Goal: Task Accomplishment & Management: Use online tool/utility

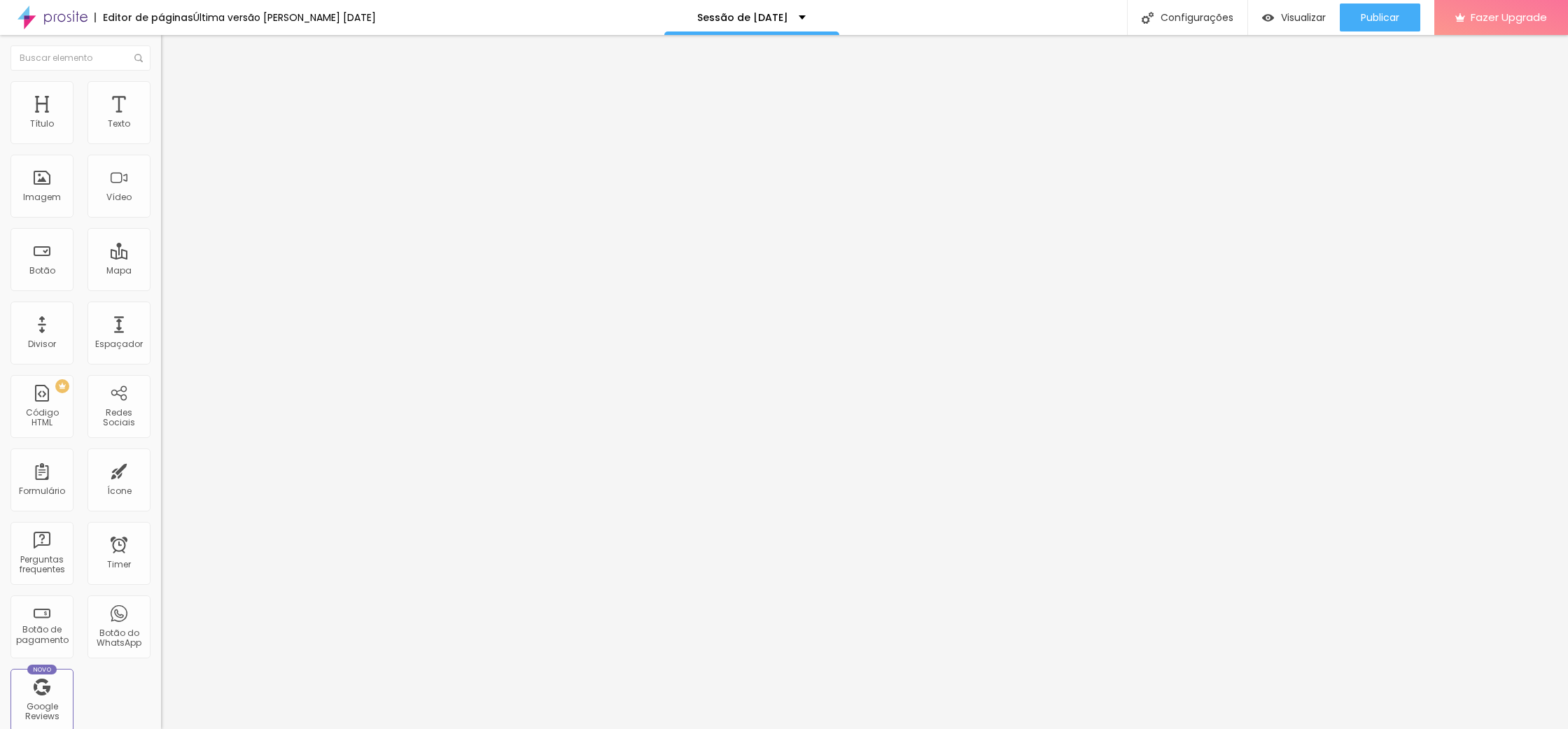
click at [161, 93] on li "Estilo" at bounding box center [241, 88] width 161 height 14
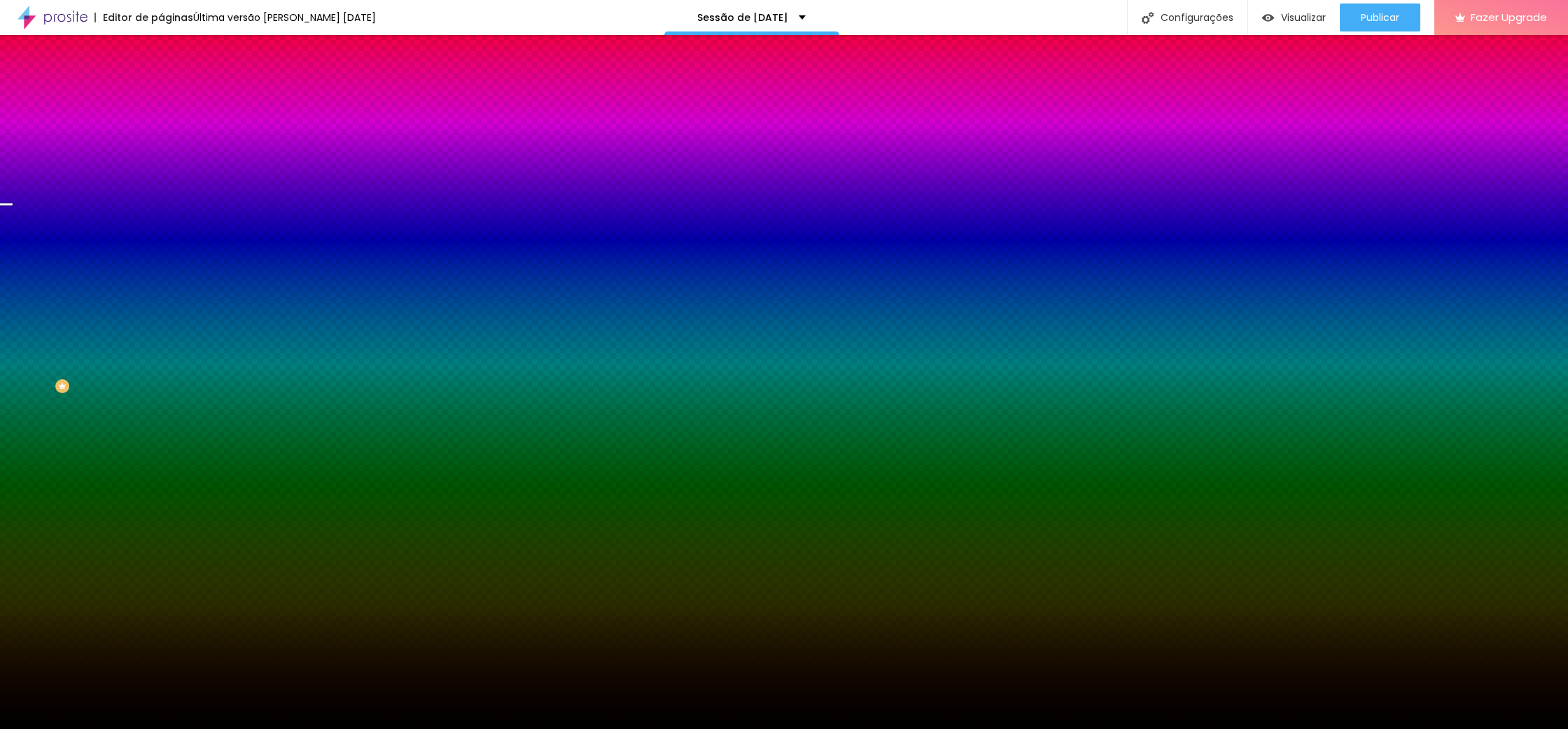
click at [161, 129] on span "Trocar imagem" at bounding box center [199, 123] width 76 height 12
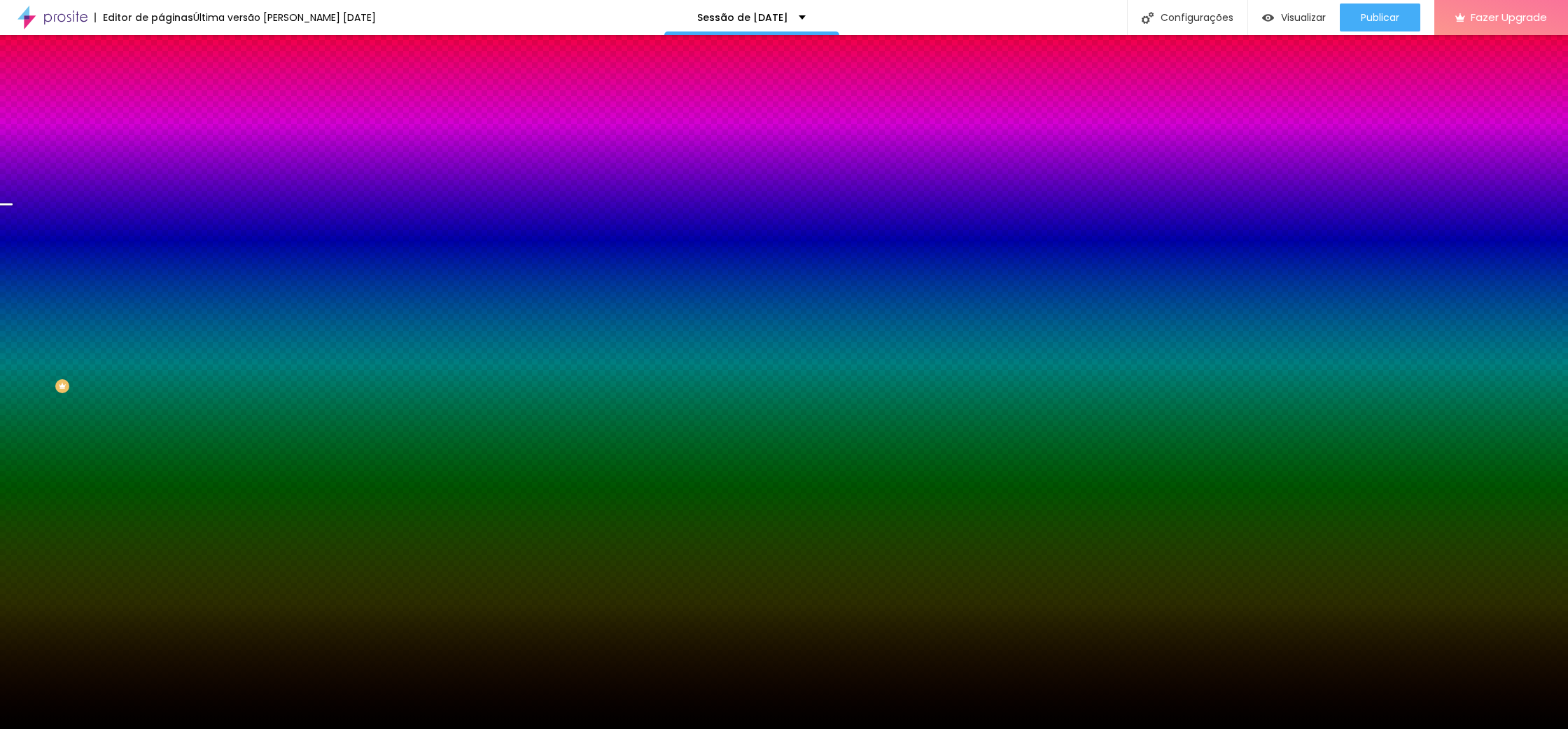
click at [161, 129] on span "Trocar imagem" at bounding box center [199, 123] width 76 height 12
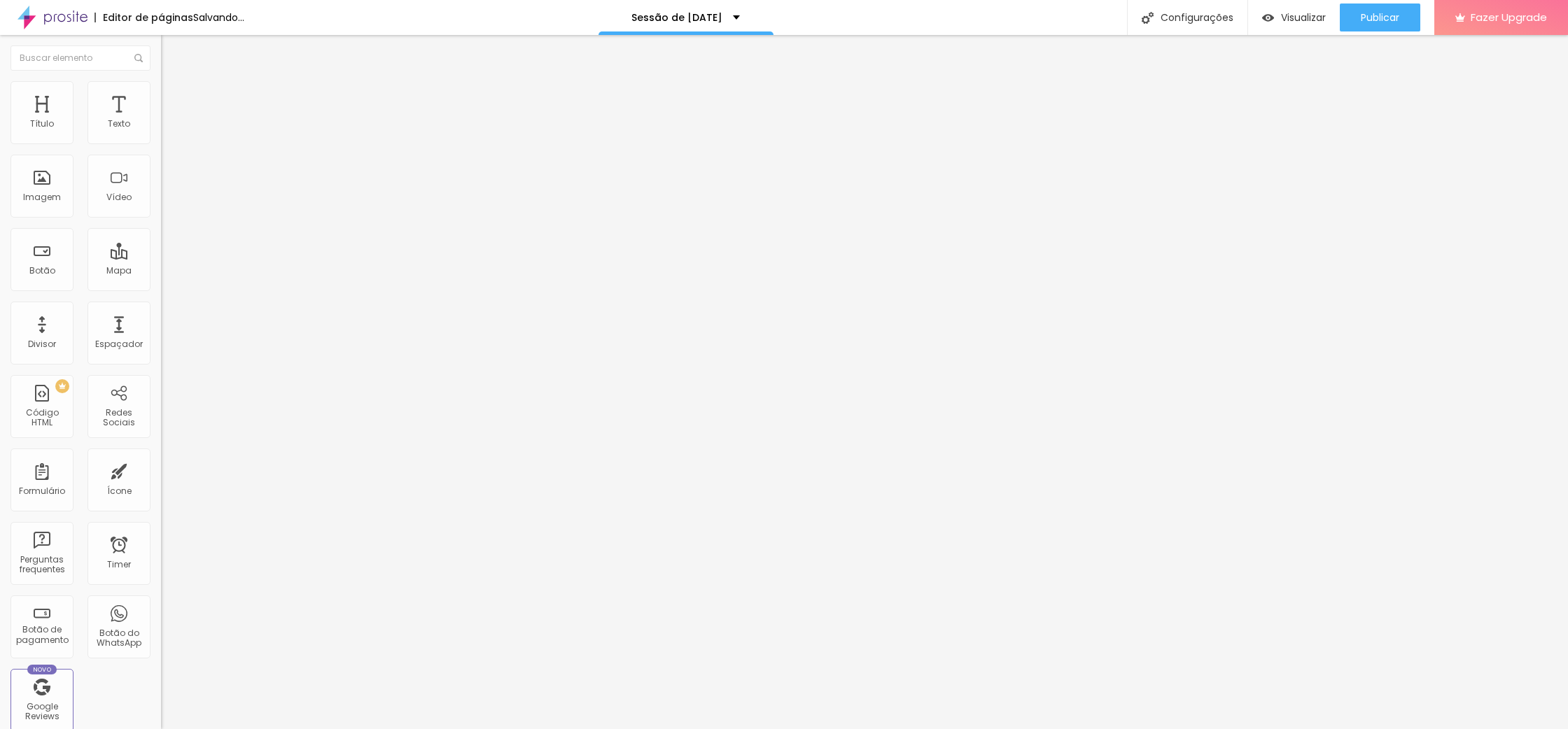
click at [161, 87] on img at bounding box center [167, 87] width 12 height 12
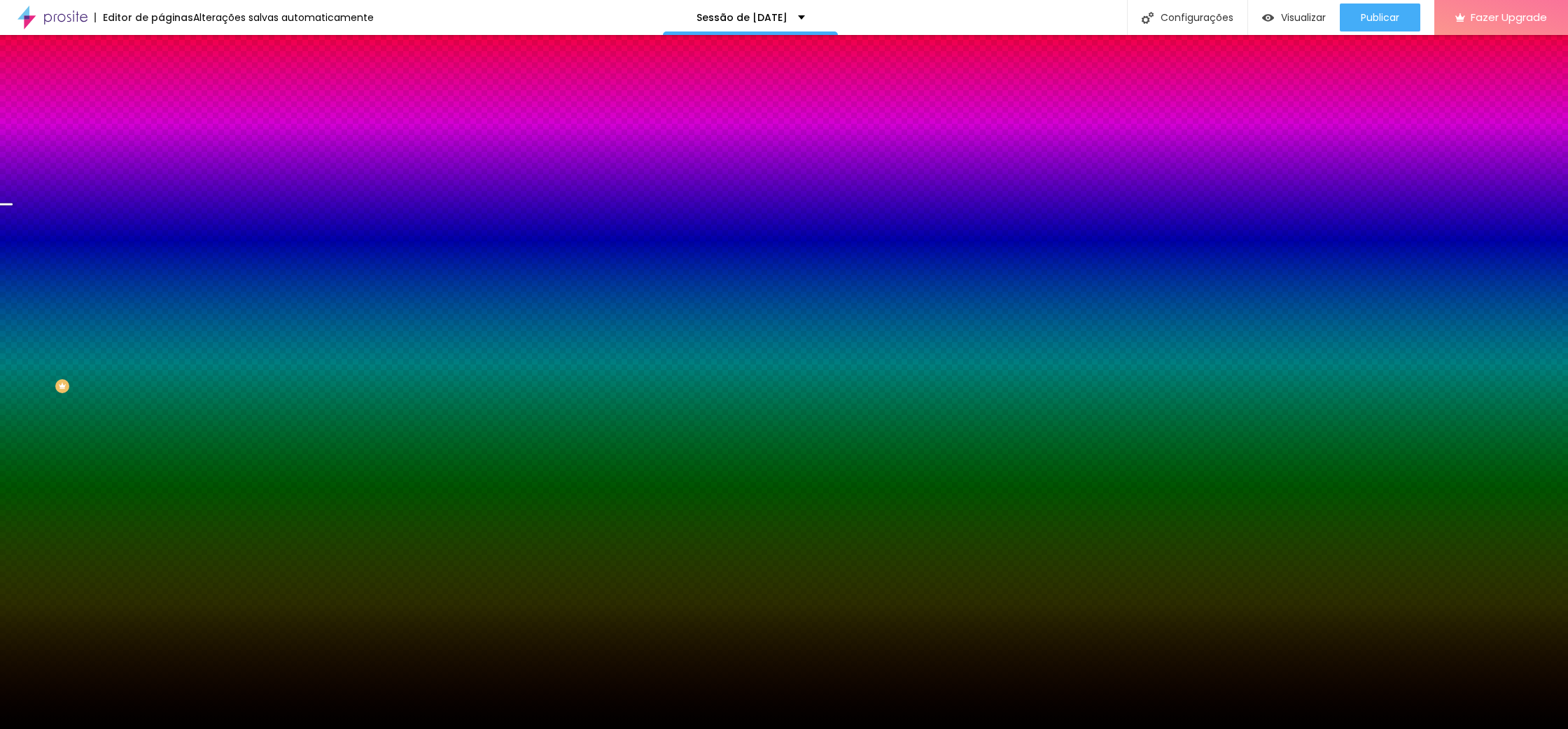
click at [161, 95] on li "Avançado" at bounding box center [241, 102] width 161 height 14
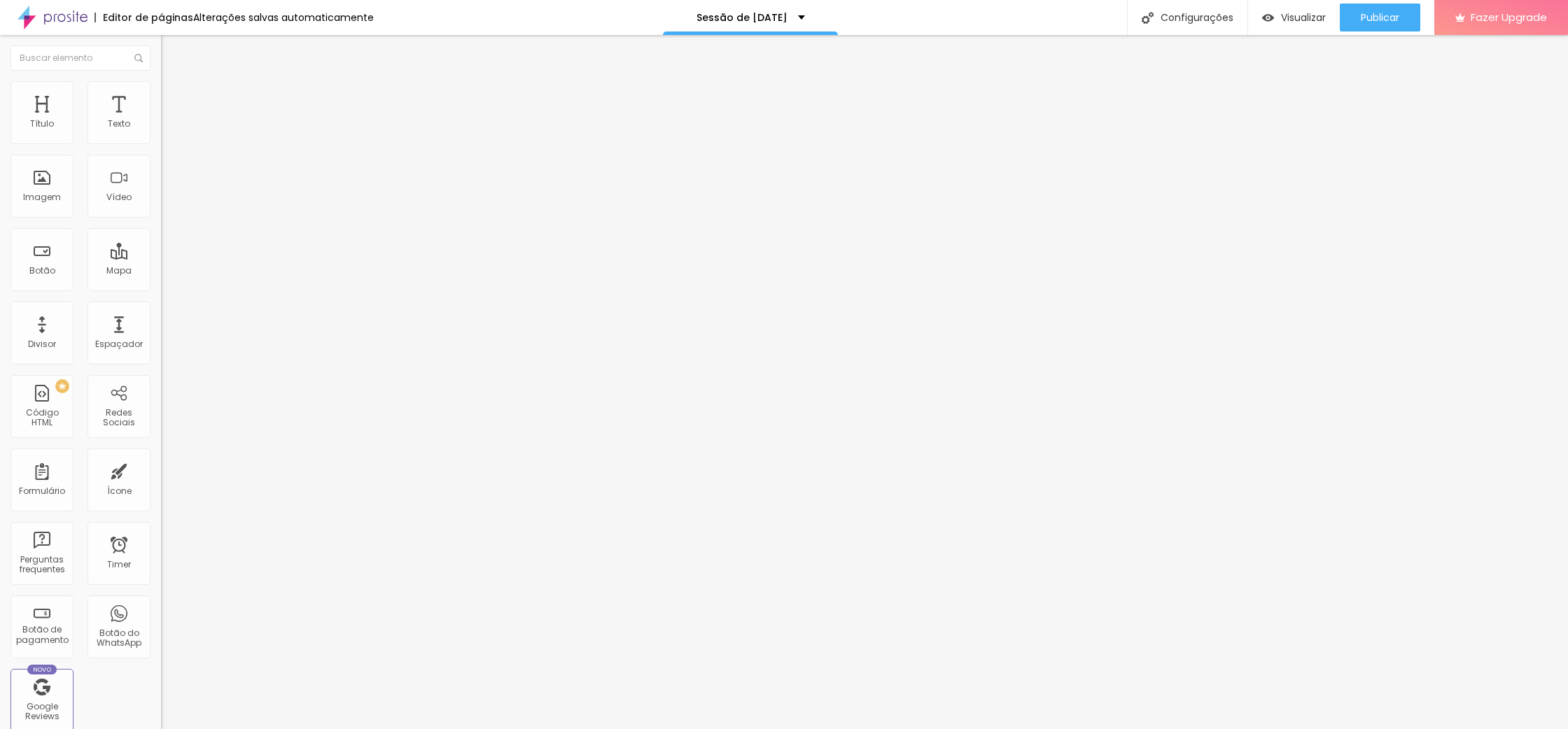
type input "25"
type input "20"
type input "15"
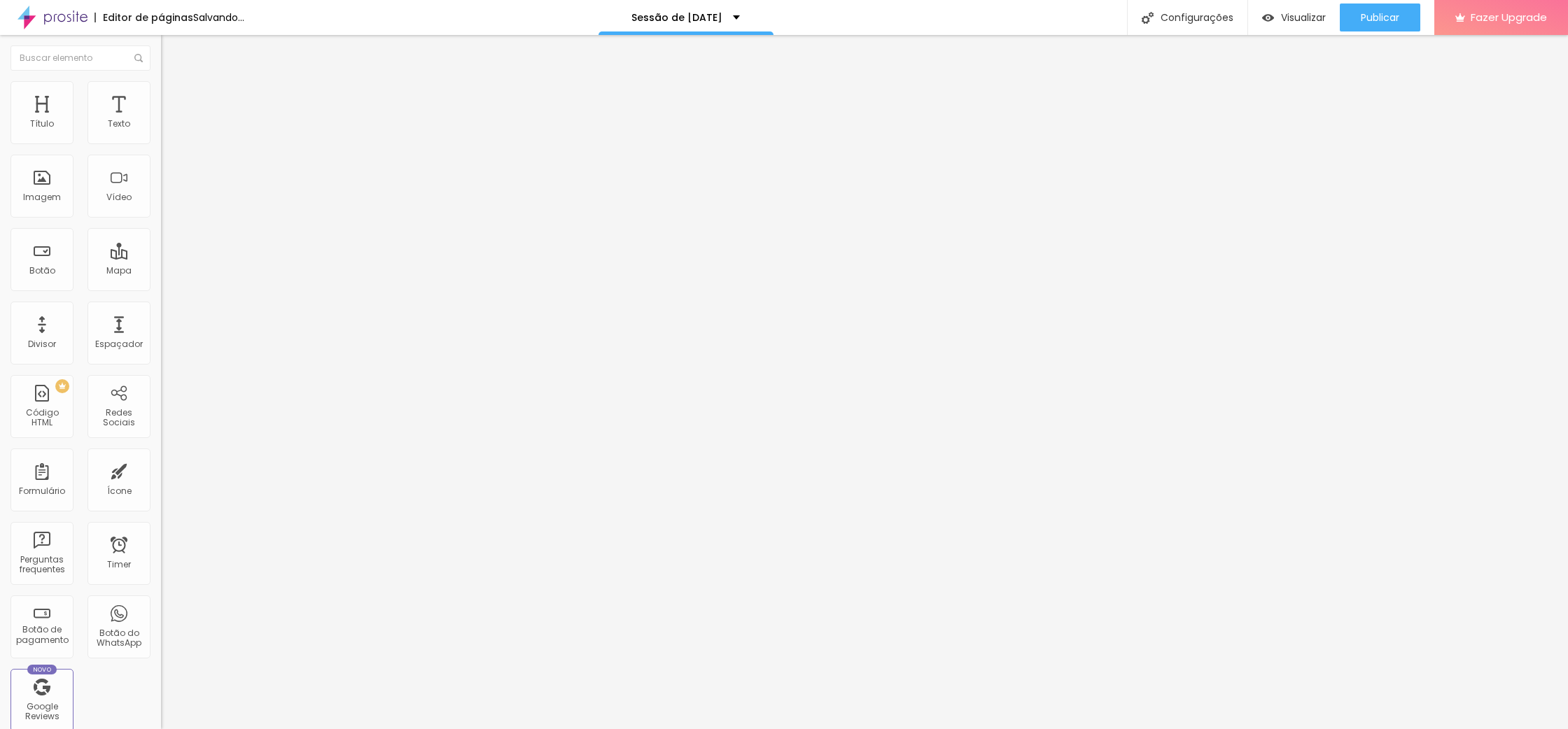
type input "15"
type input "20"
type input "25"
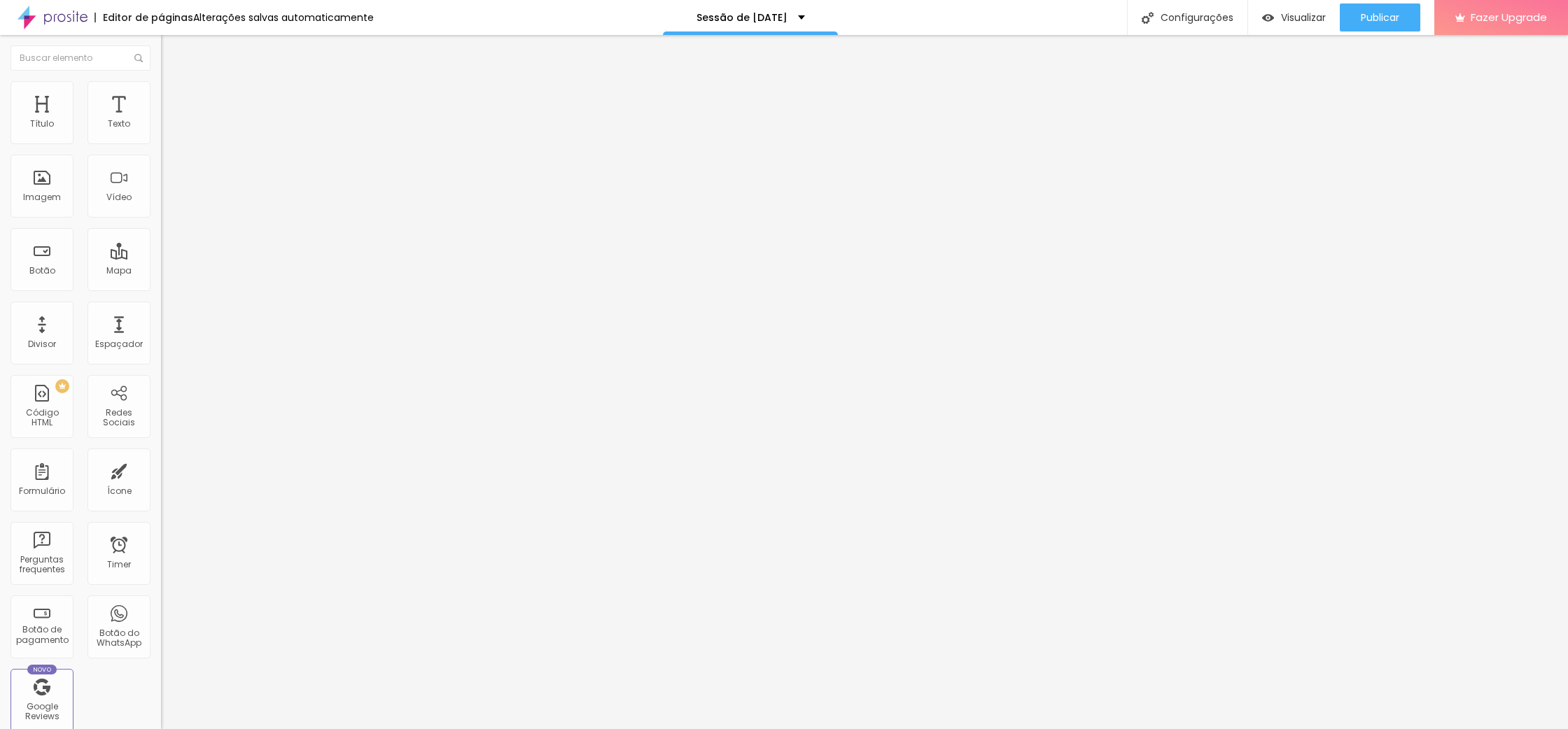
type input "30"
drag, startPoint x: 116, startPoint y: 137, endPoint x: 191, endPoint y: 140, distance: 75.1
click at [191, 271] on input "range" at bounding box center [206, 276] width 90 height 11
type input "248"
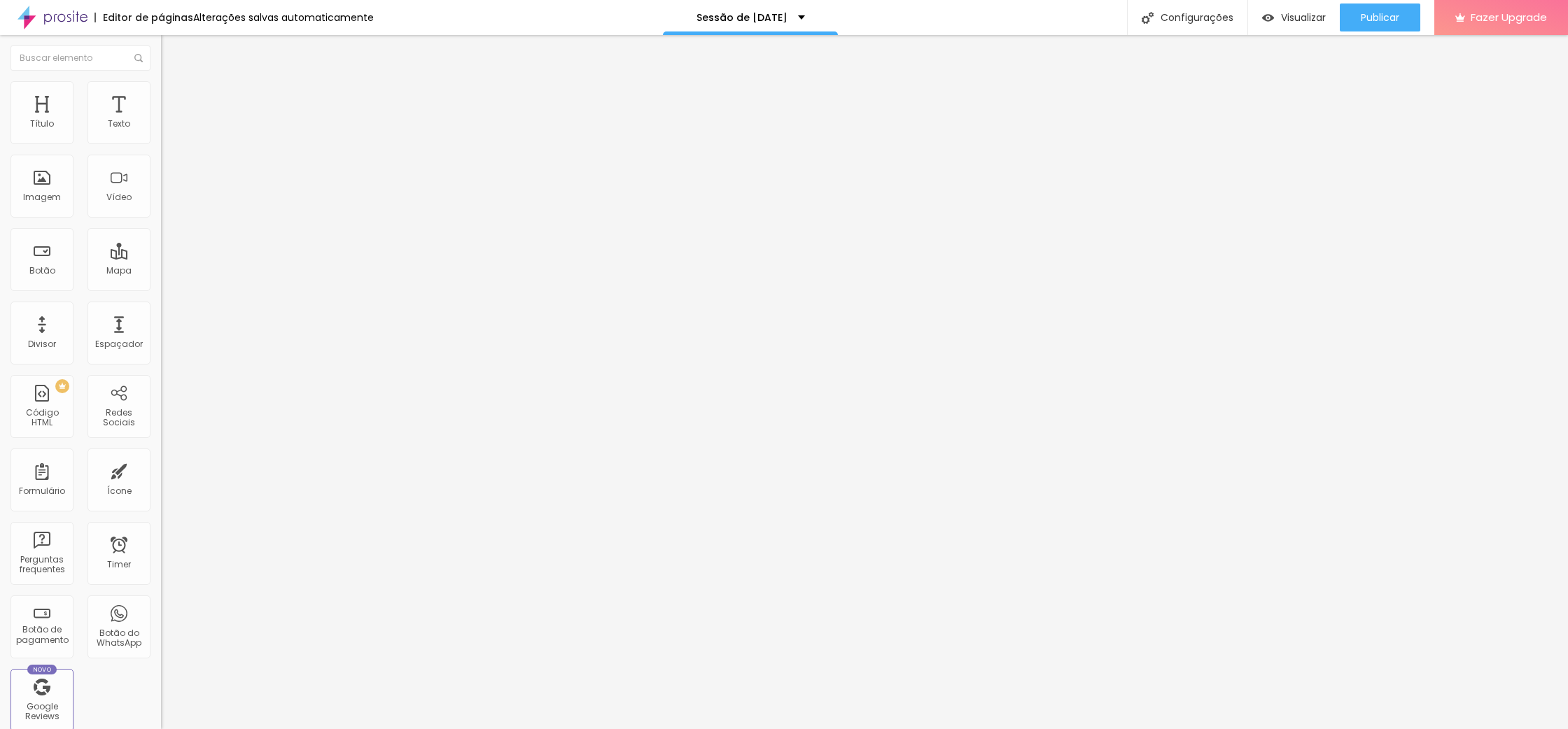
type input "248"
type input "241"
type input "227"
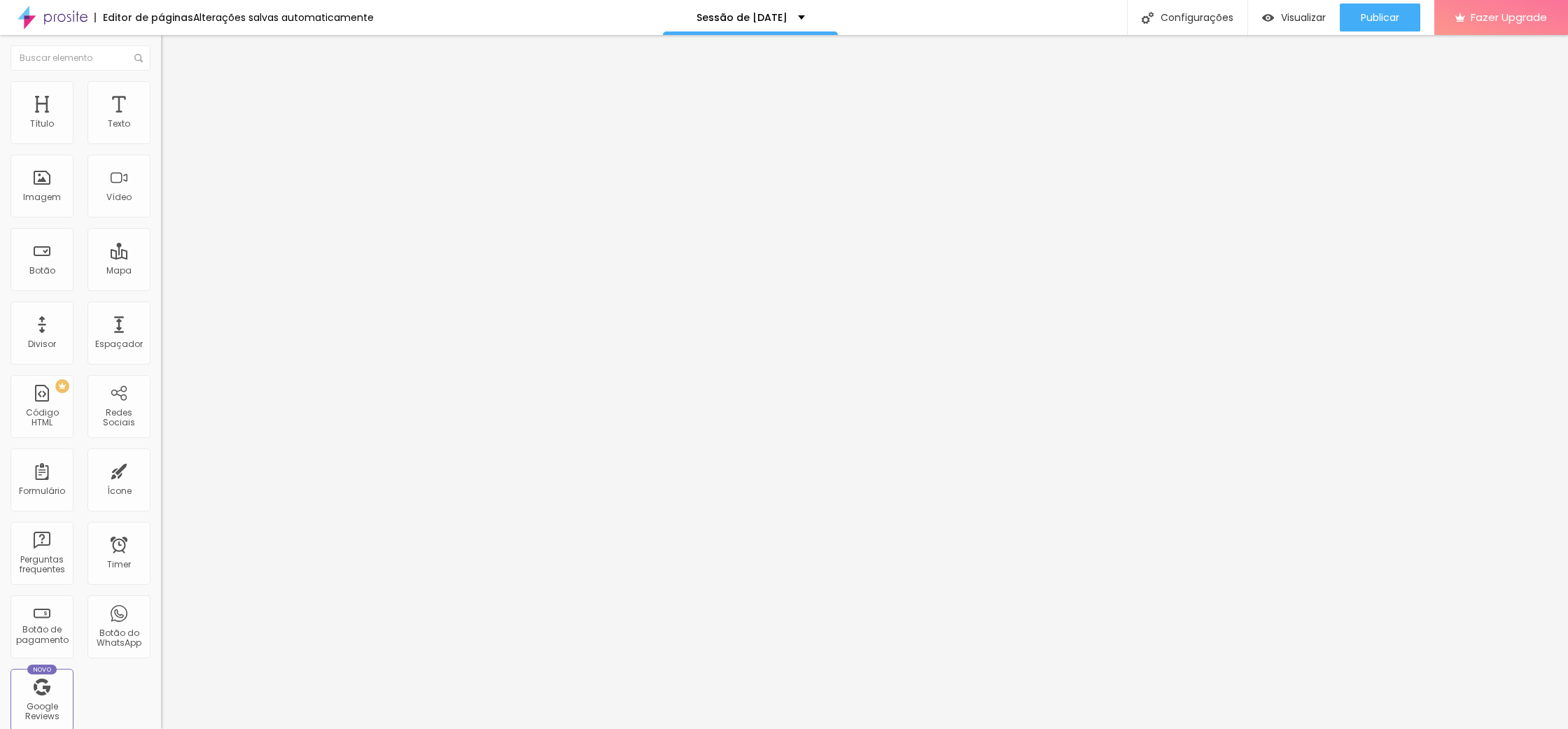
type input "213"
type input "195"
type input "177"
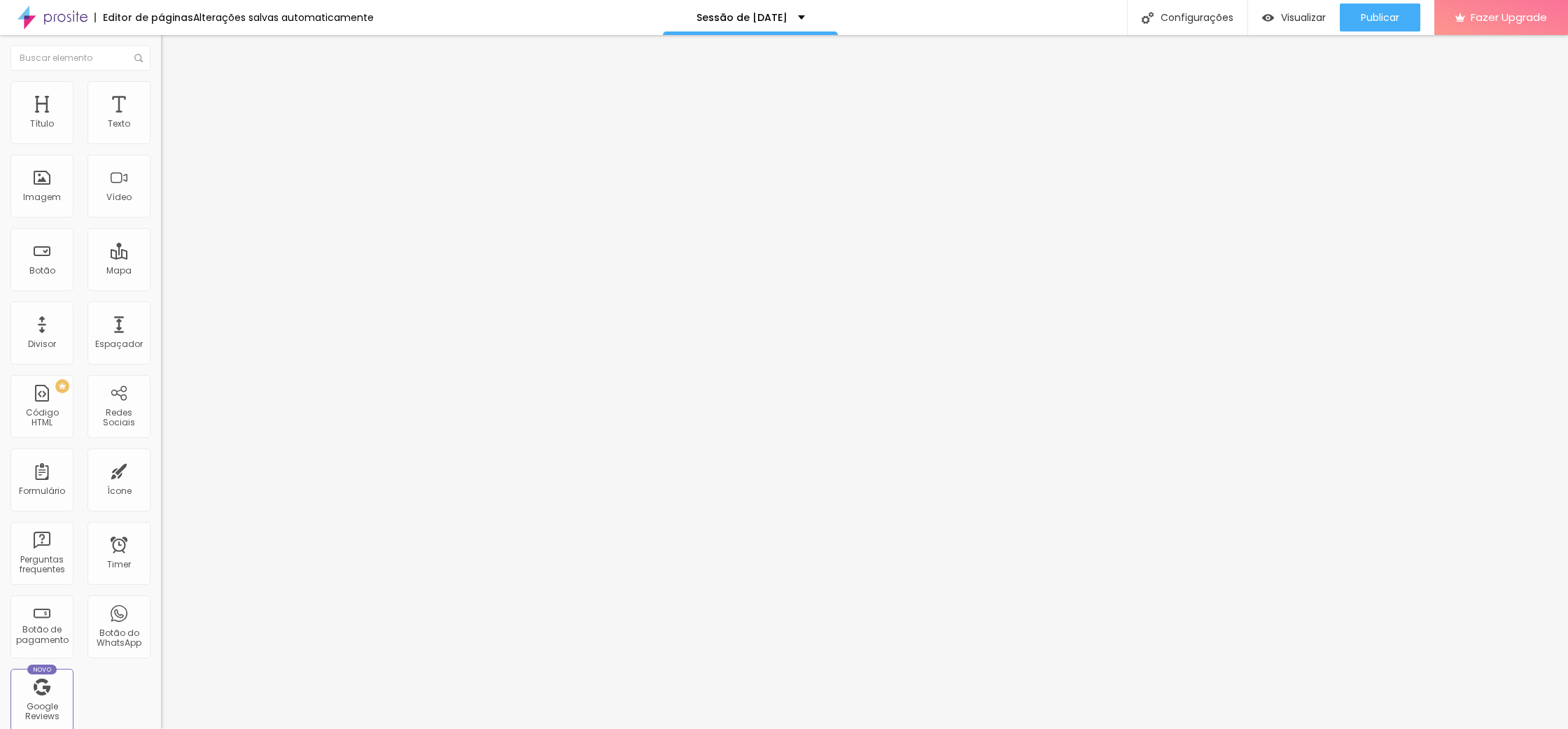
type input "177"
type input "153"
type input "135"
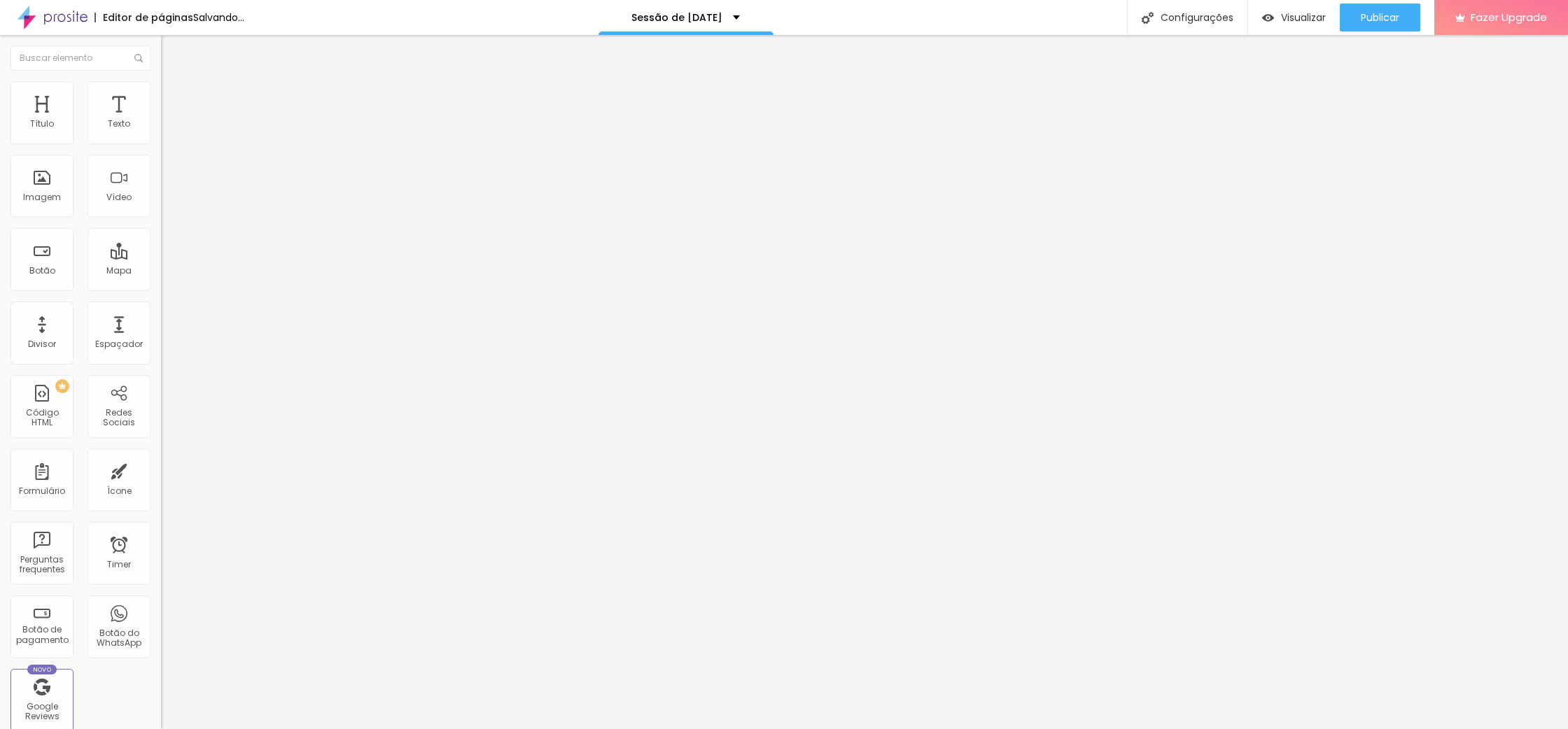
type input "124"
type input "113"
type input "123"
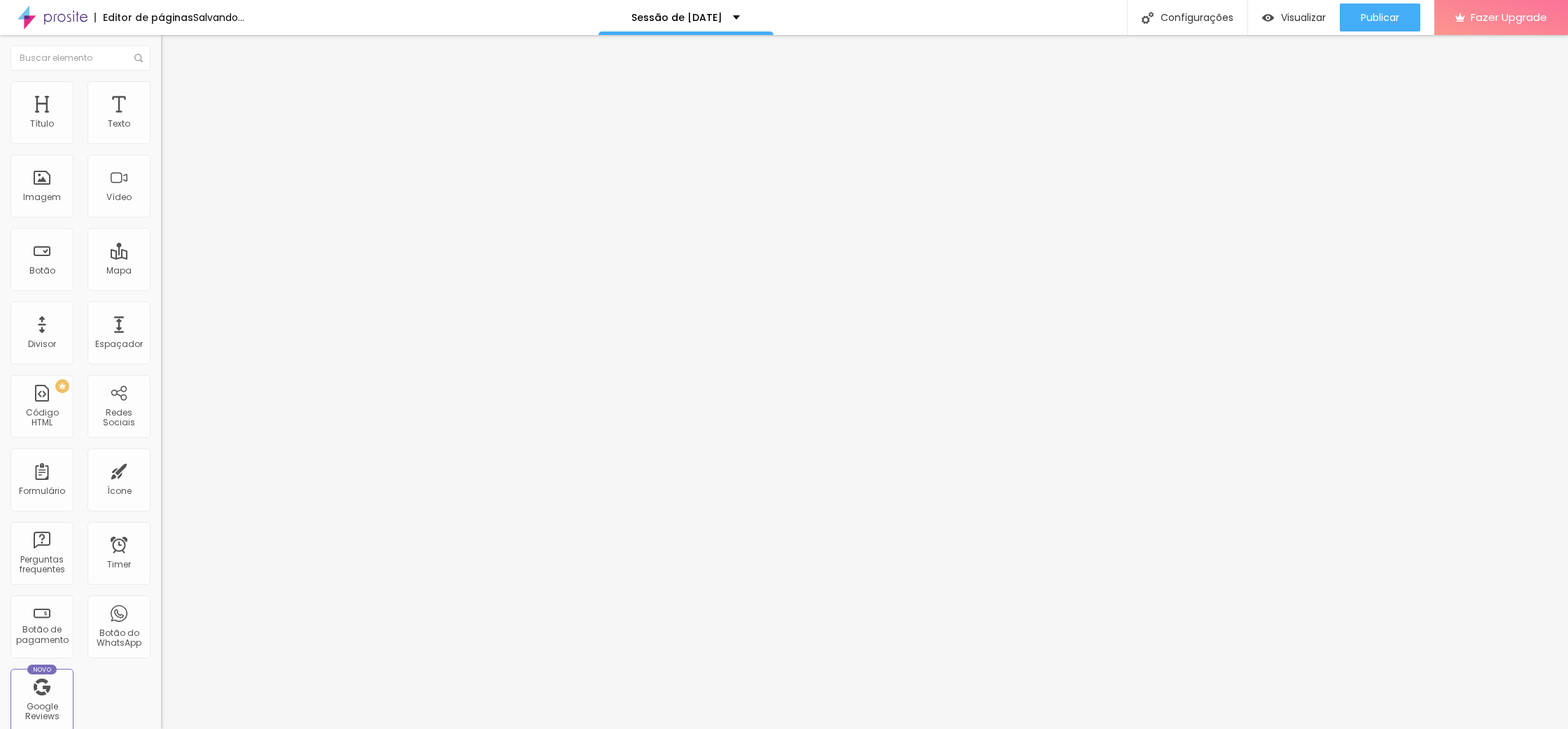
type input "123"
type input "161"
type input "167"
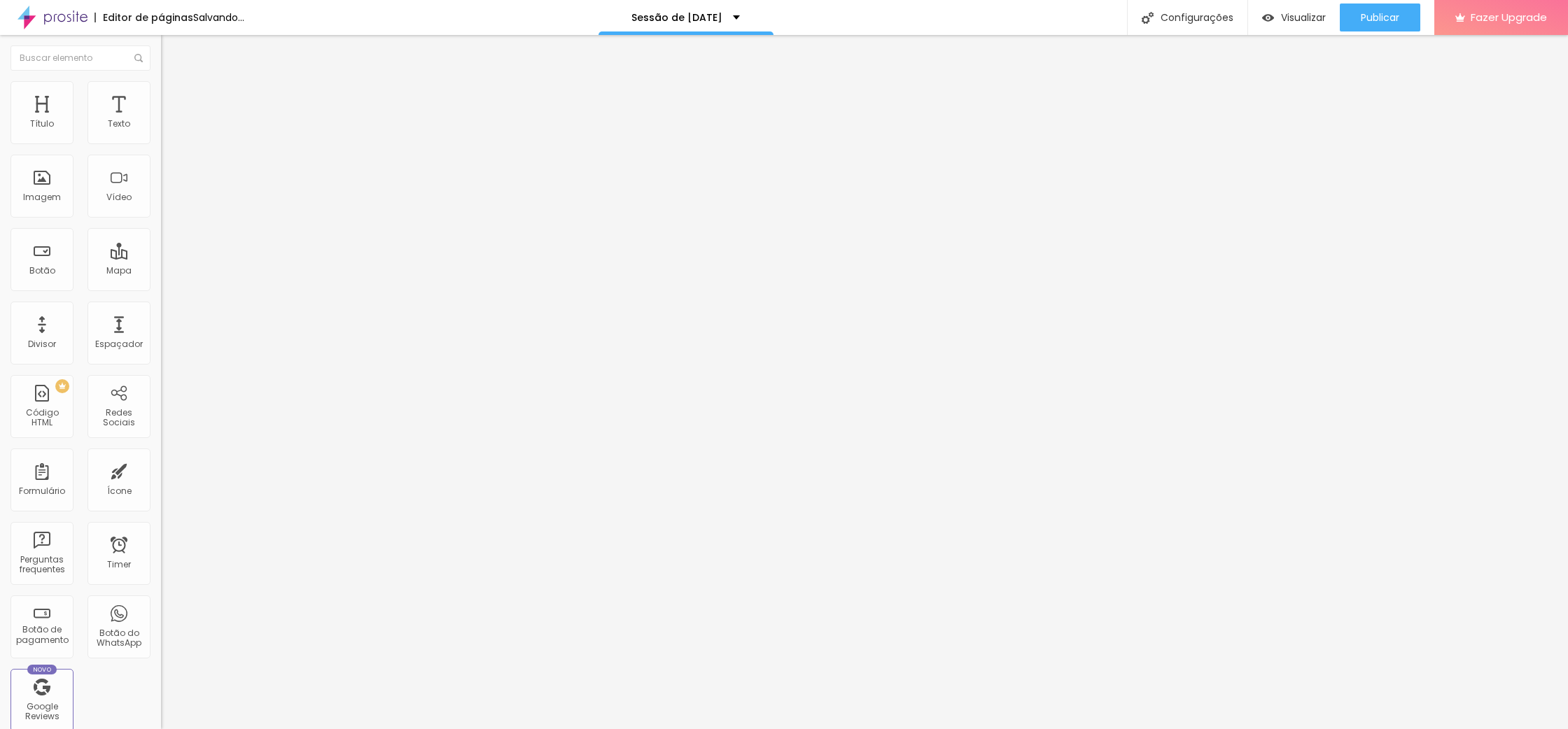
type input "169"
type input "173"
type input "178"
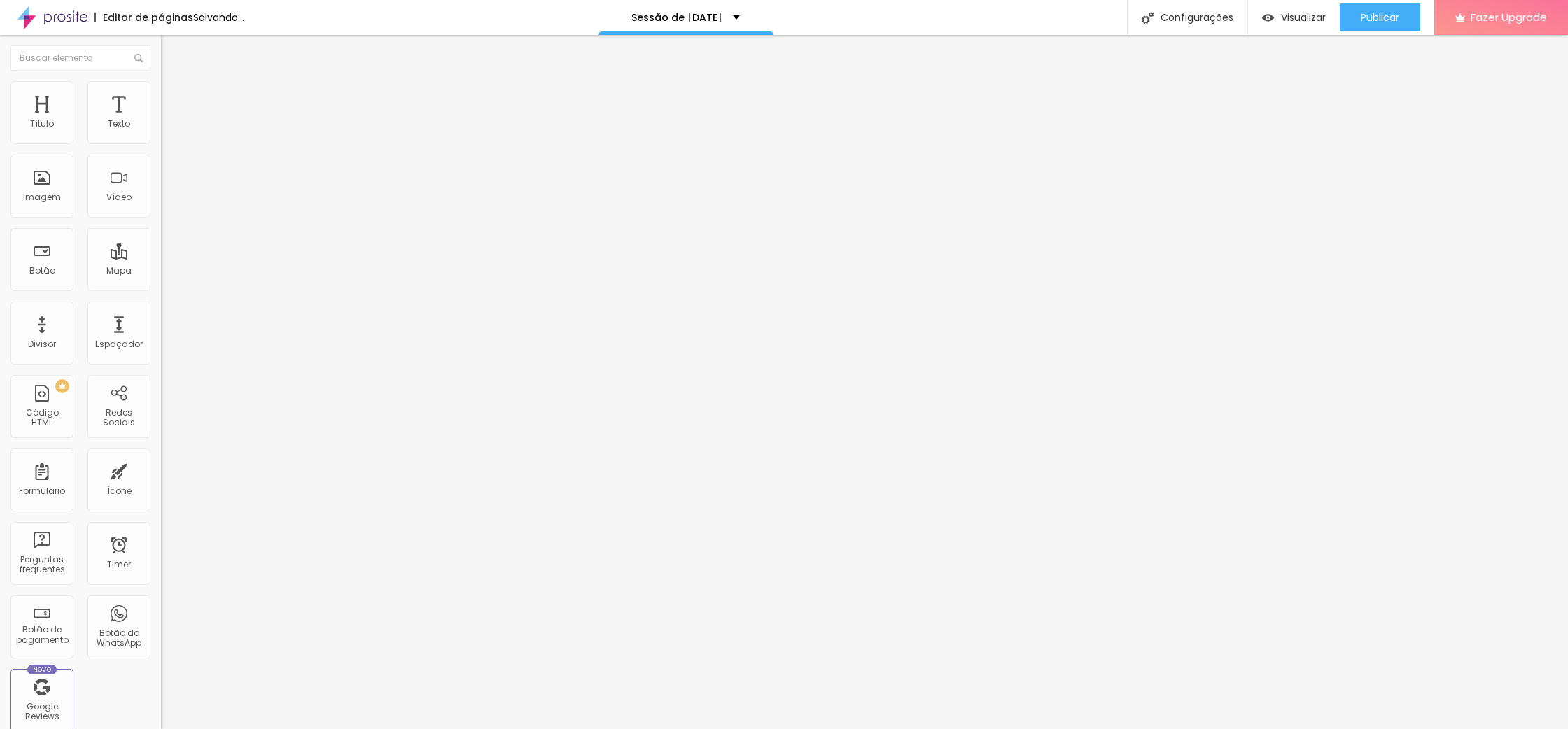
type input "178"
type input "187"
type input "197"
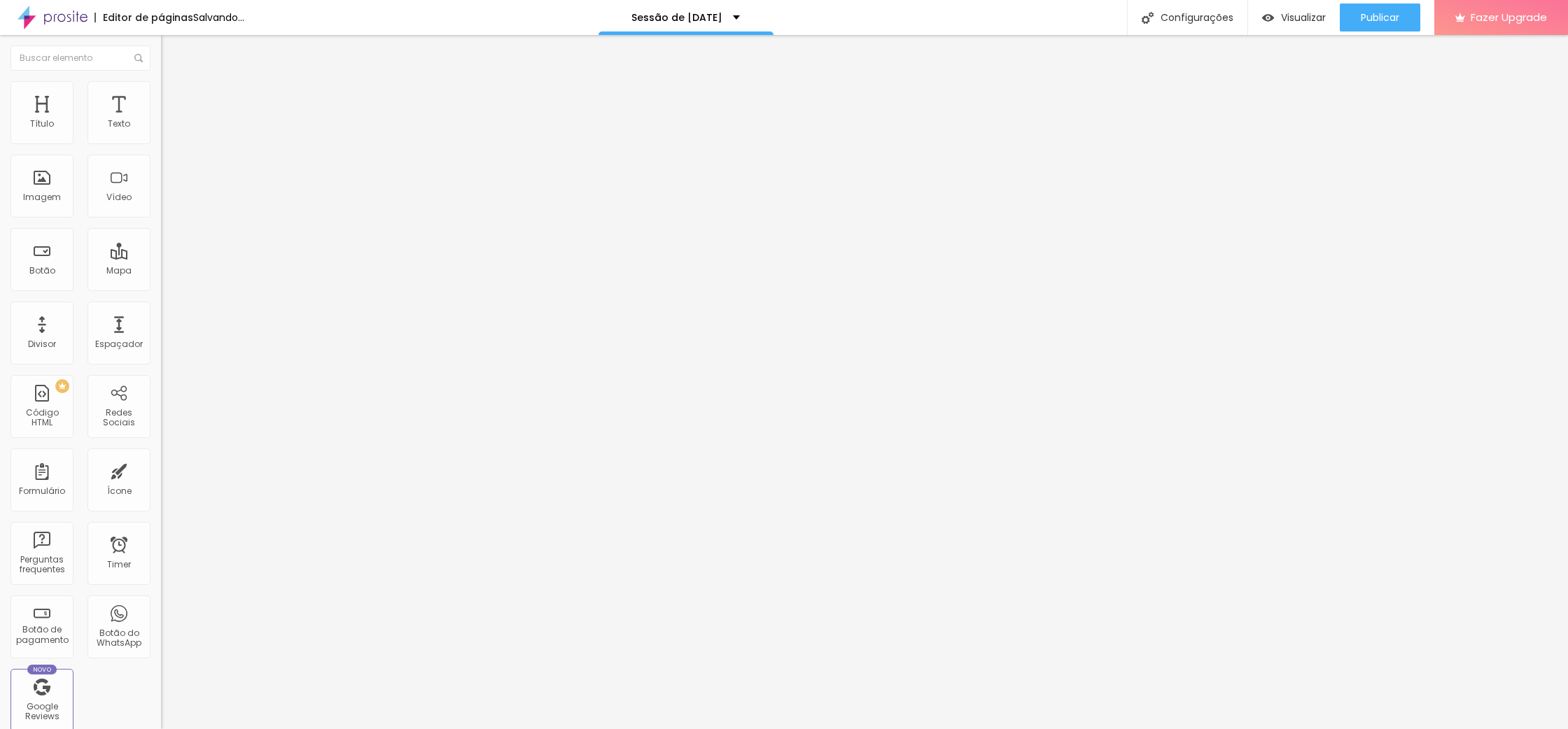
type input "211"
type input "260"
type input "287"
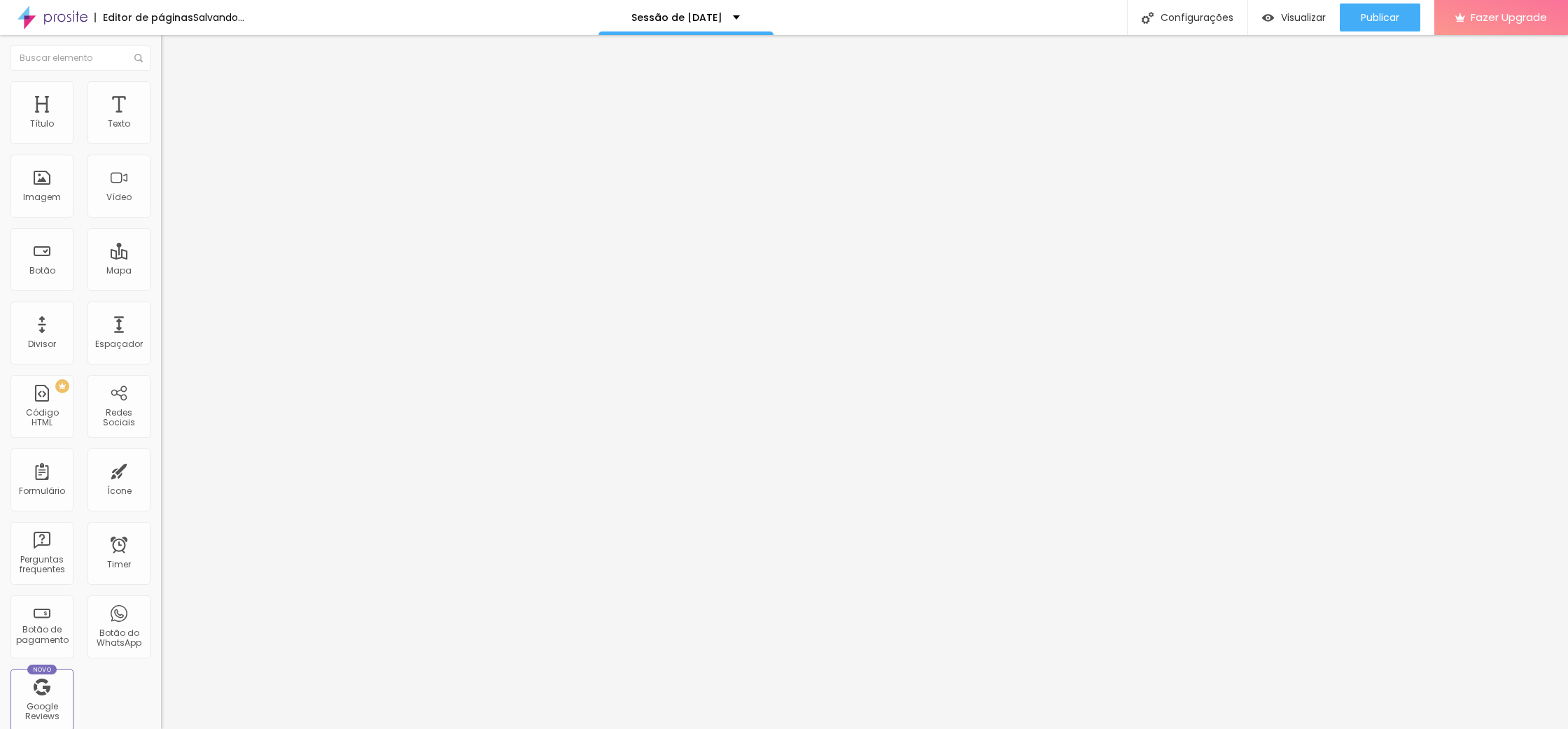
type input "287"
type input "306"
type input "313"
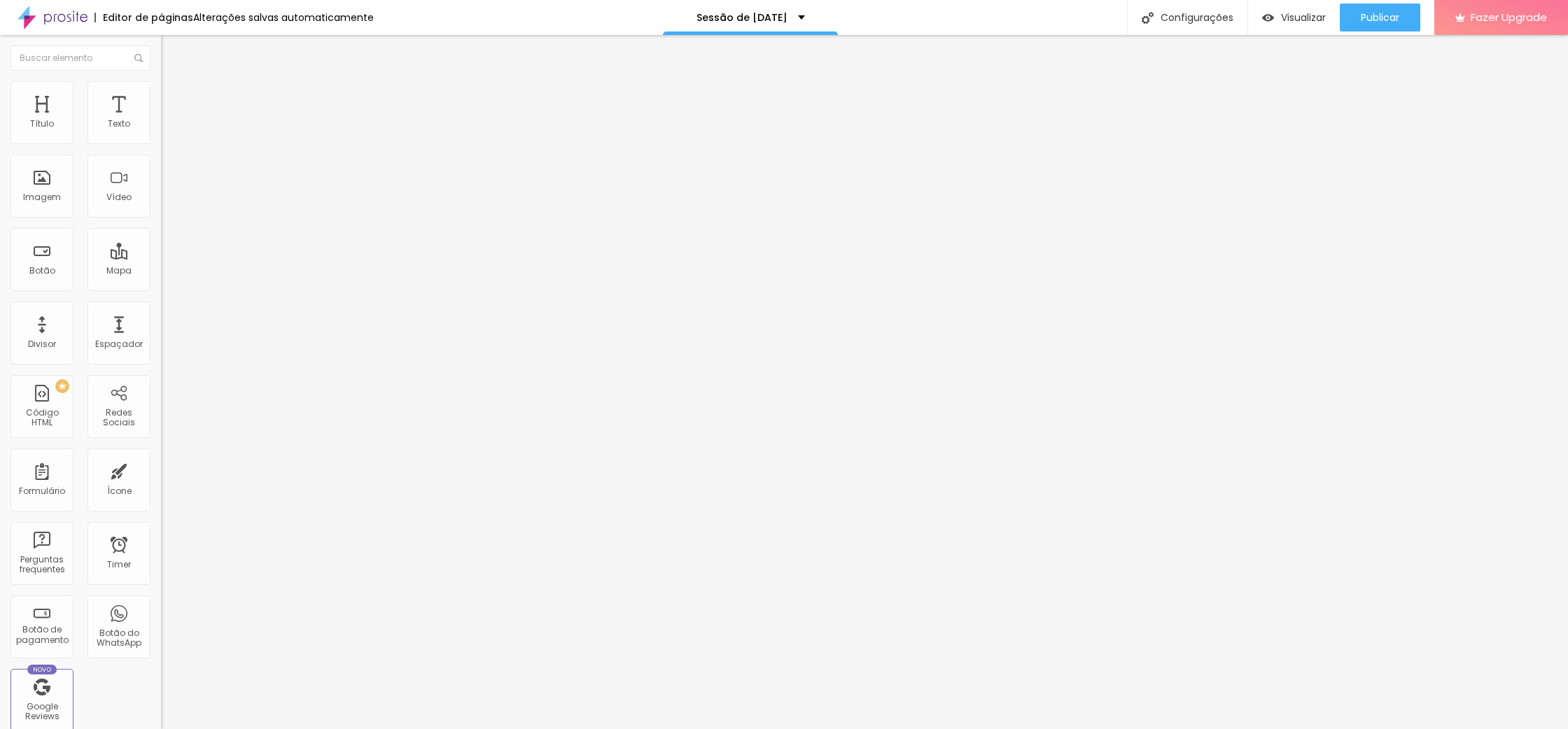
type input "312"
type input "347"
type input "359"
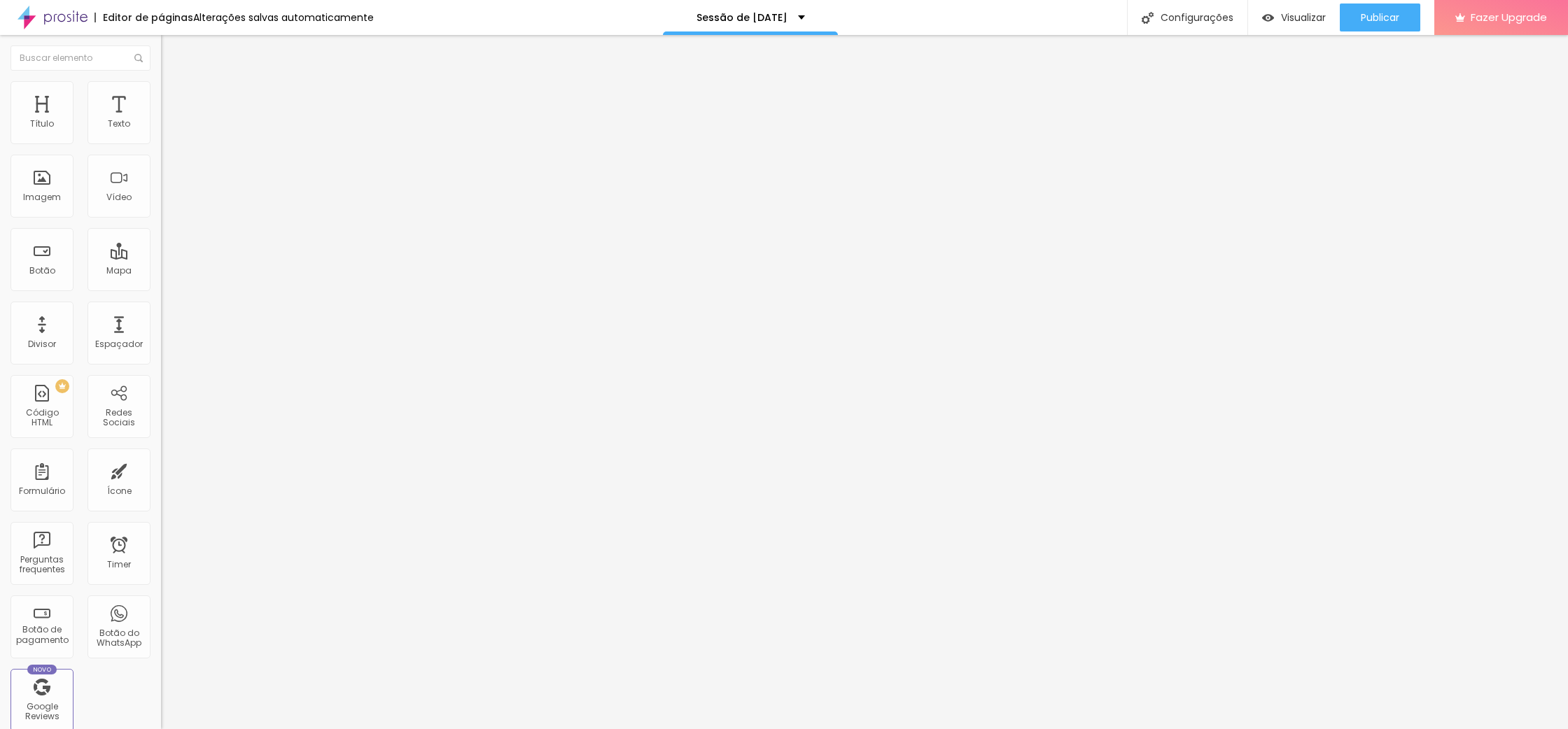
type input "359"
type input "362"
type input "368"
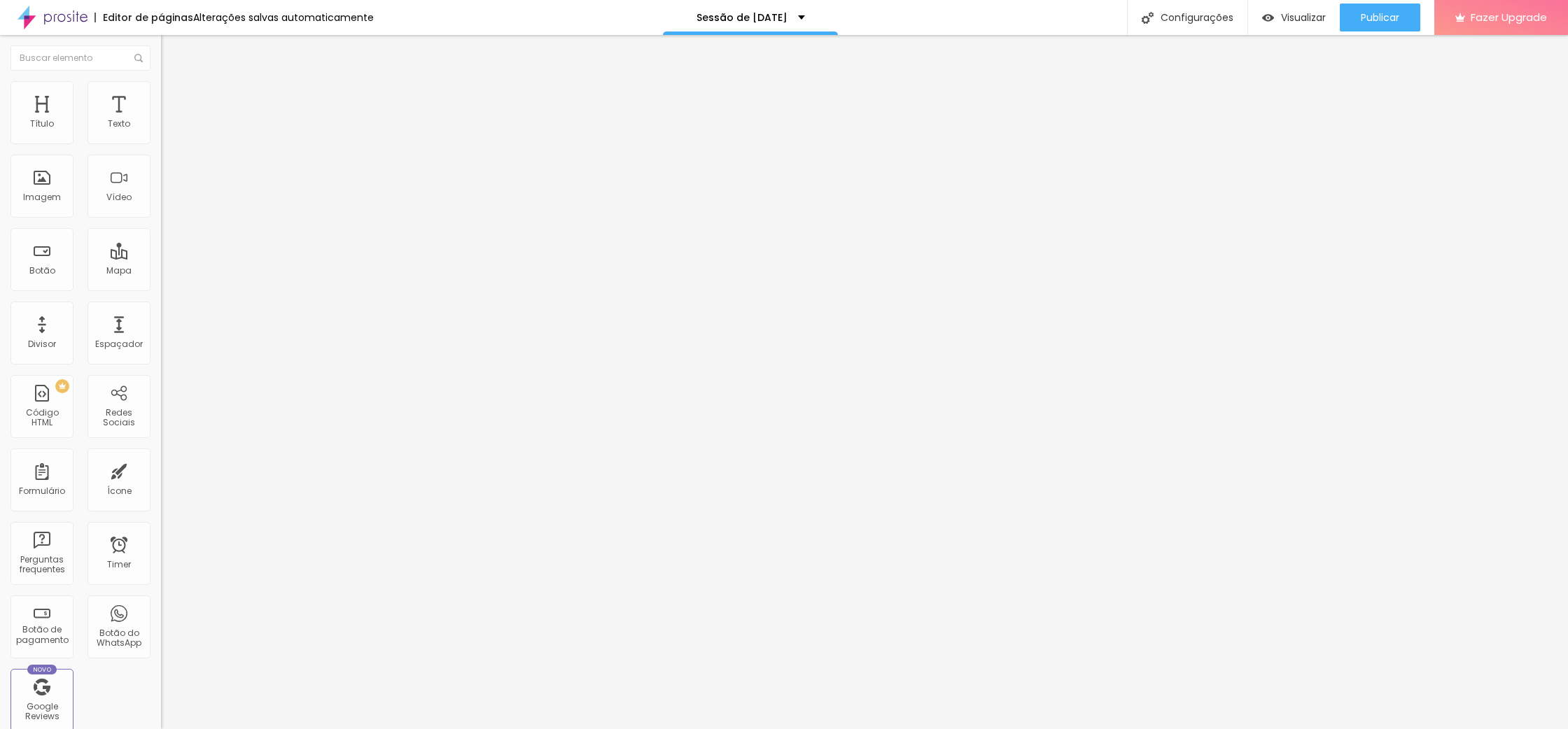
type input "372"
type input "379"
type input "385"
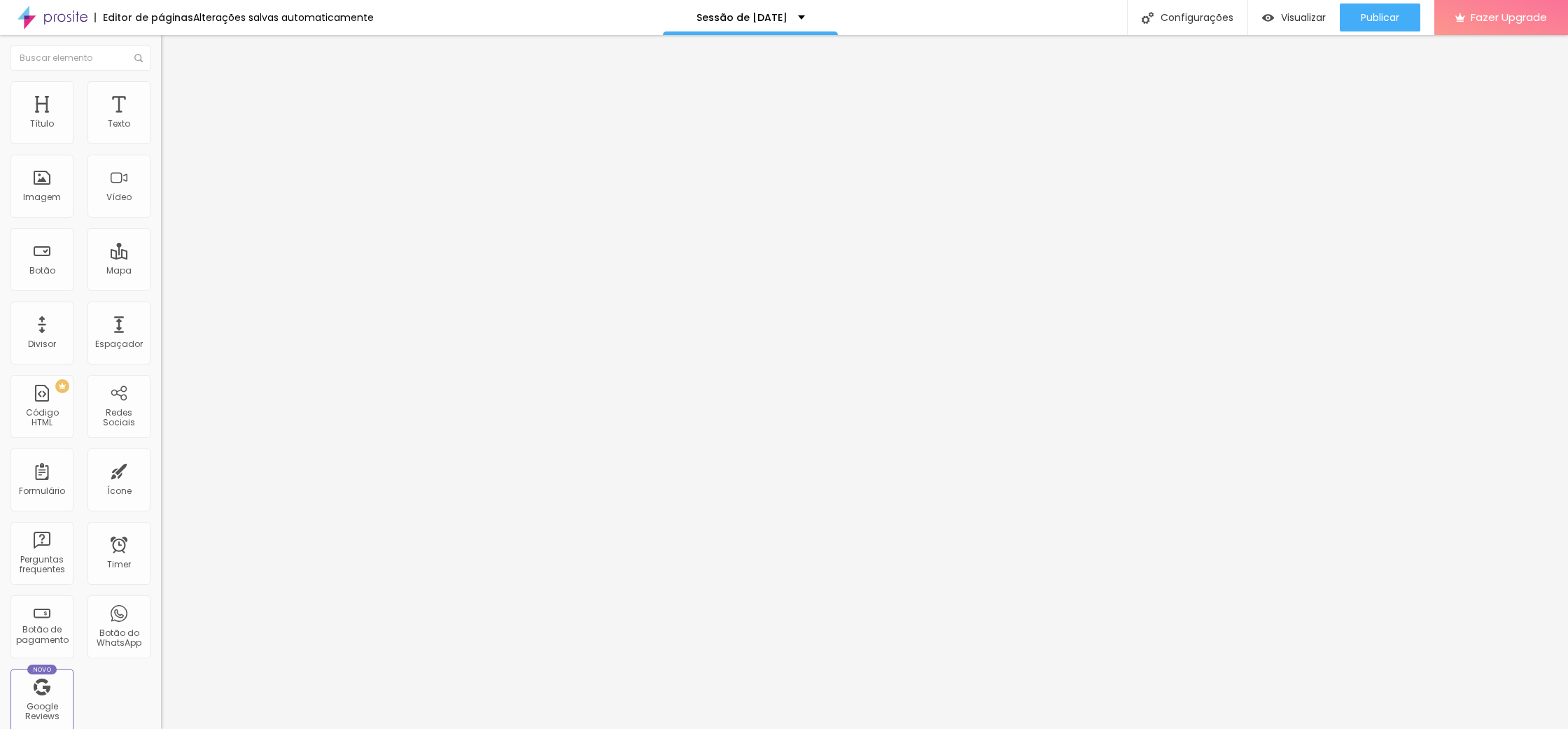
type input "385"
type input "390"
type input "391"
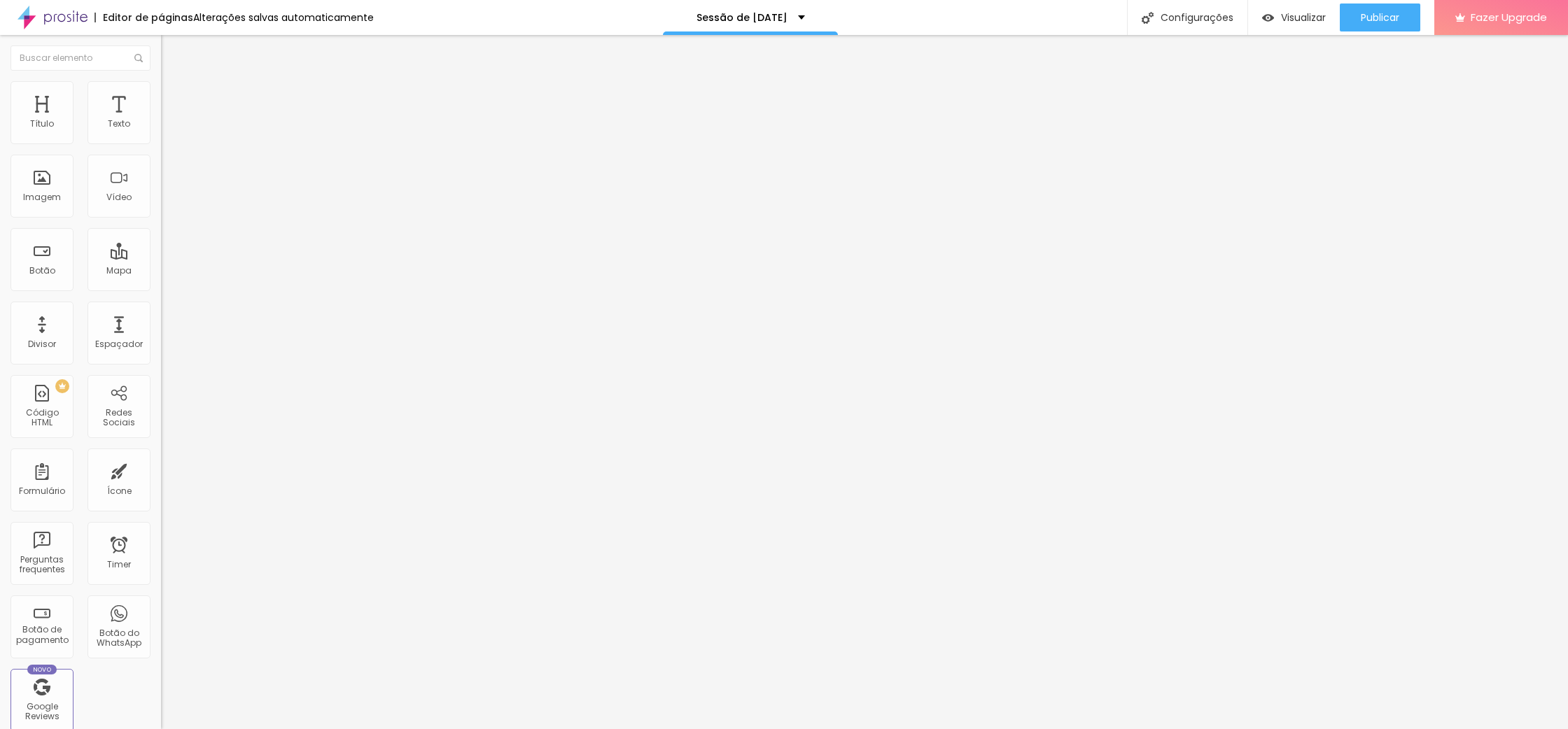
type input "385"
type input "380"
type input "379"
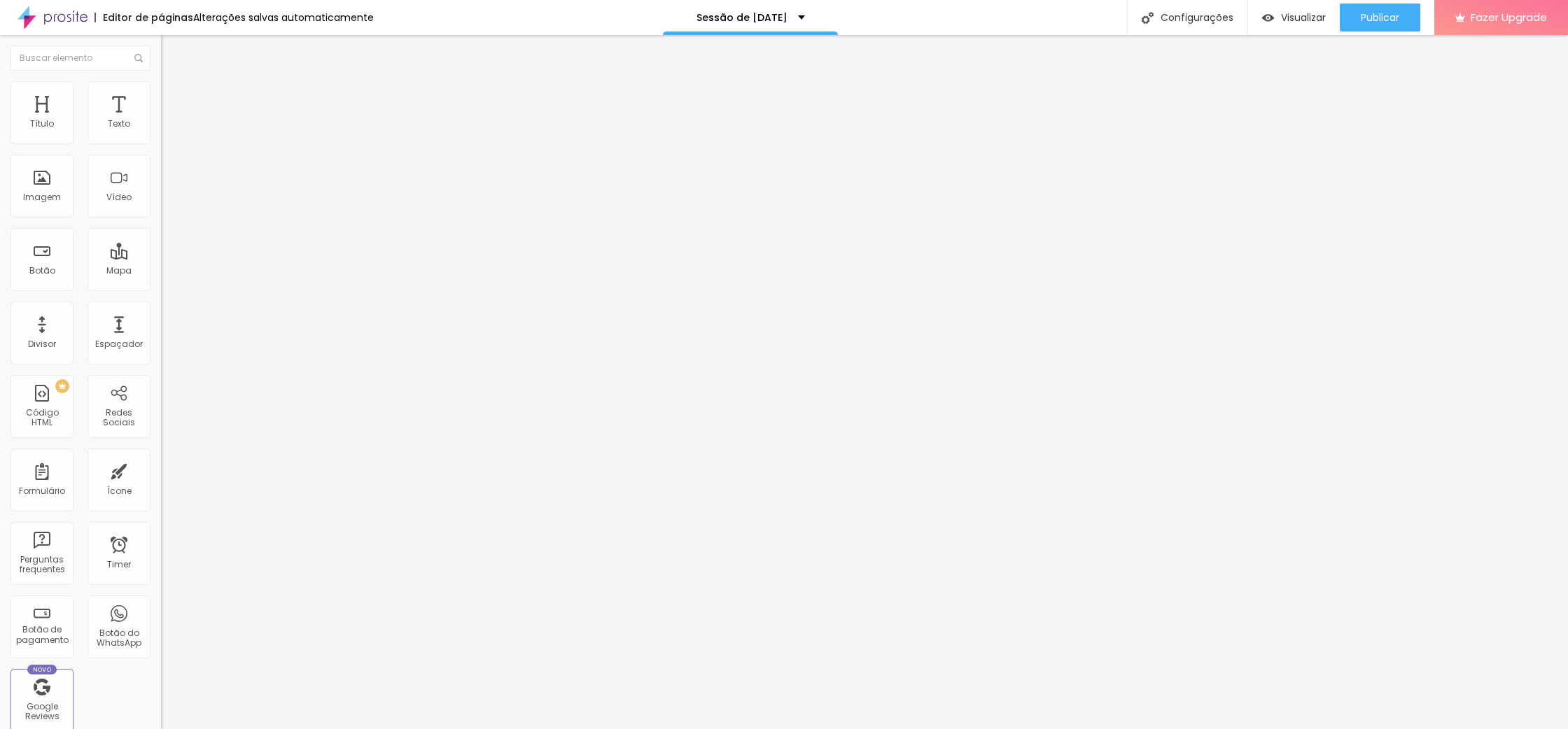
type input "379"
type input "377"
type input "375"
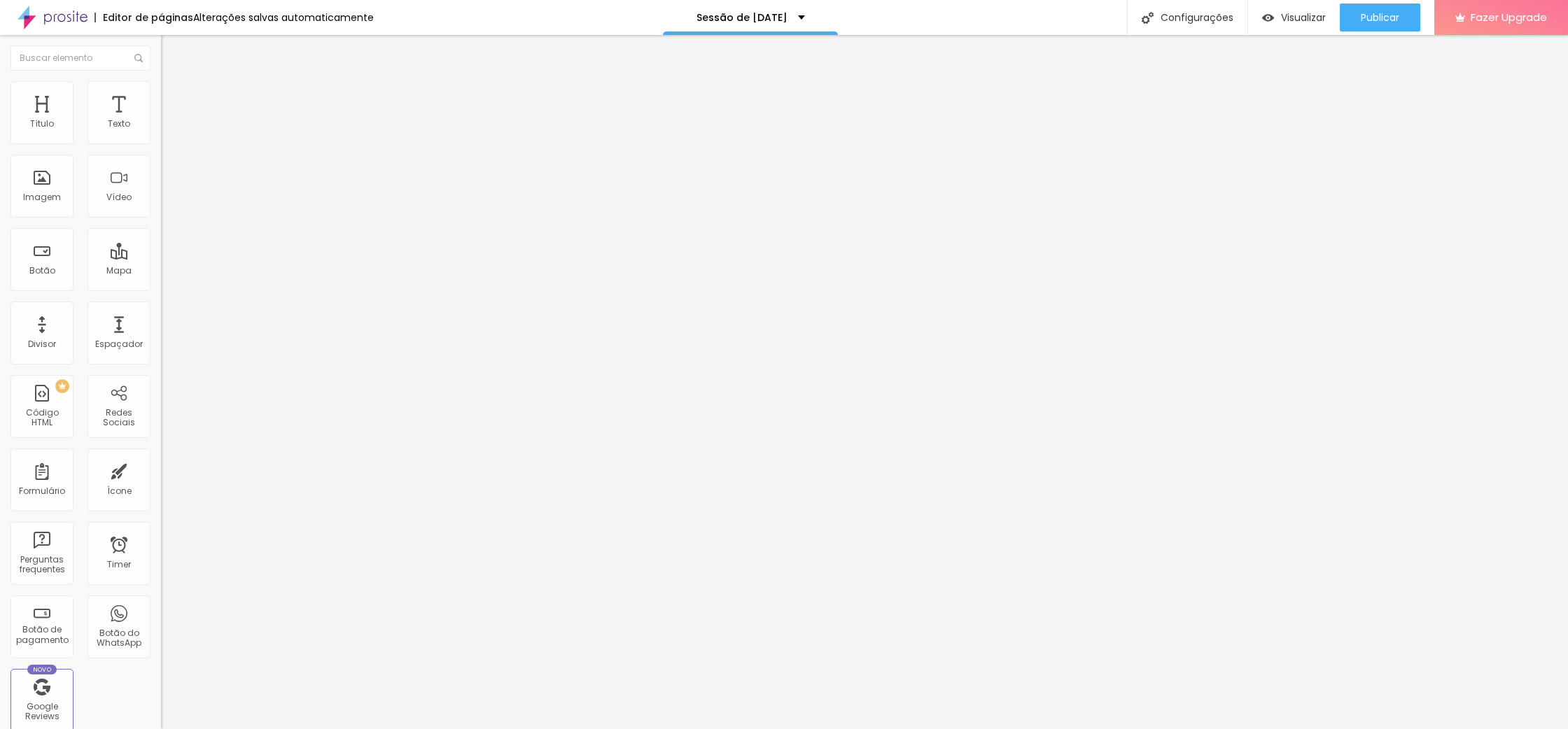
type input "372"
type input "371"
type input "369"
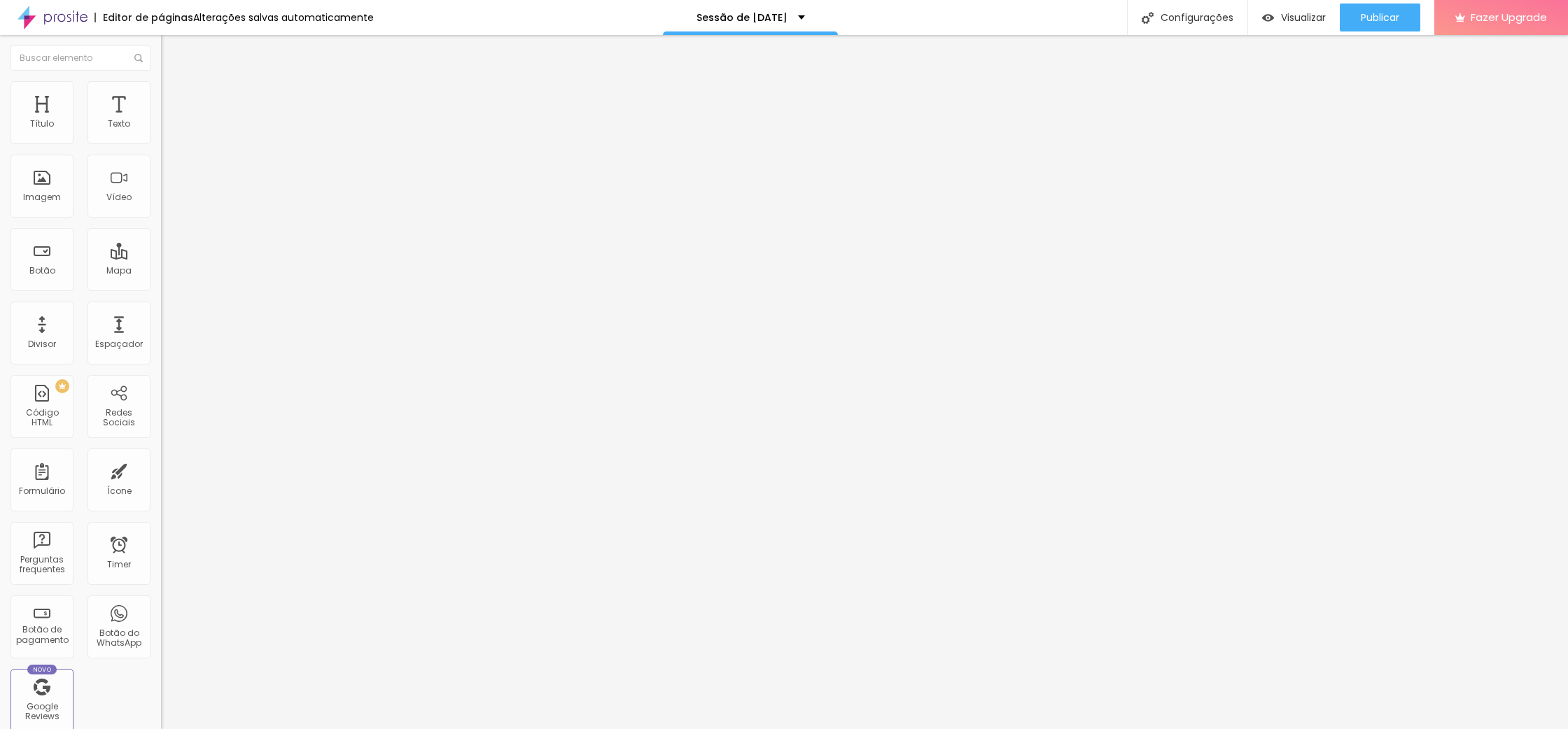
type input "369"
type input "368"
type input "366"
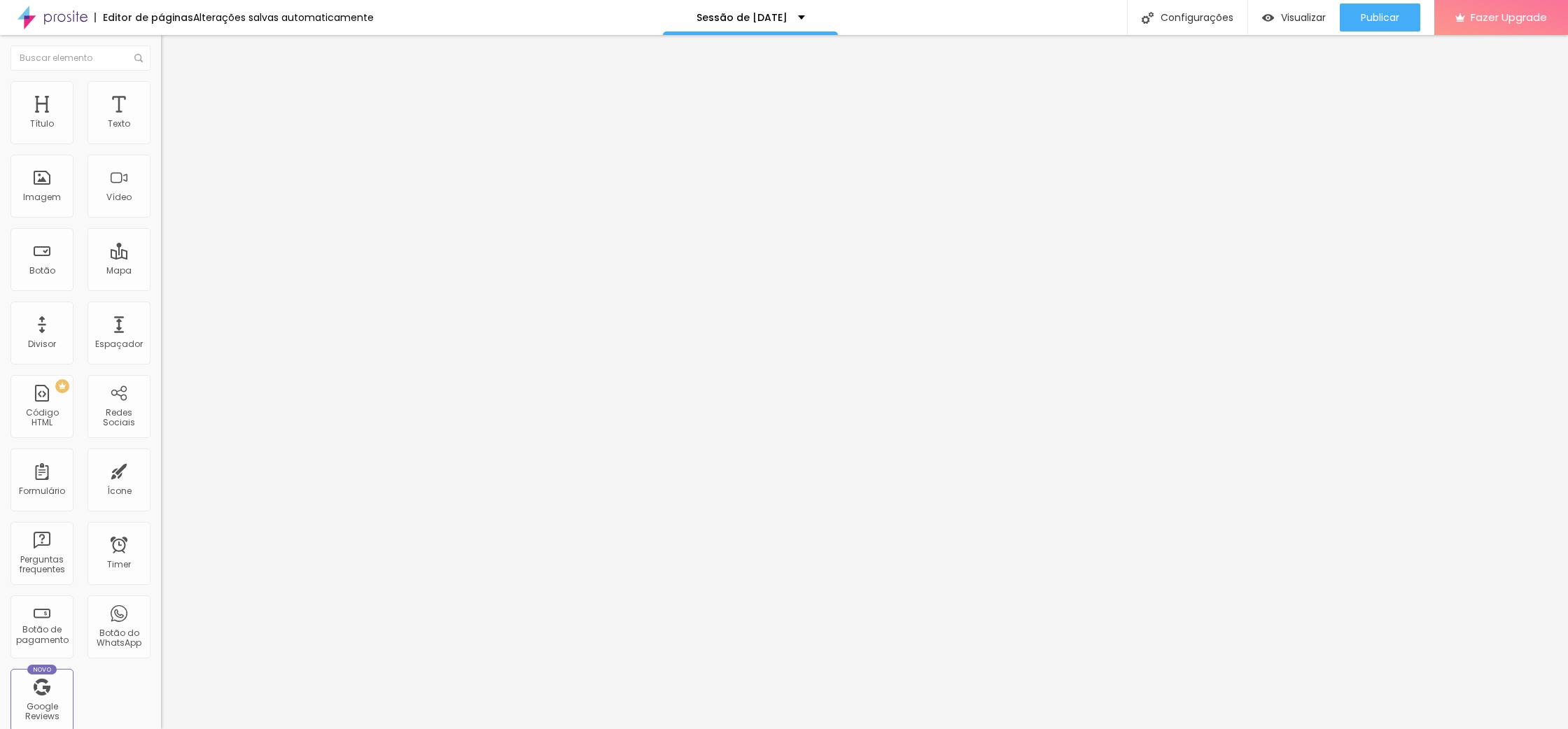
type input "363"
type input "361"
type input "359"
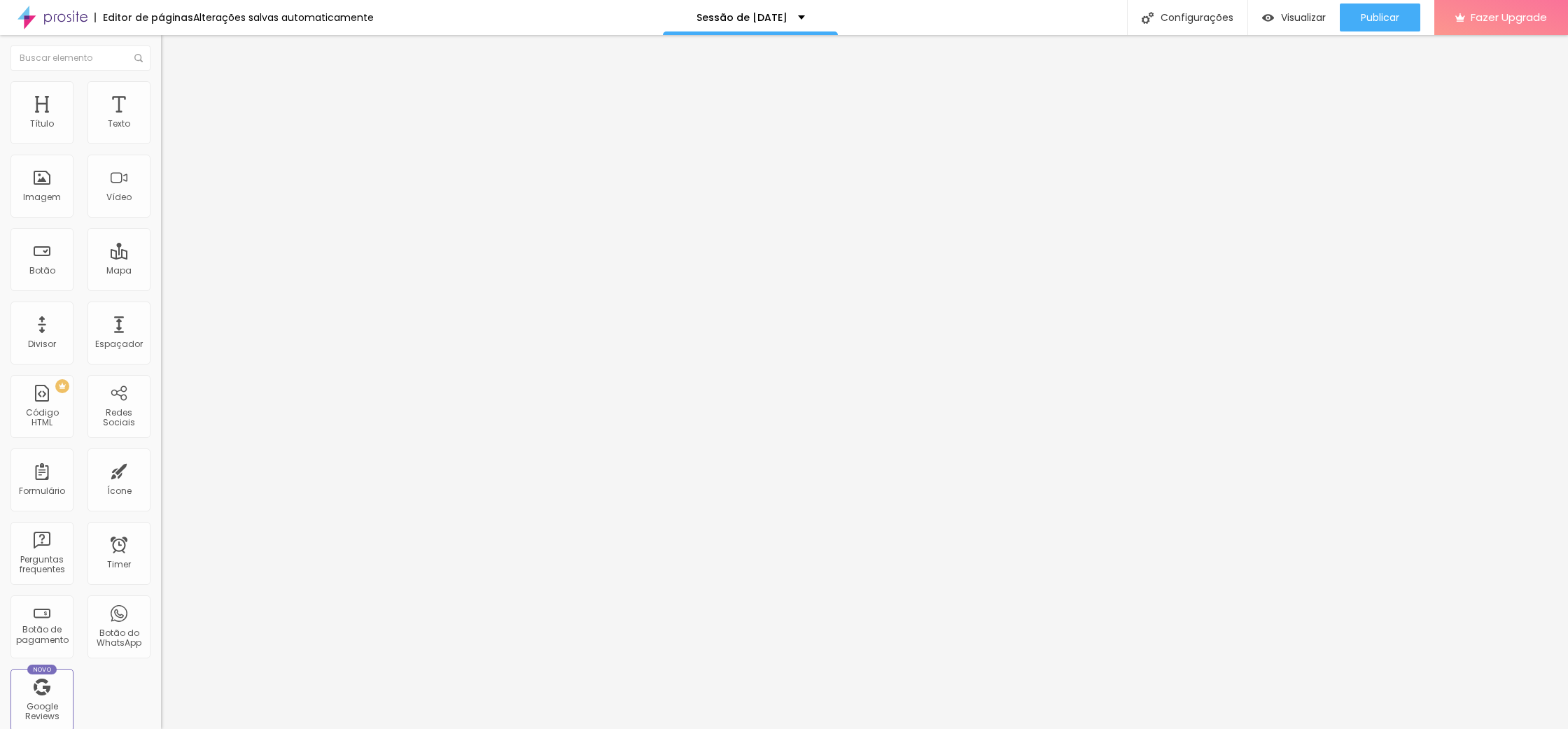
type input "359"
type input "358"
type input "356"
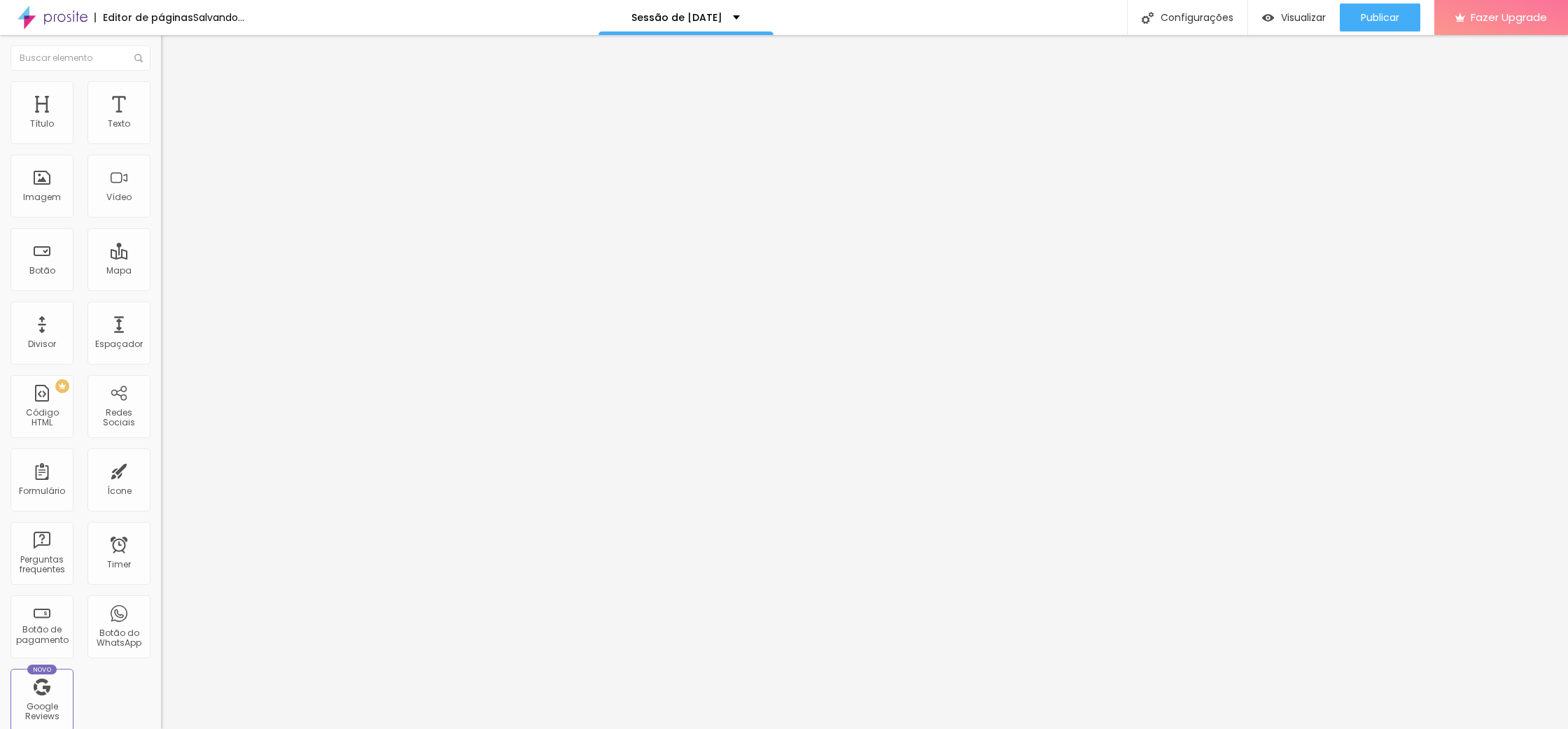
type input "355"
type input "341"
type input "340"
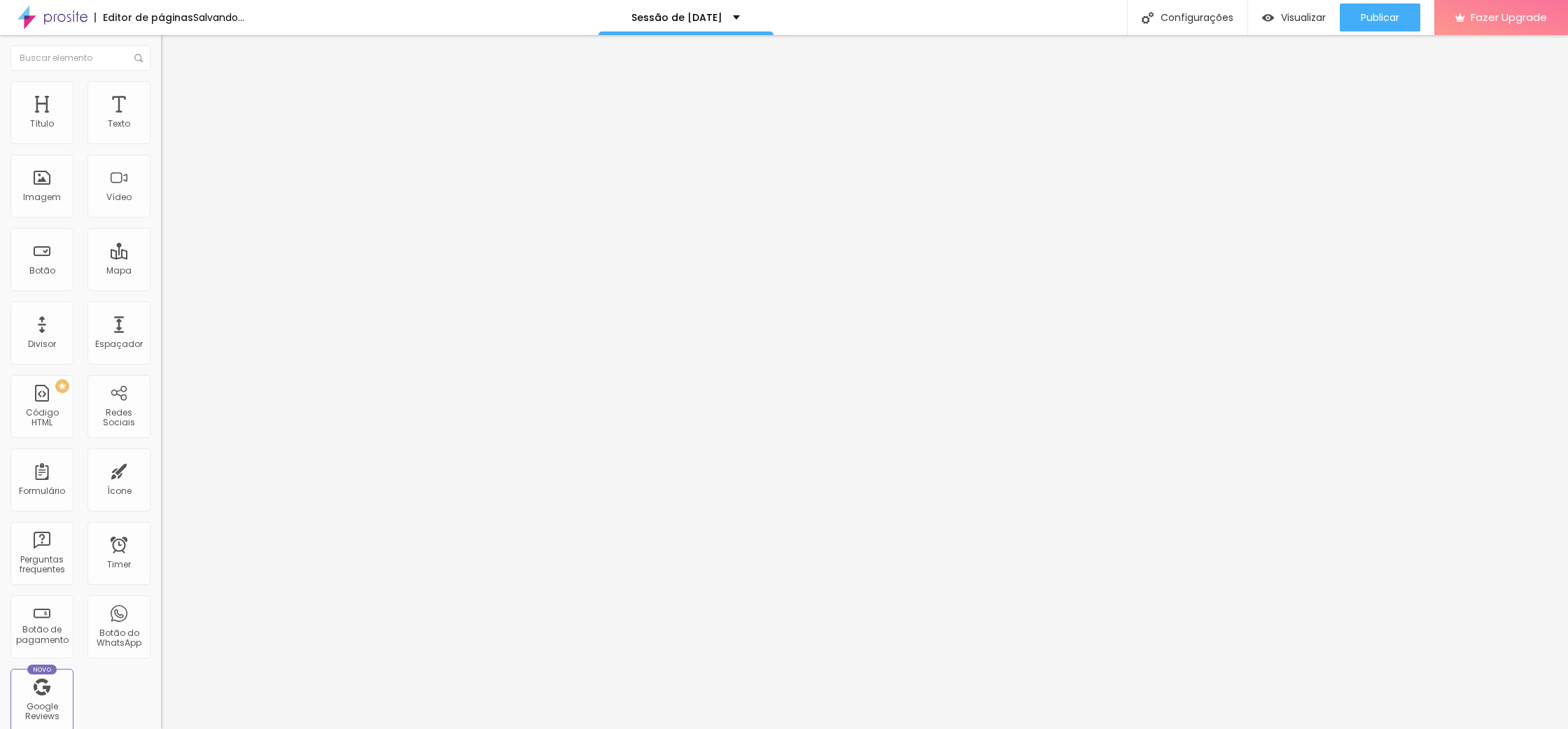
type input "340"
type input "339"
drag, startPoint x: 64, startPoint y: 165, endPoint x: 76, endPoint y: 165, distance: 12.0
type input "339"
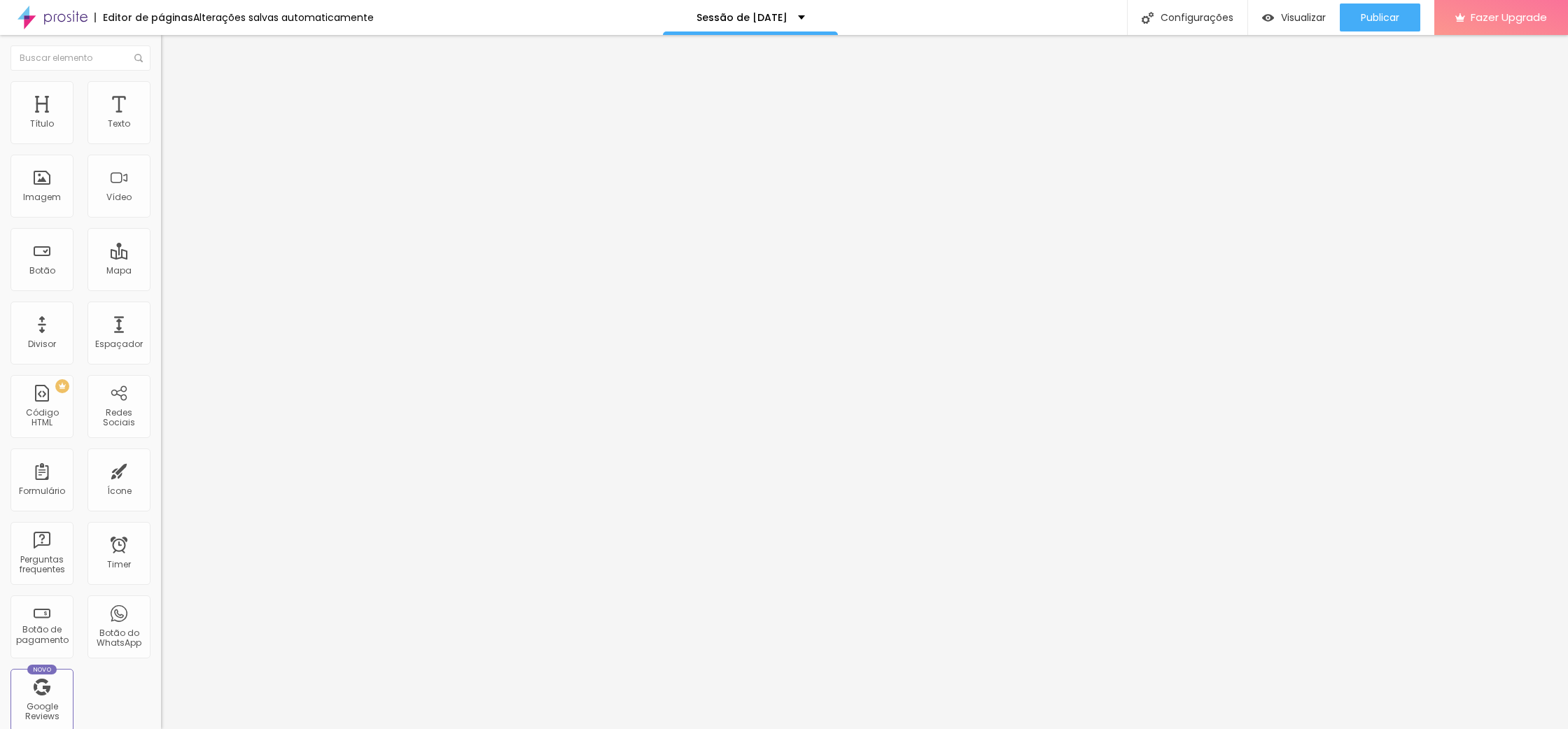
click at [161, 469] on input "range" at bounding box center [206, 474] width 90 height 11
click at [174, 83] on span "Conteúdo" at bounding box center [196, 76] width 44 height 12
click at [161, 127] on span "Completo" at bounding box center [182, 122] width 43 height 12
click at [161, 136] on span "Encaixotado" at bounding box center [188, 130] width 55 height 12
click at [161, 149] on span "Completo" at bounding box center [182, 143] width 43 height 12
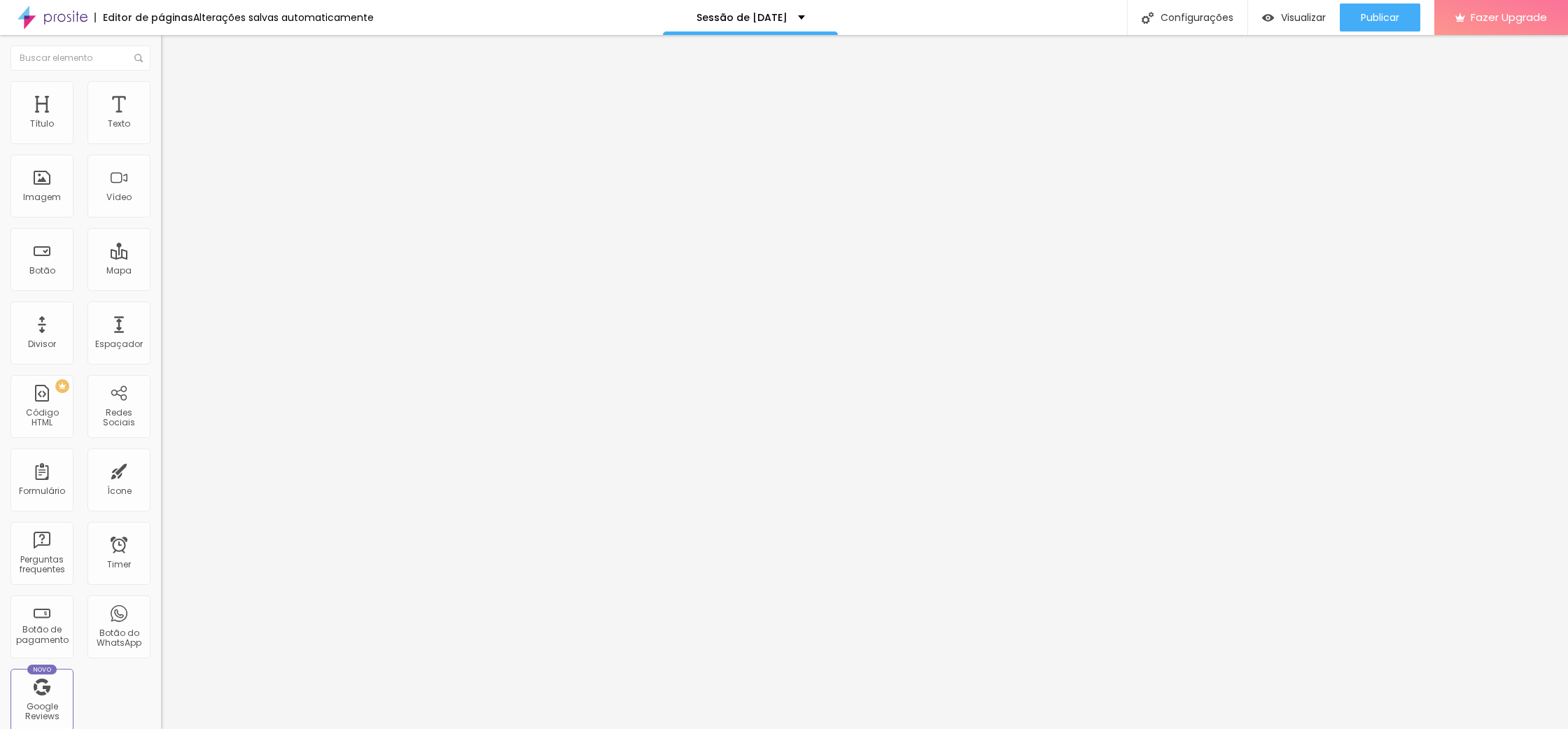
click at [161, 219] on span "Original" at bounding box center [178, 213] width 33 height 12
click at [161, 236] on span "Padrão" at bounding box center [176, 230] width 31 height 12
click at [161, 228] on span "Cinema" at bounding box center [178, 221] width 35 height 12
click at [161, 258] on span "Original" at bounding box center [178, 252] width 33 height 12
click at [174, 97] on span "Estilo" at bounding box center [185, 90] width 22 height 12
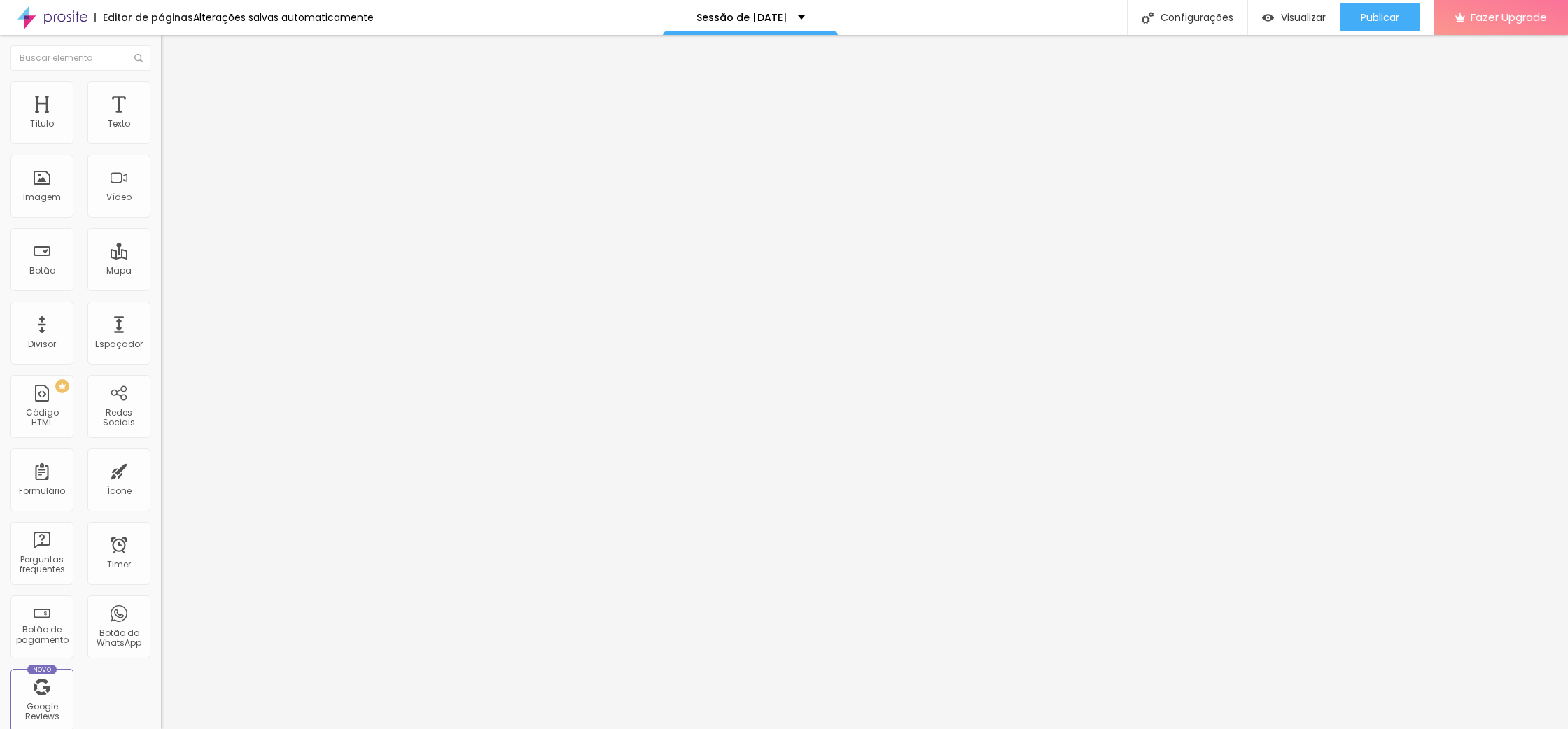
click at [161, 87] on img at bounding box center [167, 87] width 12 height 12
type input "95"
type input "90"
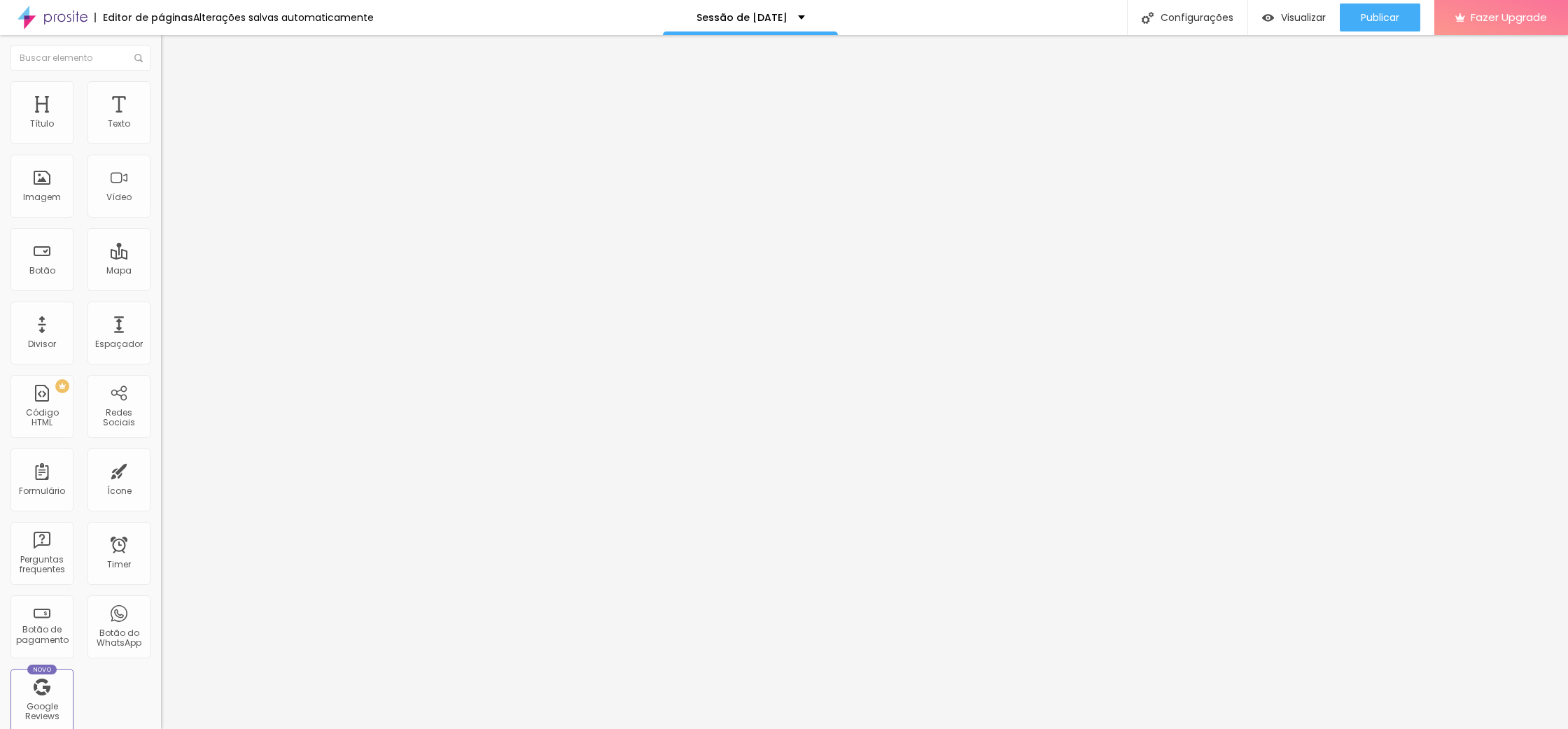
type input "65"
type input "60"
type input "55"
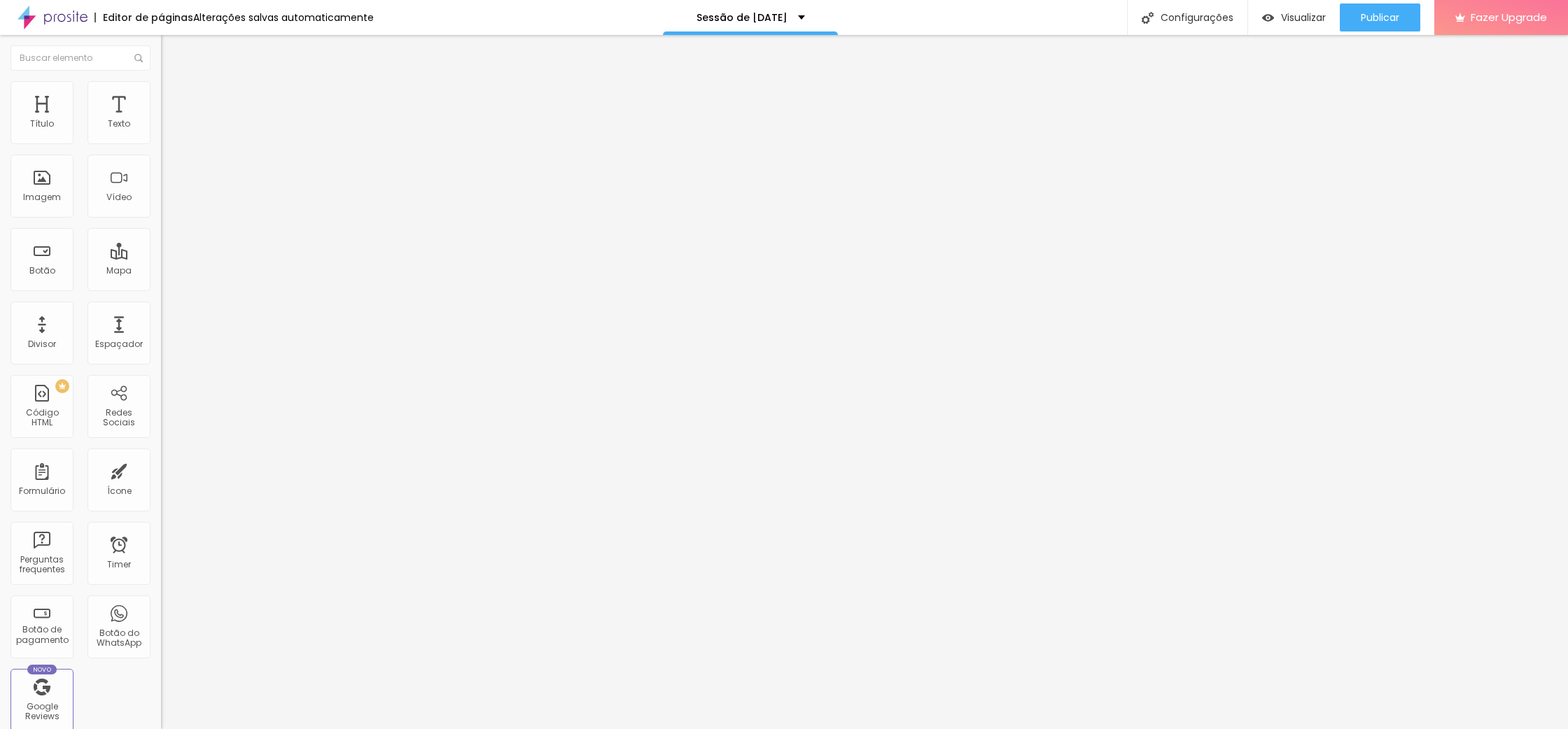
type input "55"
type input "50"
type input "45"
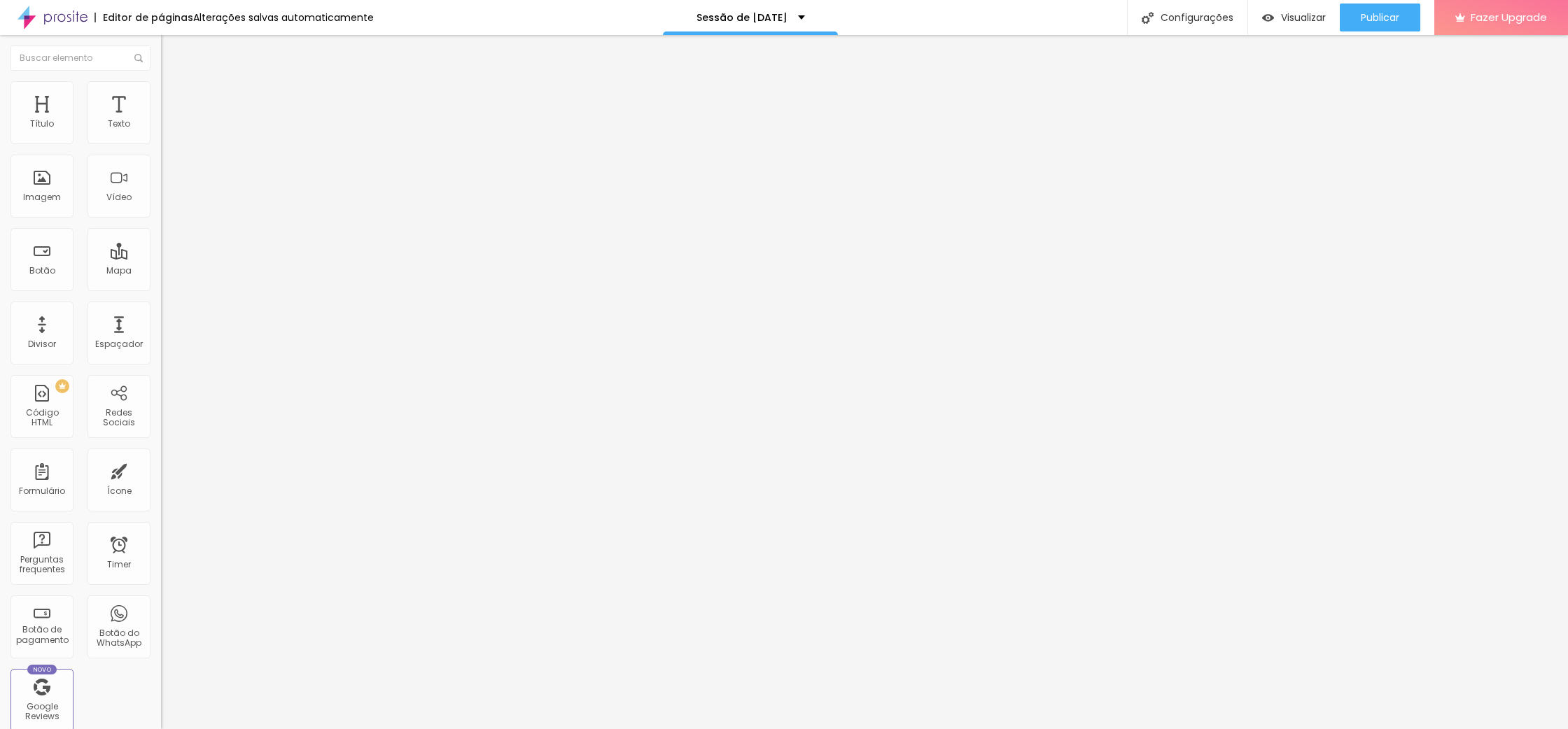
type input "40"
type input "35"
type input "30"
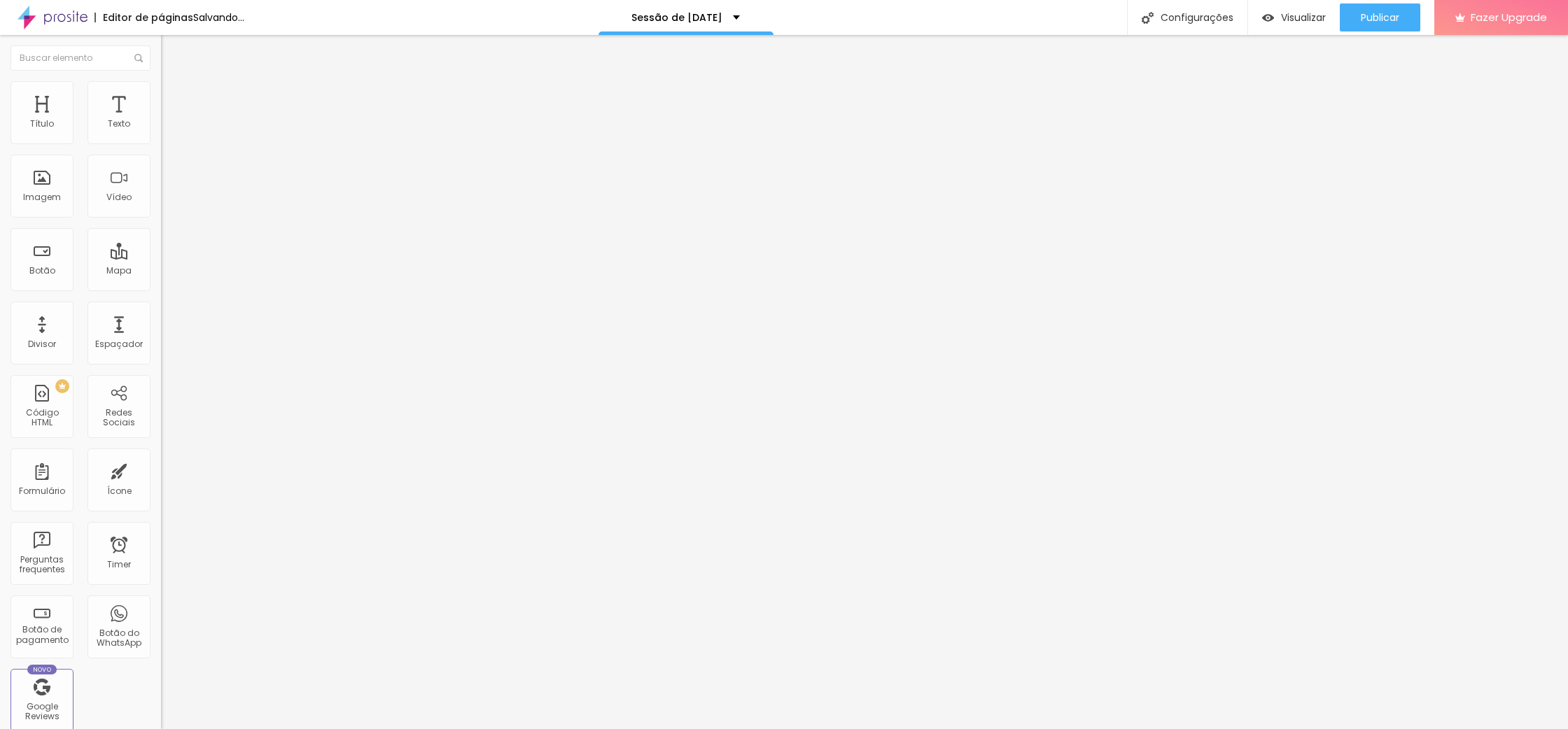
type input "30"
type input "25"
type input "30"
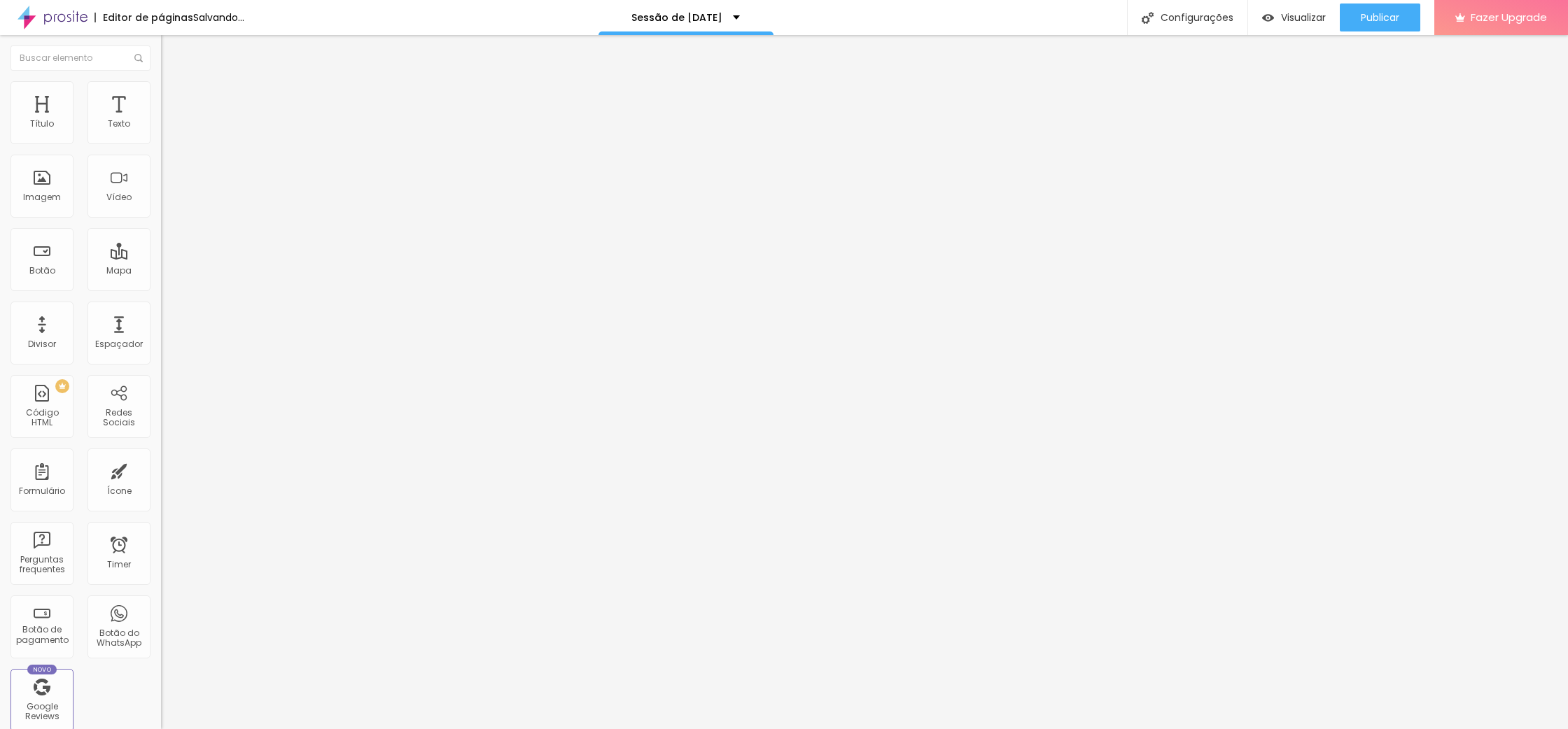
type input "35"
type input "30"
drag, startPoint x: 143, startPoint y: 148, endPoint x: 47, endPoint y: 151, distance: 96.0
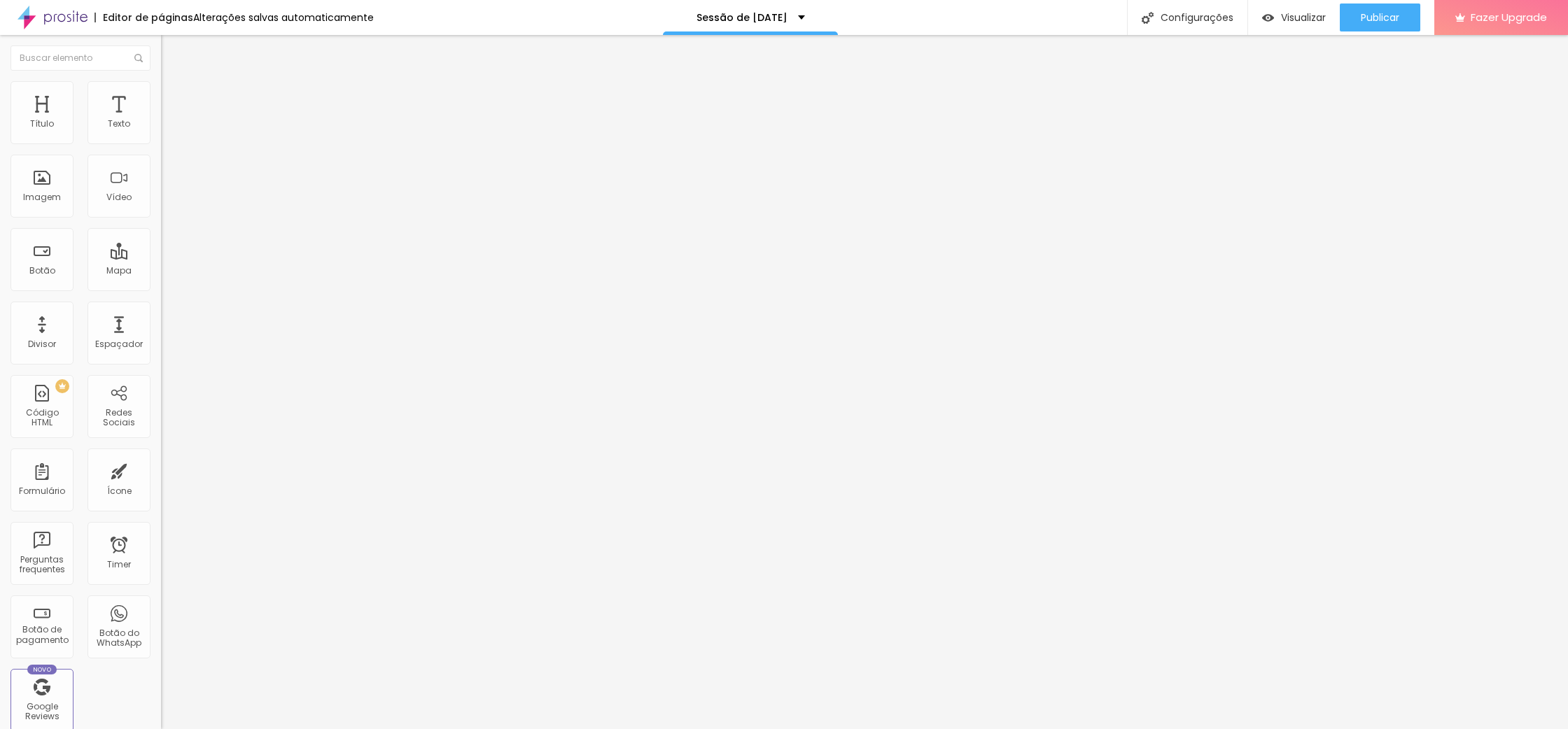
click at [161, 143] on input "range" at bounding box center [206, 138] width 90 height 11
type input "1"
type input "10"
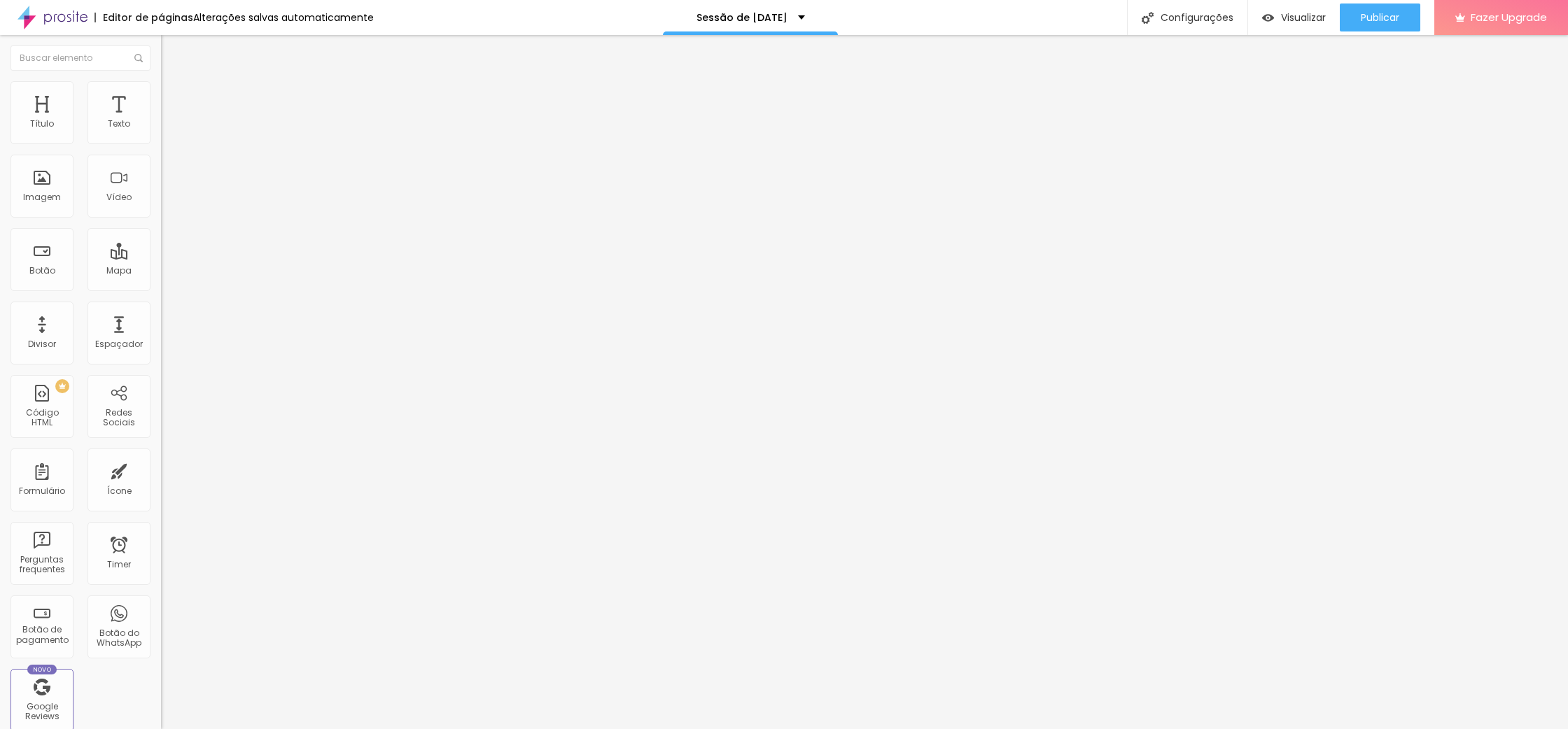
type input "12"
type input "13"
type input "14"
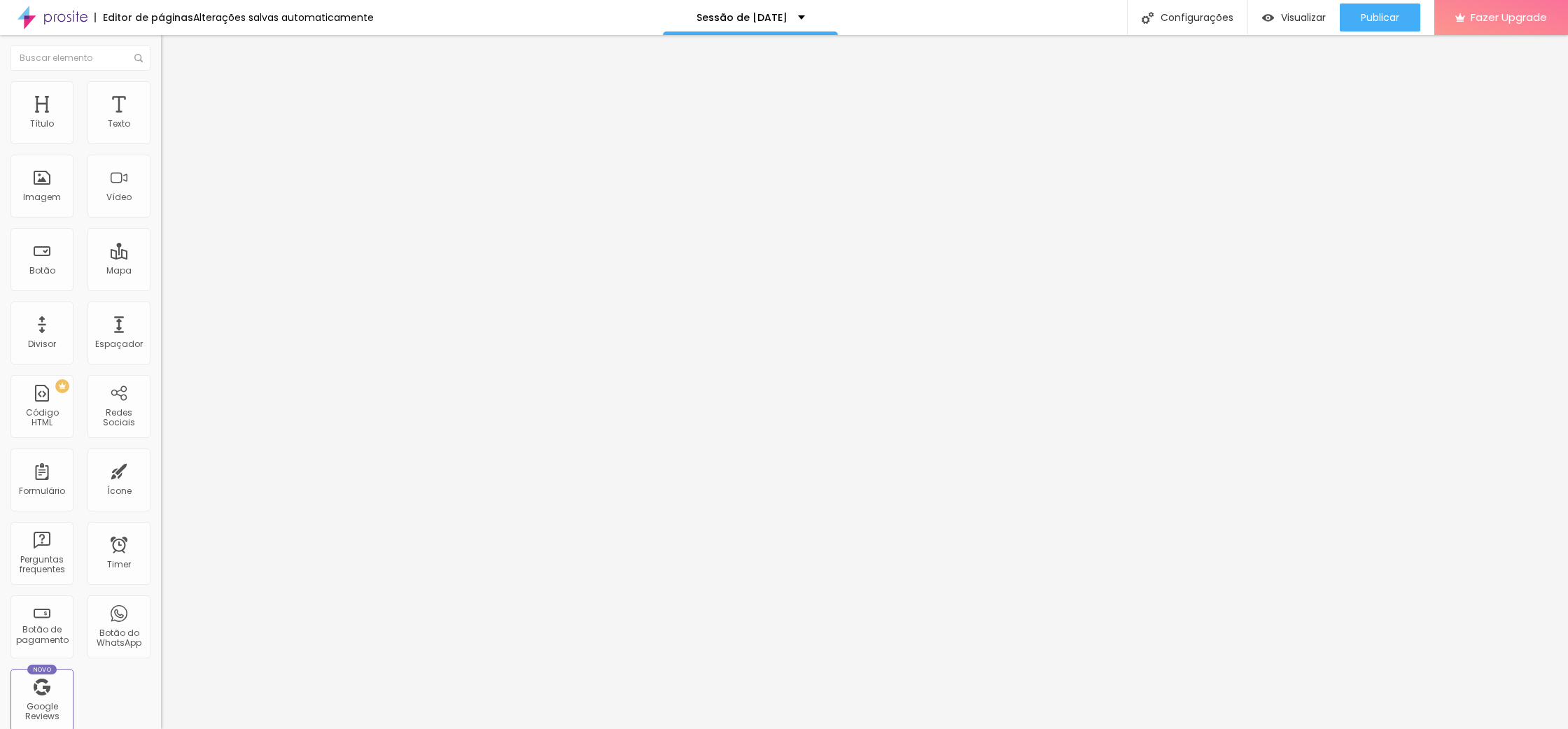
type input "14"
type input "17"
type input "21"
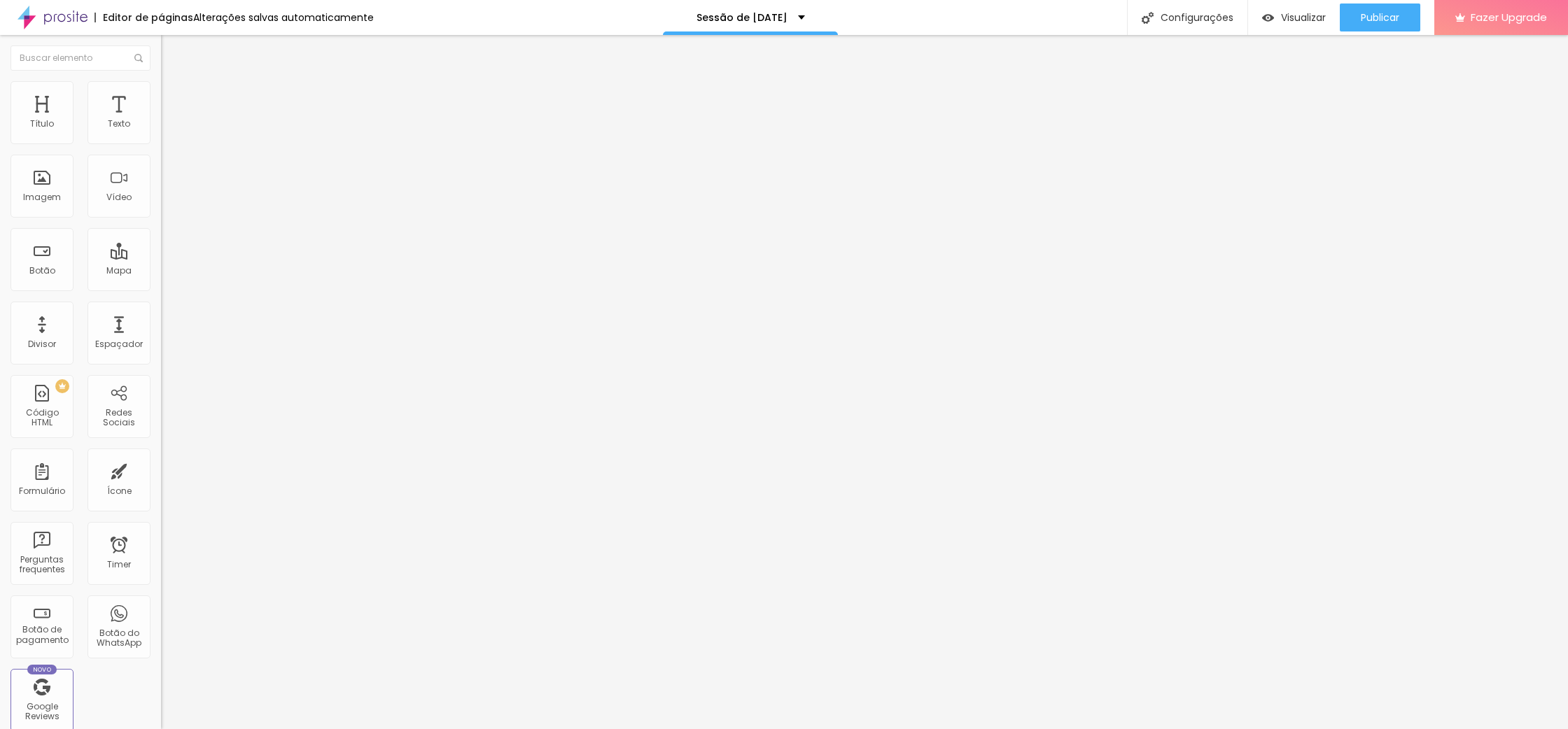
type input "24"
type input "27"
type input "30"
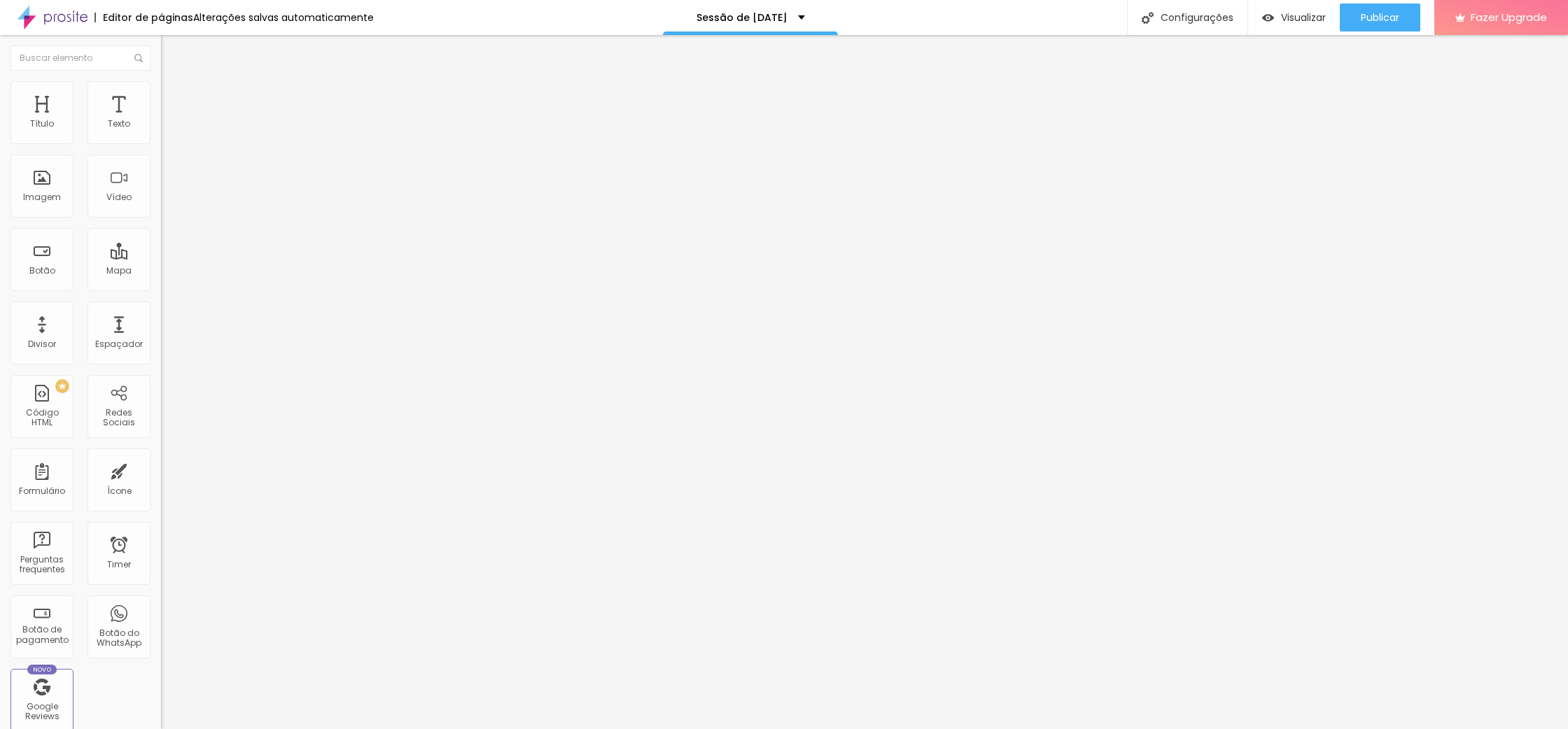
type input "30"
type input "31"
type input "33"
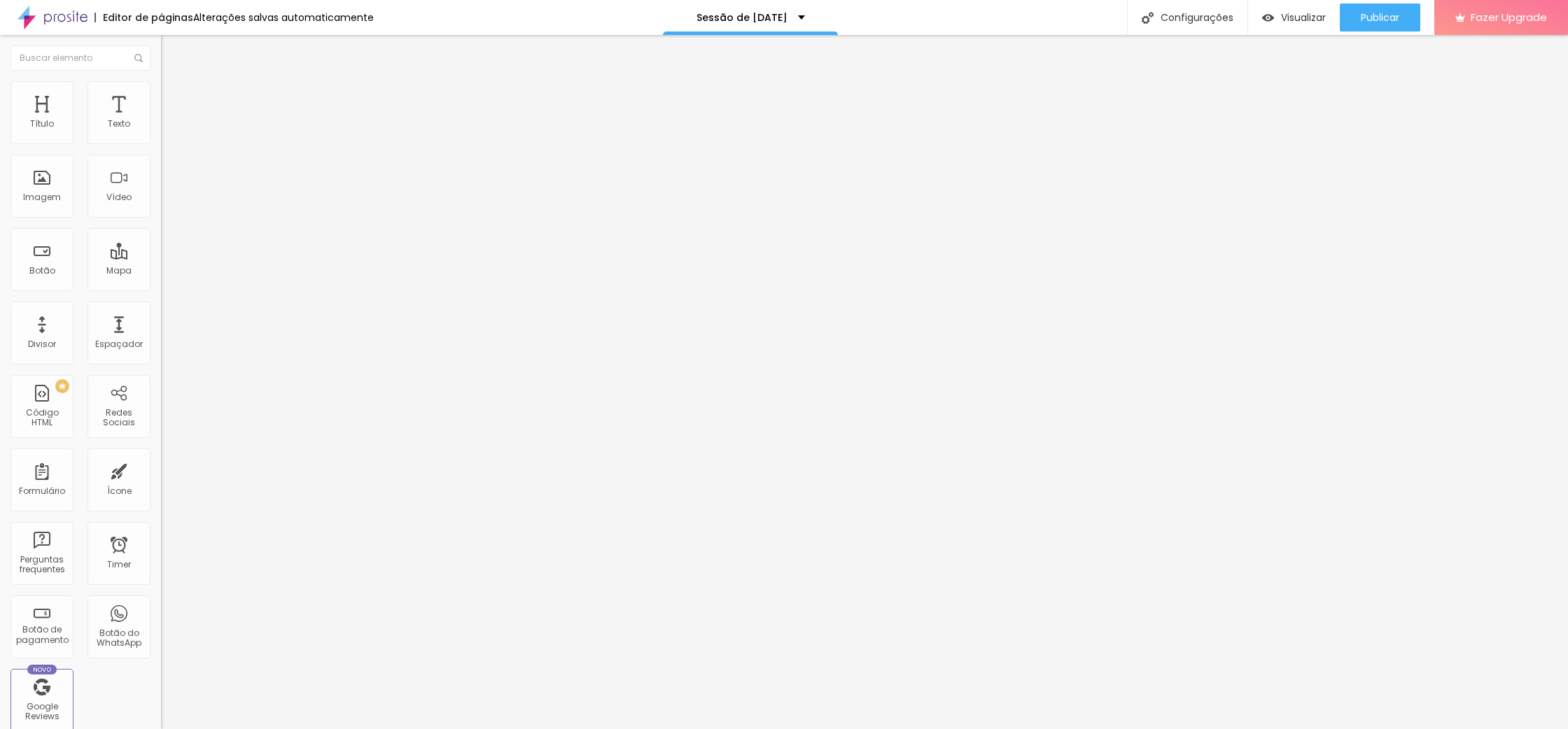
type input "35"
type input "38"
type input "43"
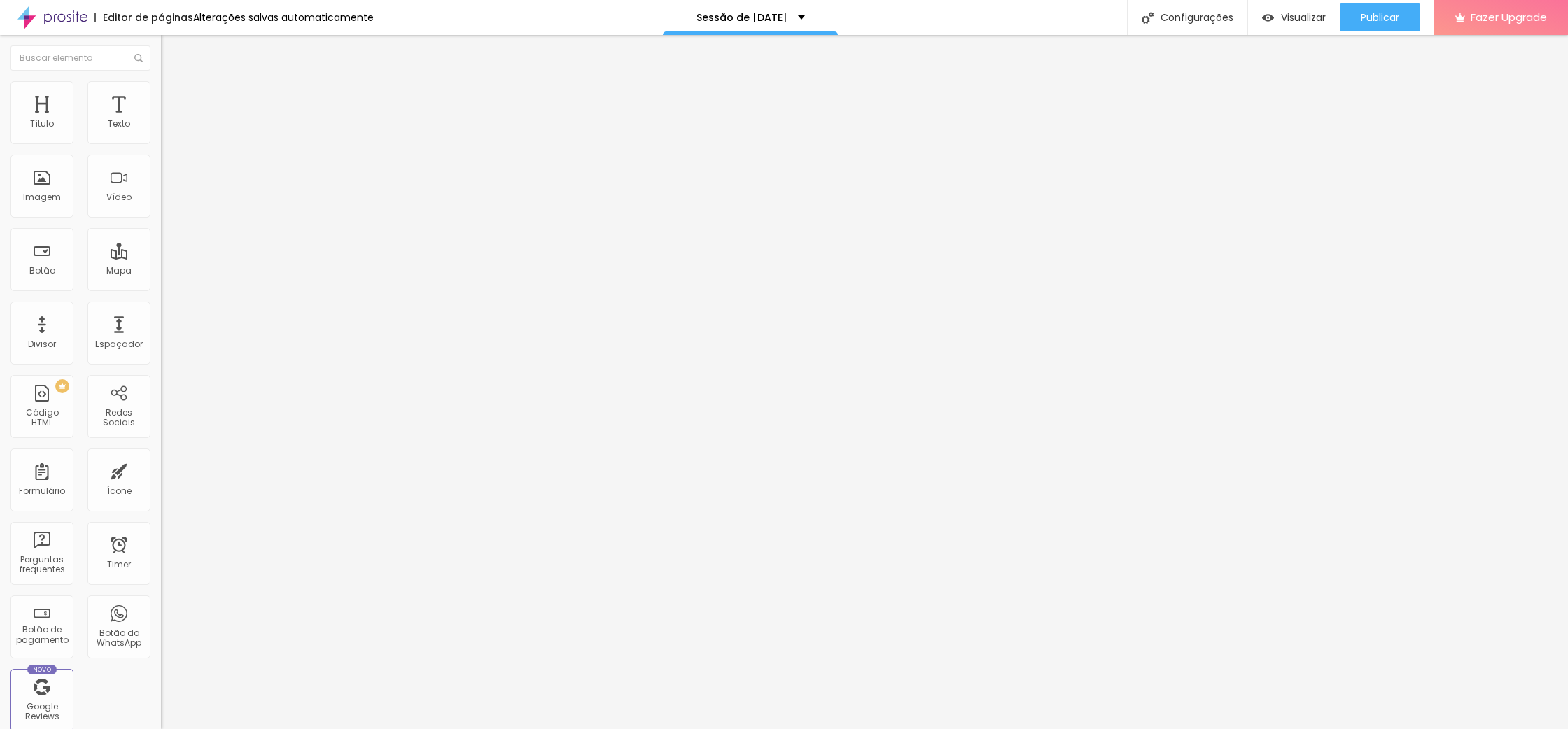
type input "43"
type input "49"
type input "57"
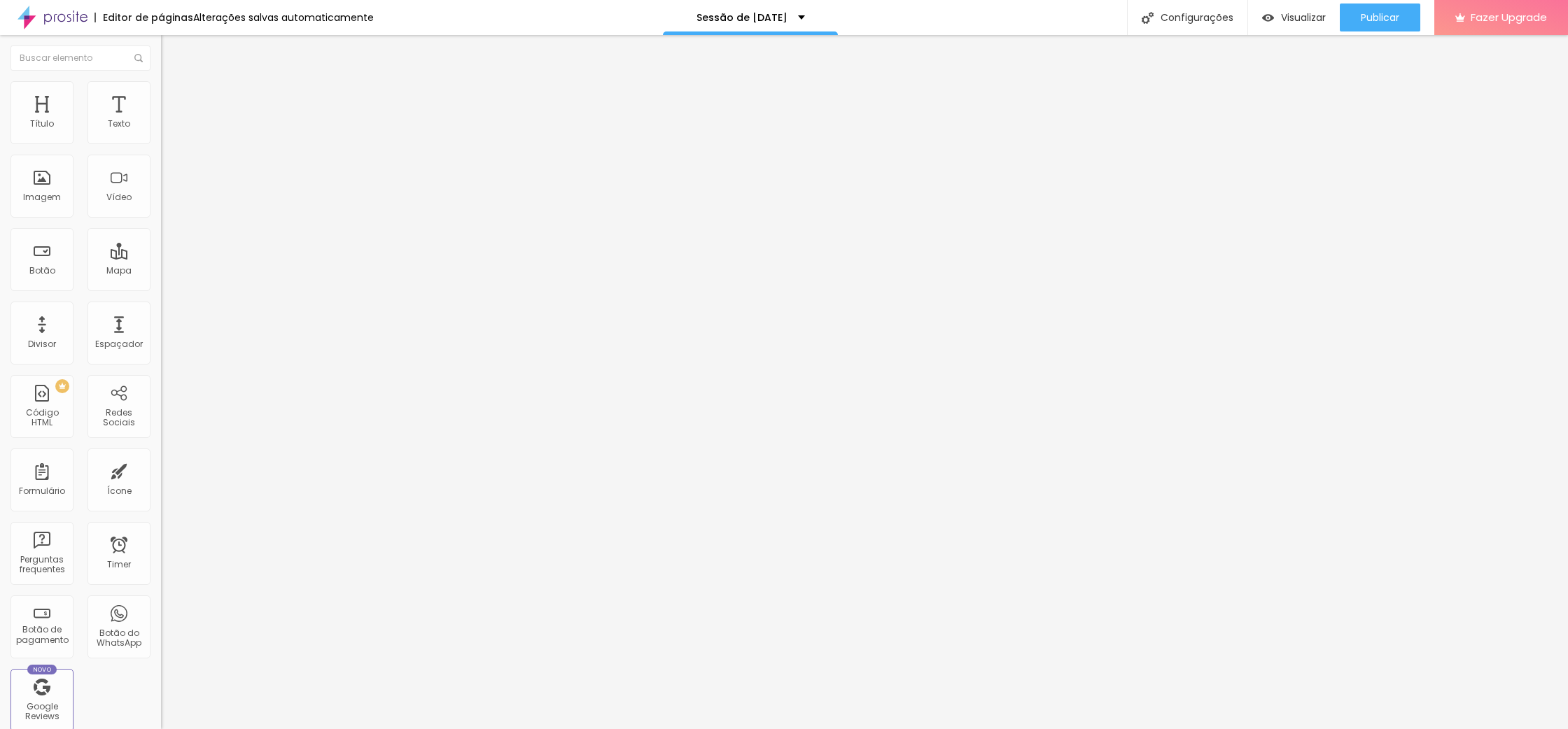
type input "65"
type input "71"
type input "72"
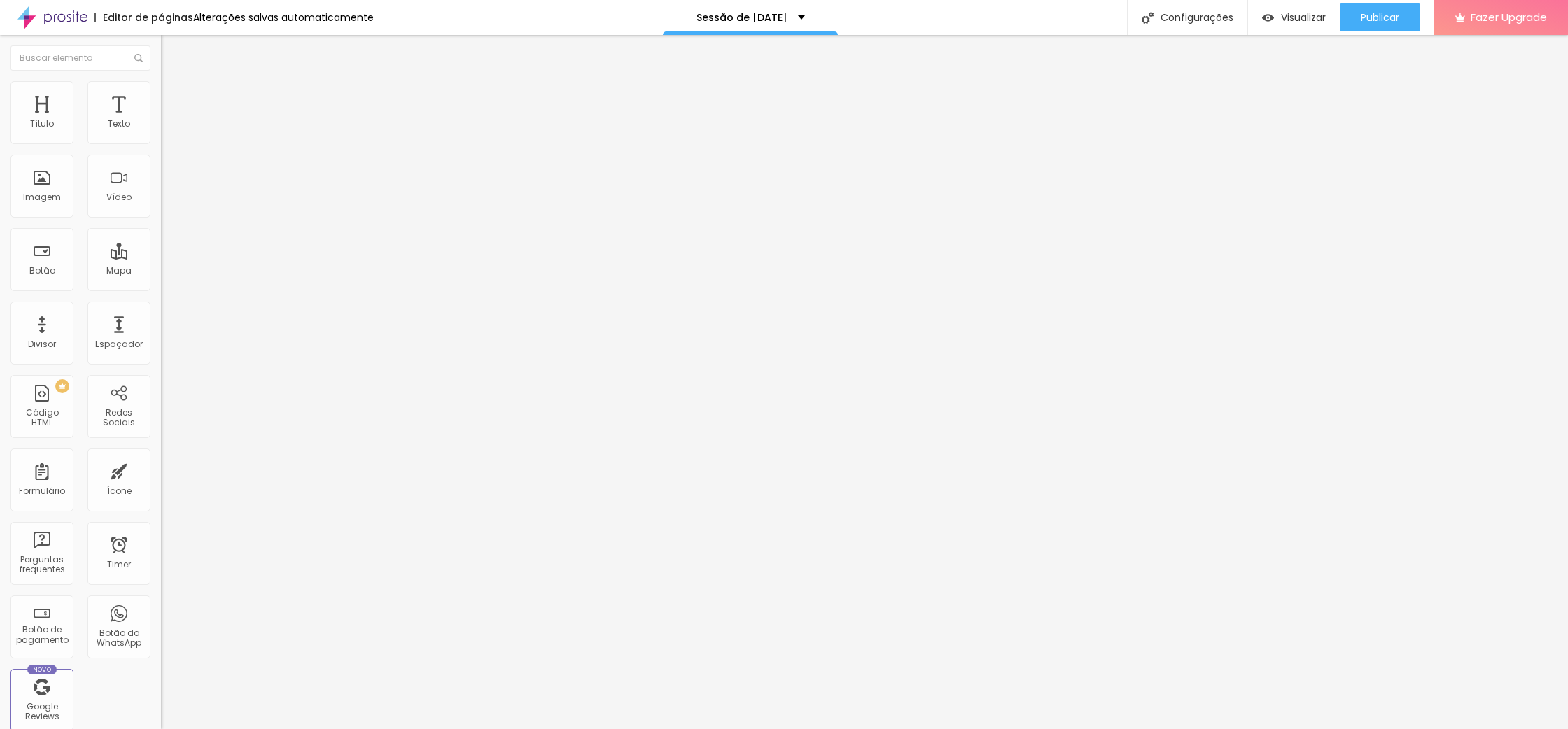
type input "72"
type input "75"
type input "77"
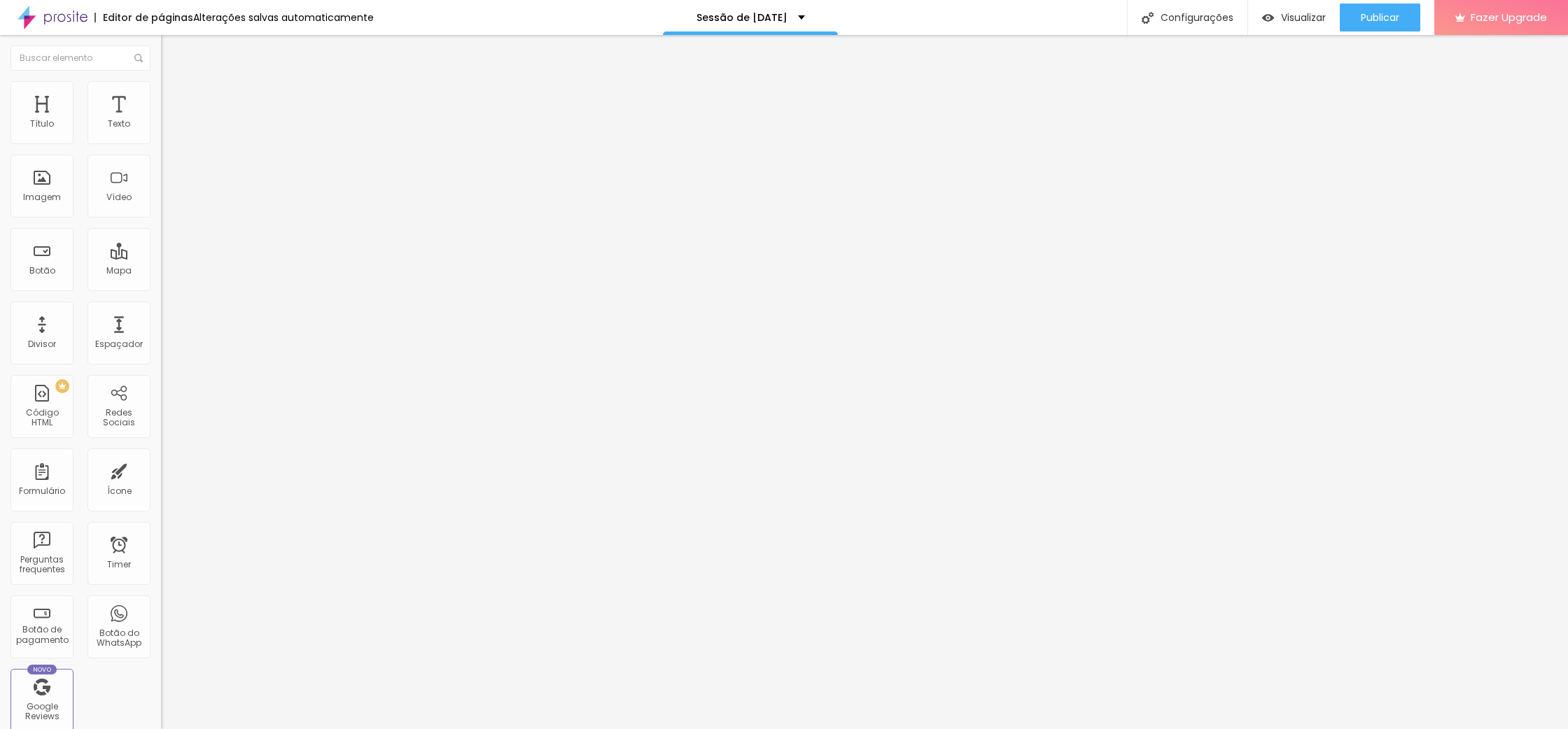
type input "81"
type input "93"
type input "100"
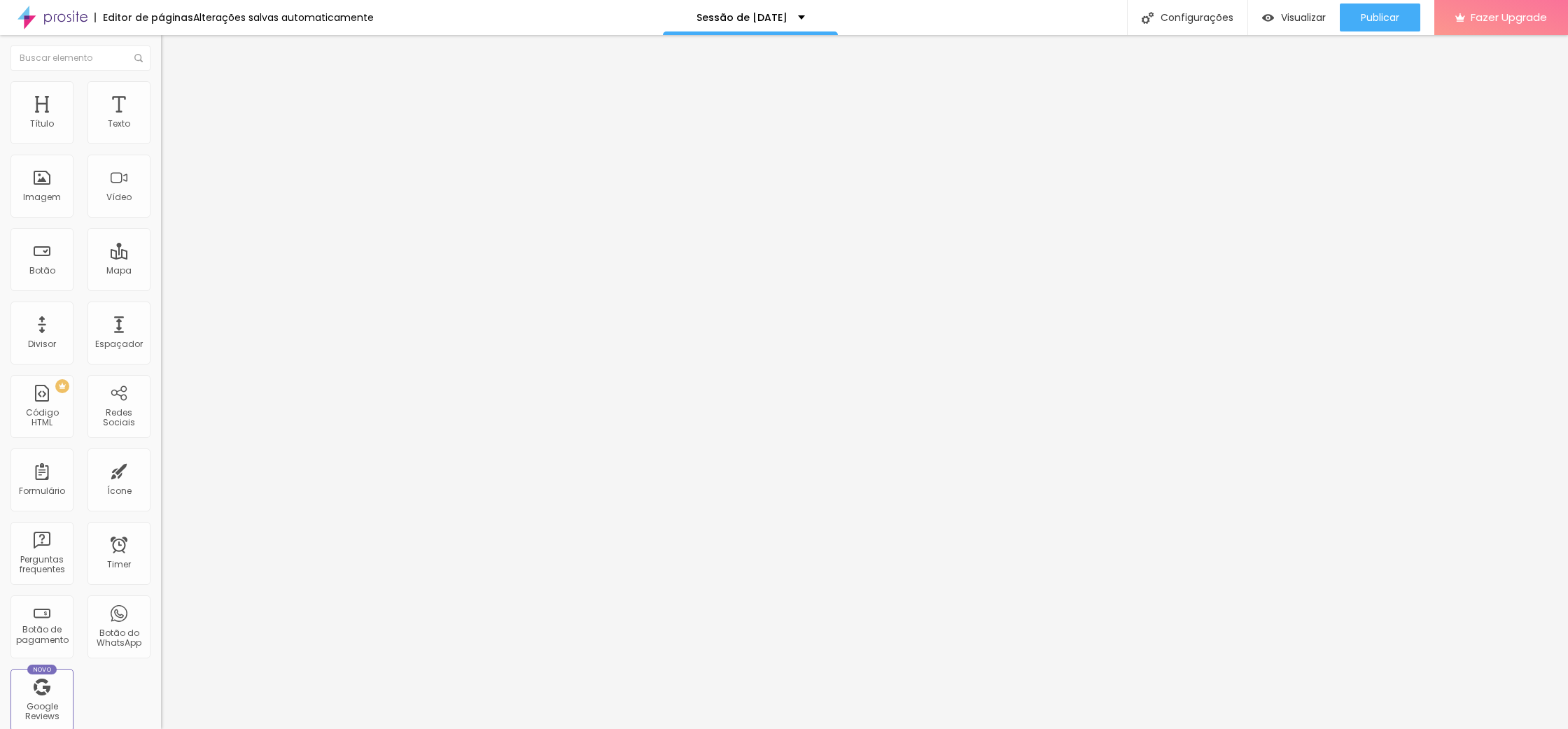
type input "100"
type input "107"
type input "118"
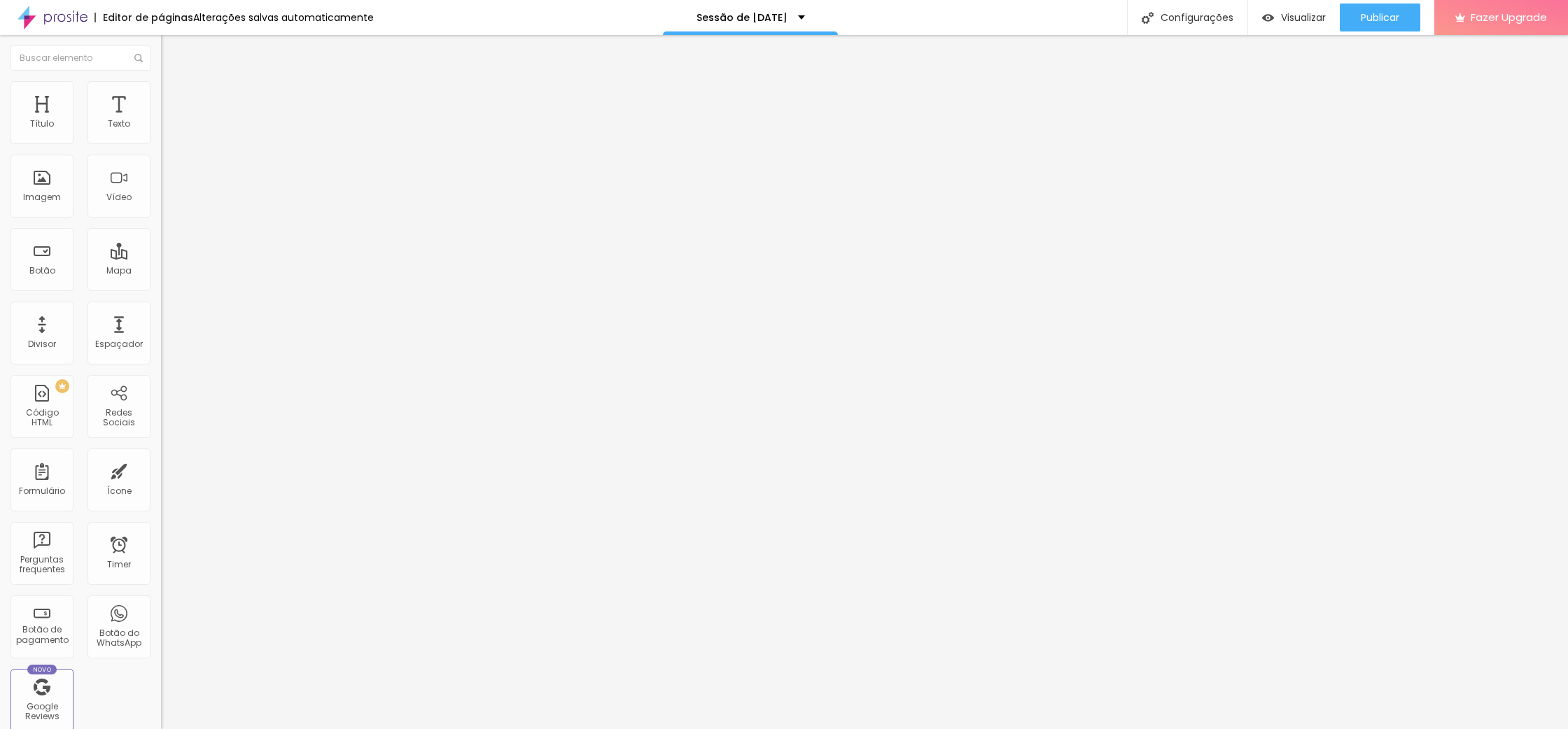
type input "126"
drag, startPoint x: 28, startPoint y: 178, endPoint x: 0, endPoint y: 176, distance: 28.1
click at [161, 176] on div "Tamanho 30 px % 0 [PERSON_NAME] arredondada Sombra DESATIVADO Voltar ao padrão" at bounding box center [241, 250] width 161 height 281
click at [161, 95] on img at bounding box center [167, 101] width 12 height 12
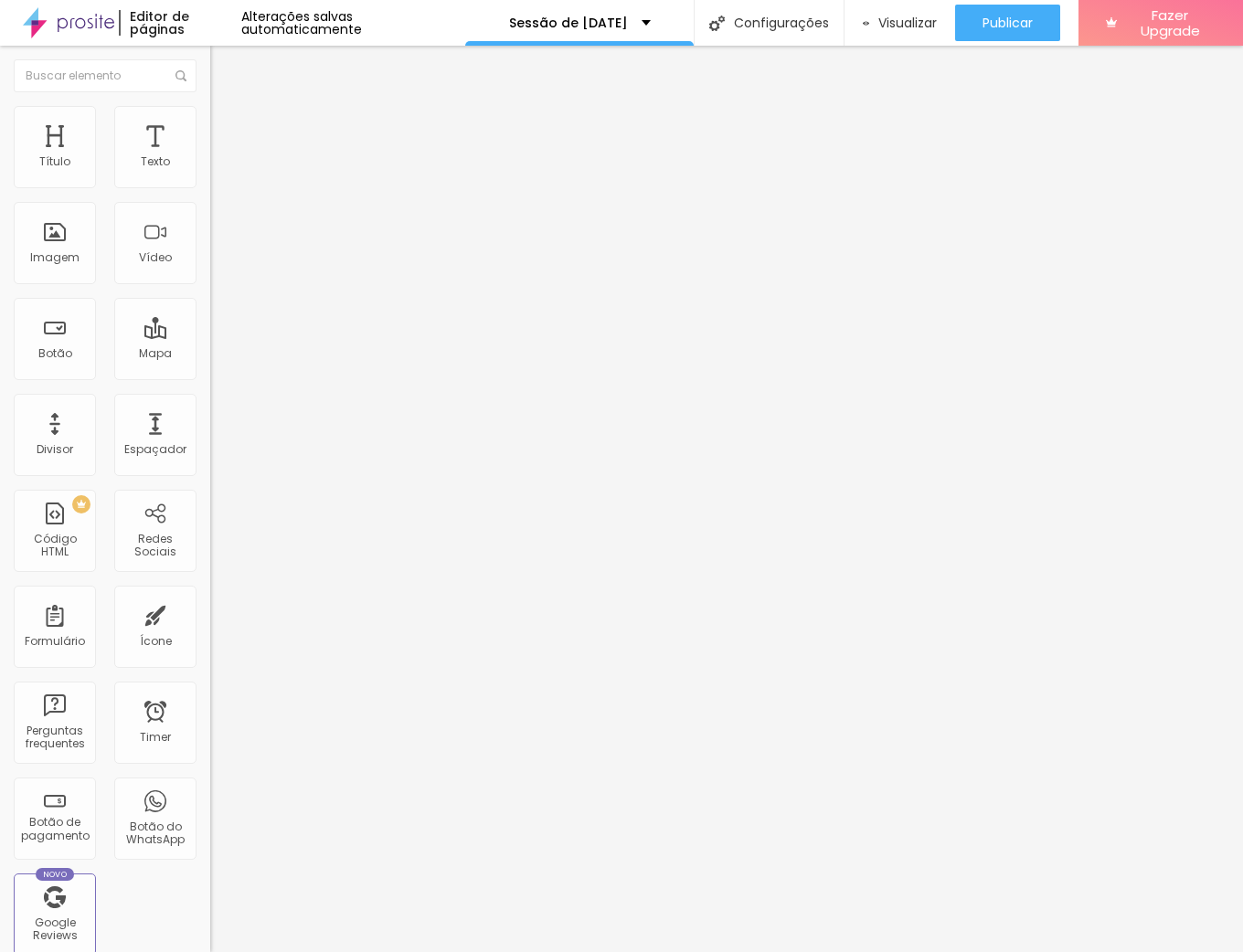
click at [210, 124] on li "Avançado" at bounding box center [315, 115] width 210 height 18
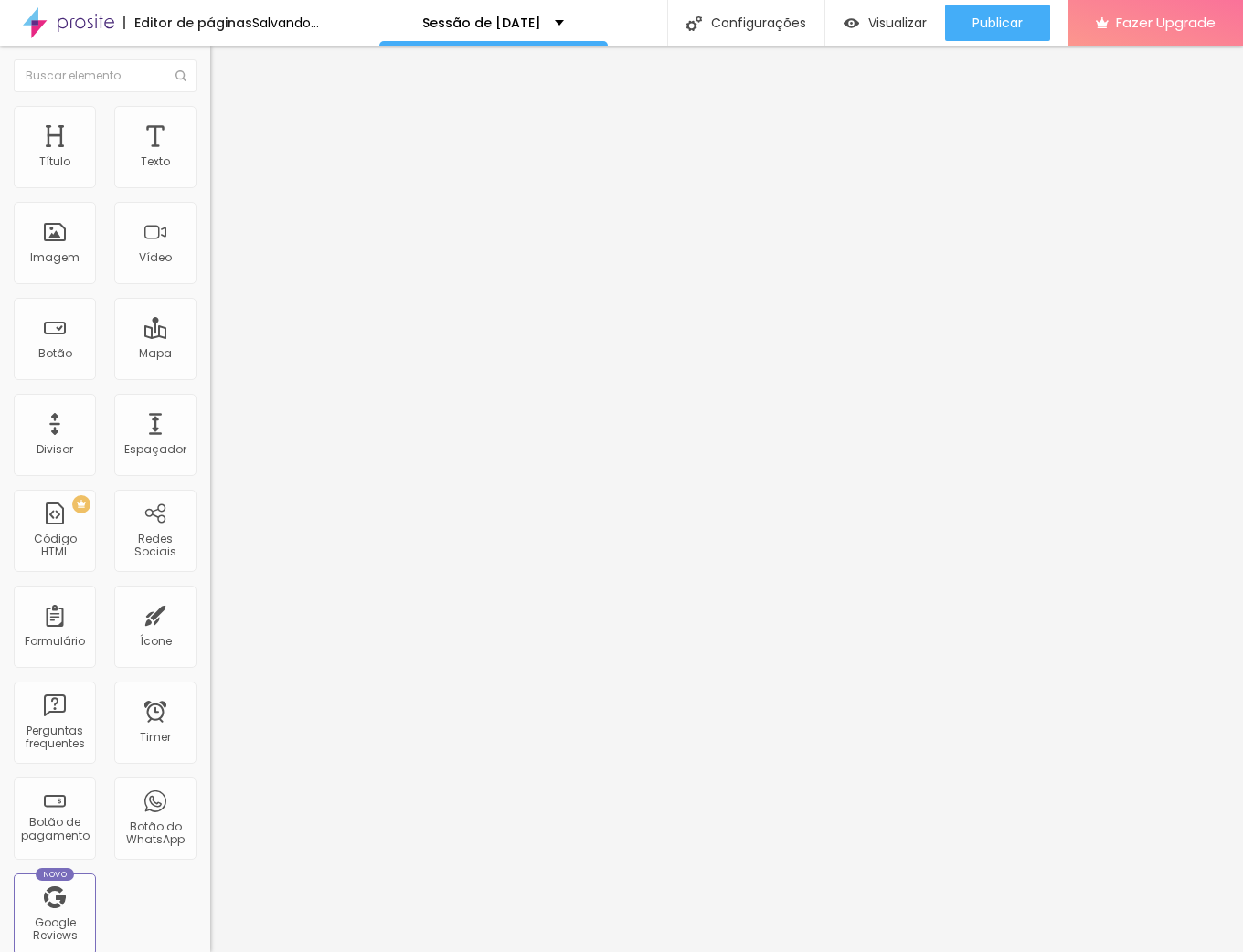
drag, startPoint x: 48, startPoint y: 181, endPoint x: 15, endPoint y: 136, distance: 55.8
click at [210, 336] on input "range" at bounding box center [269, 343] width 118 height 14
click at [210, 122] on ul "Estilo Avançado" at bounding box center [315, 105] width 210 height 36
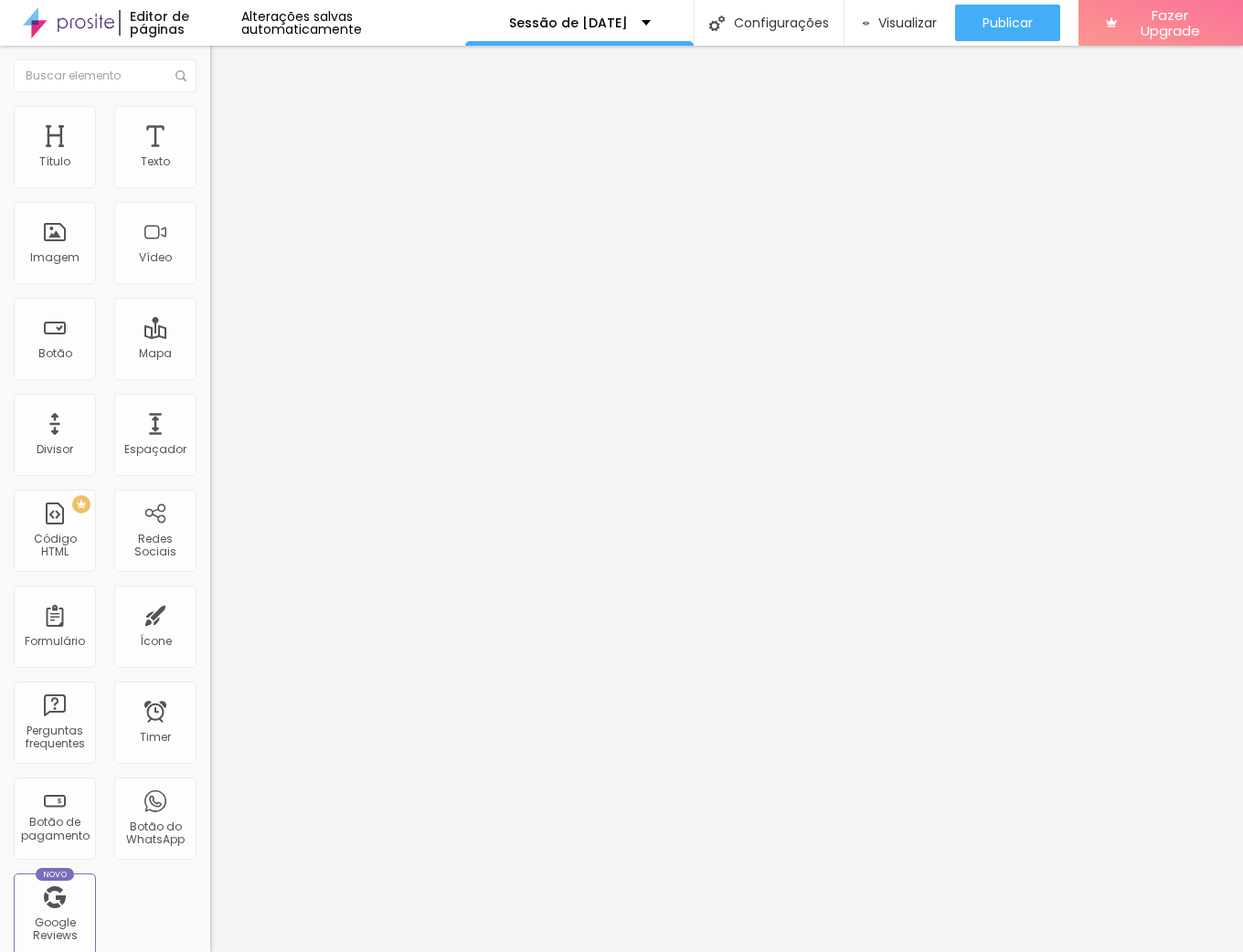
click at [227, 108] on span "Estilo" at bounding box center [241, 100] width 29 height 15
drag, startPoint x: 48, startPoint y: 213, endPoint x: 39, endPoint y: 218, distance: 10.3
click at [210, 595] on input "range" at bounding box center [269, 601] width 118 height 14
click at [210, 336] on input "range" at bounding box center [269, 343] width 118 height 14
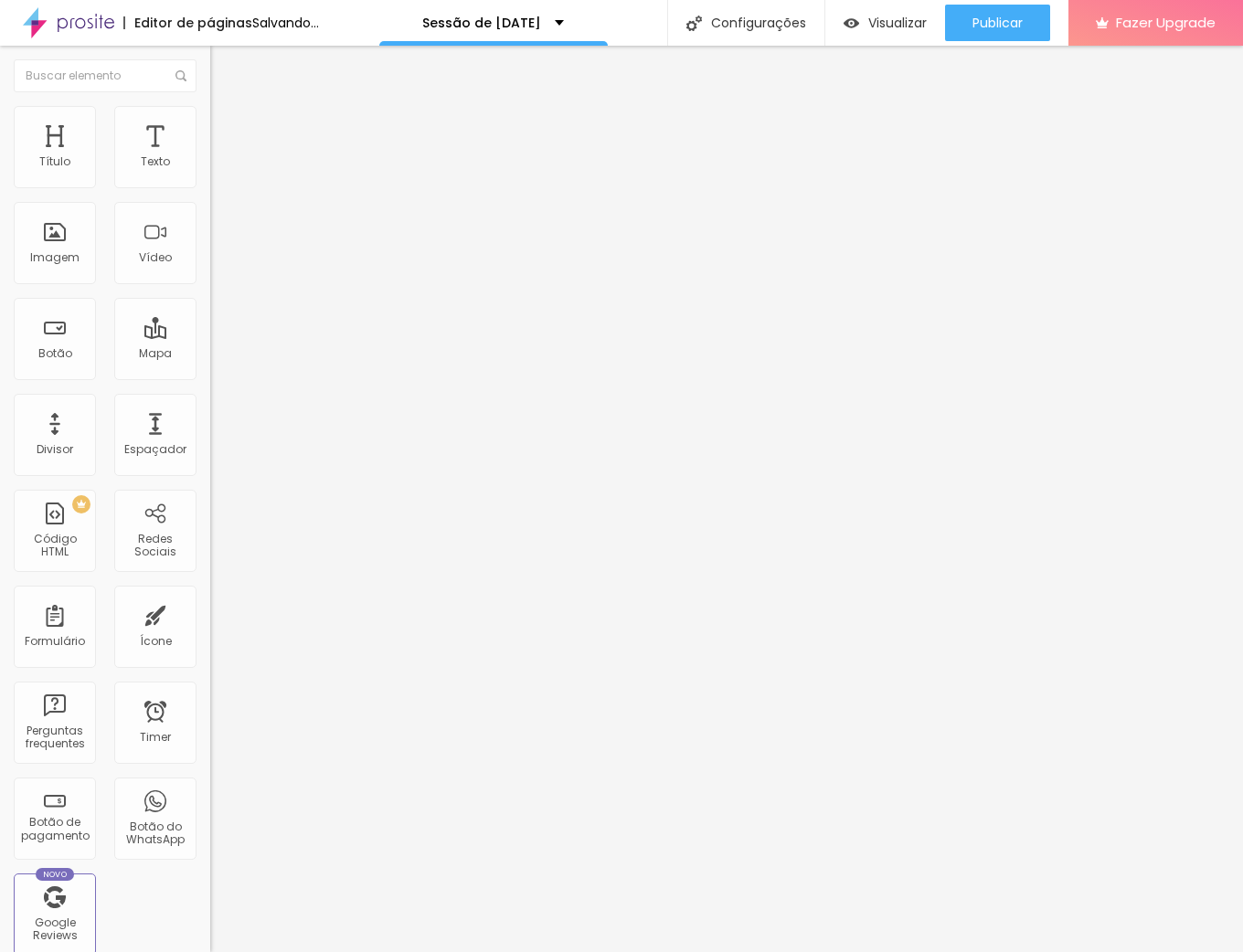
drag, startPoint x: 46, startPoint y: 287, endPoint x: 0, endPoint y: 274, distance: 47.8
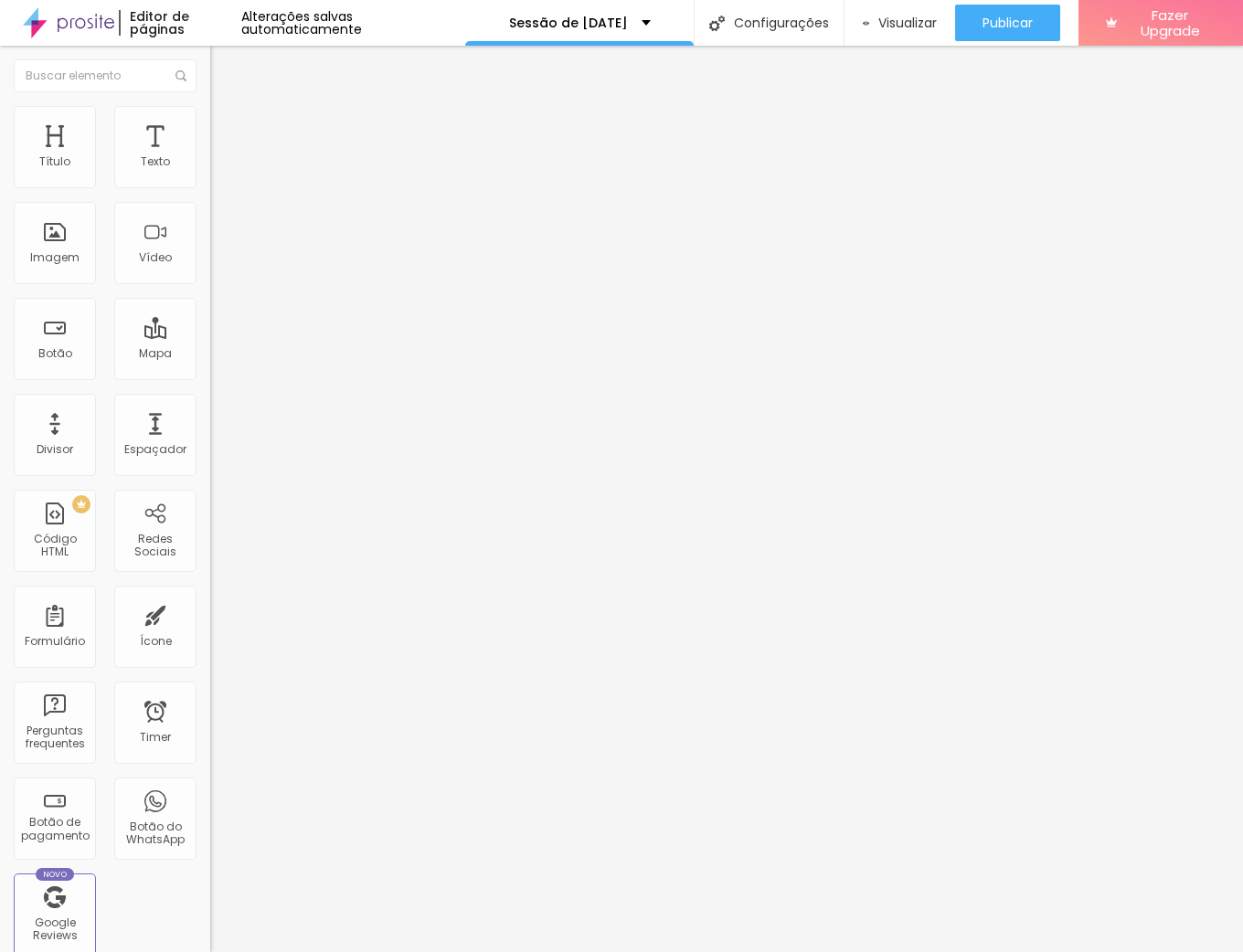
drag, startPoint x: 104, startPoint y: 249, endPoint x: 93, endPoint y: 249, distance: 11.0
click at [210, 853] on input "range" at bounding box center [269, 860] width 118 height 14
drag, startPoint x: 132, startPoint y: 178, endPoint x: 114, endPoint y: 180, distance: 18.1
click at [210, 336] on input "range" at bounding box center [269, 343] width 118 height 14
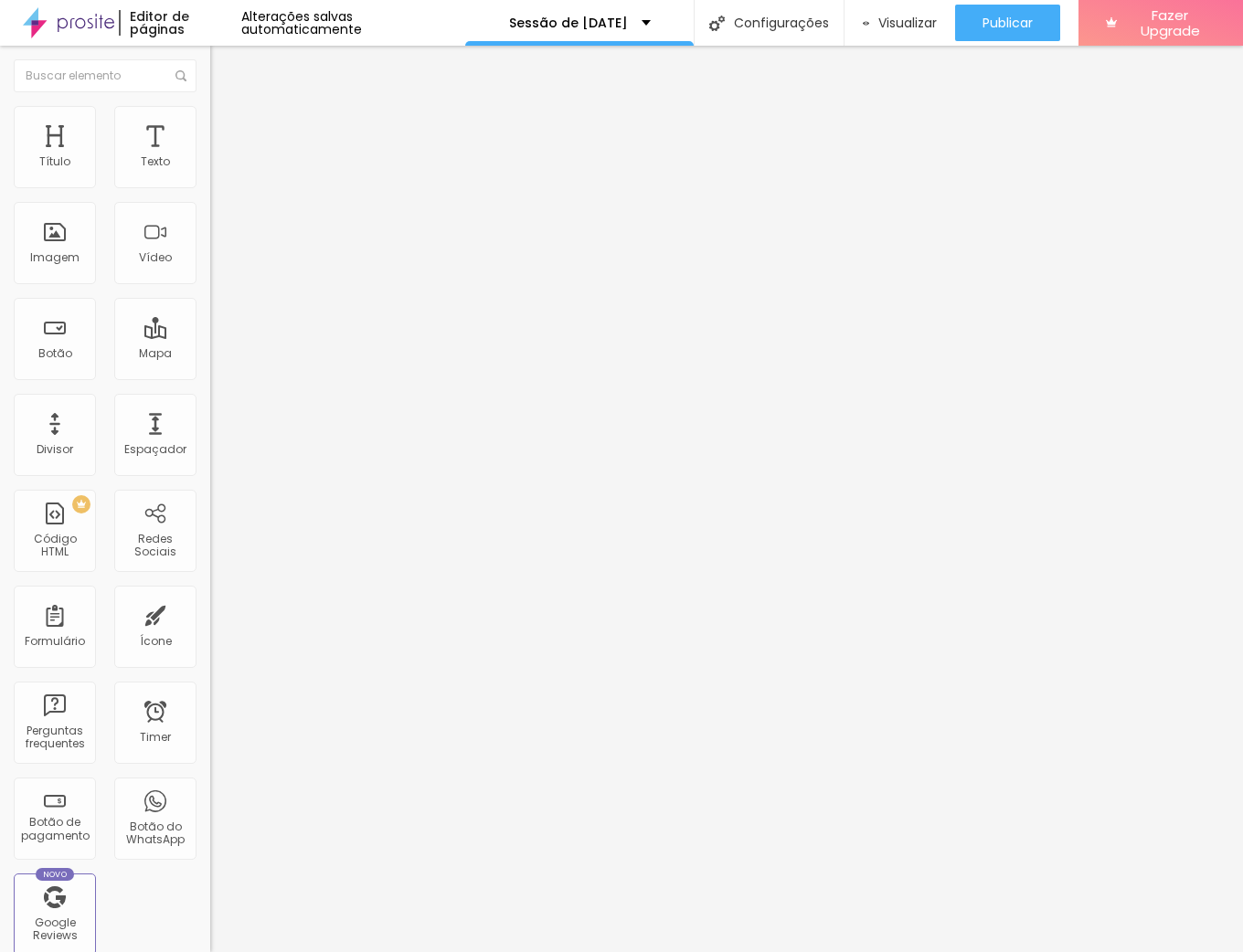
drag, startPoint x: 115, startPoint y: 180, endPoint x: 137, endPoint y: 178, distance: 22.1
click at [210, 336] on input "range" at bounding box center [269, 343] width 118 height 14
click at [210, 595] on input "range" at bounding box center [269, 601] width 118 height 14
drag, startPoint x: 82, startPoint y: 251, endPoint x: 90, endPoint y: 248, distance: 8.5
click at [210, 853] on input "range" at bounding box center [269, 860] width 118 height 14
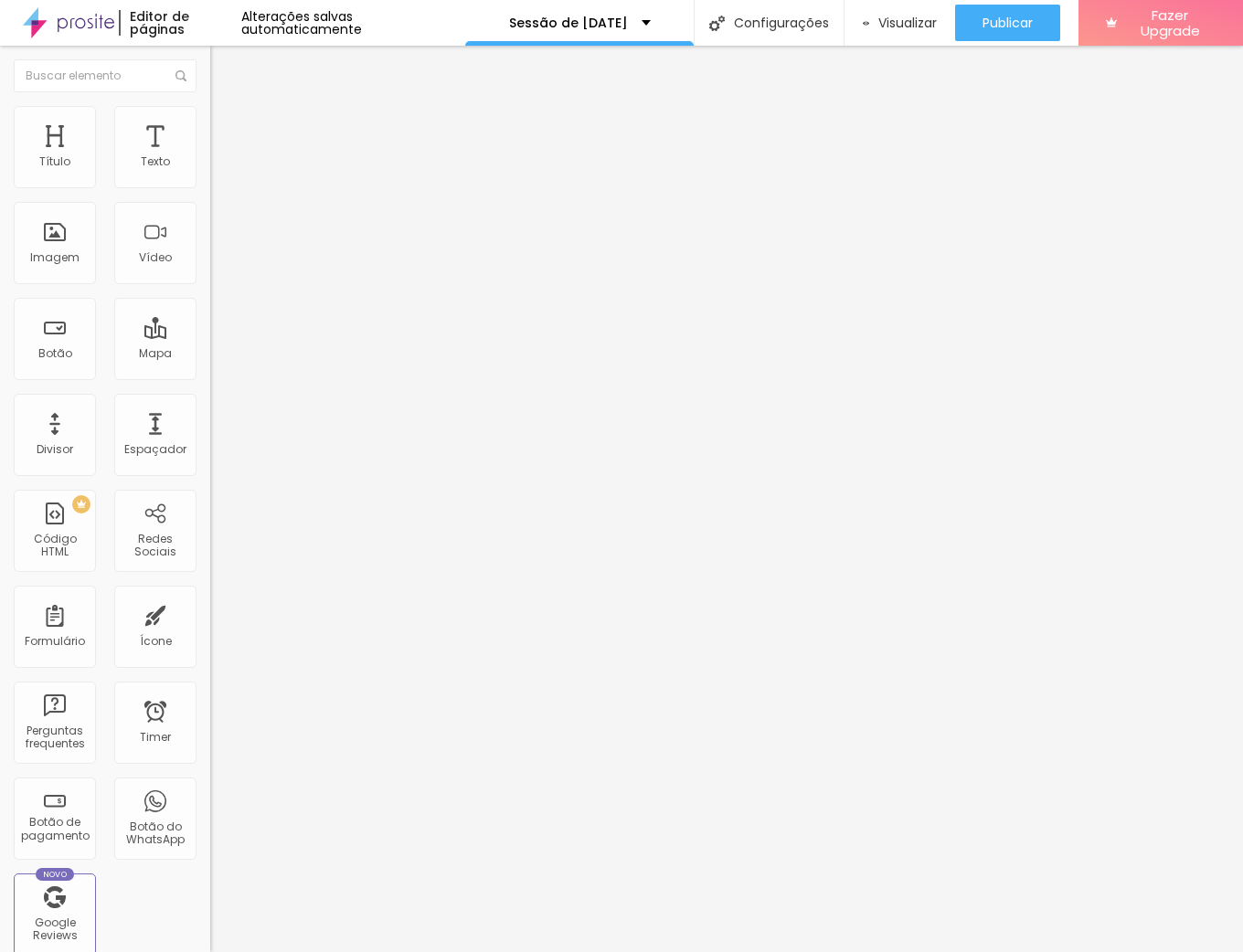
click at [210, 336] on input "range" at bounding box center [269, 343] width 118 height 14
click at [224, 66] on img "button" at bounding box center [231, 67] width 14 height 14
click at [224, 73] on img "button" at bounding box center [231, 67] width 14 height 14
click at [210, 336] on input "range" at bounding box center [269, 343] width 118 height 14
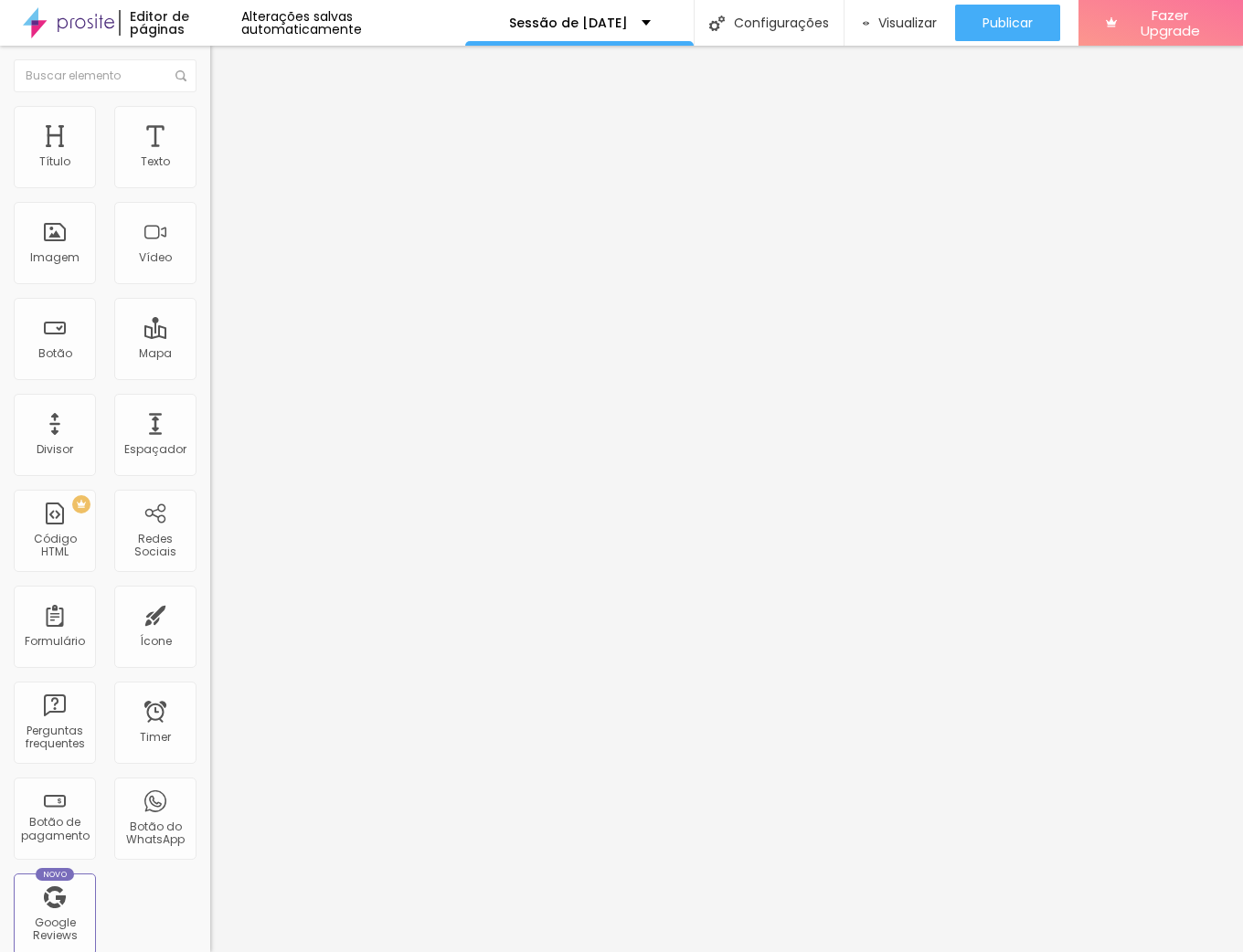
click at [210, 119] on li "Avançado" at bounding box center [315, 115] width 210 height 18
click at [210, 336] on input "range" at bounding box center [269, 343] width 118 height 14
click at [224, 64] on img "button" at bounding box center [231, 67] width 14 height 14
click at [210, 119] on li "Estilo" at bounding box center [315, 115] width 210 height 18
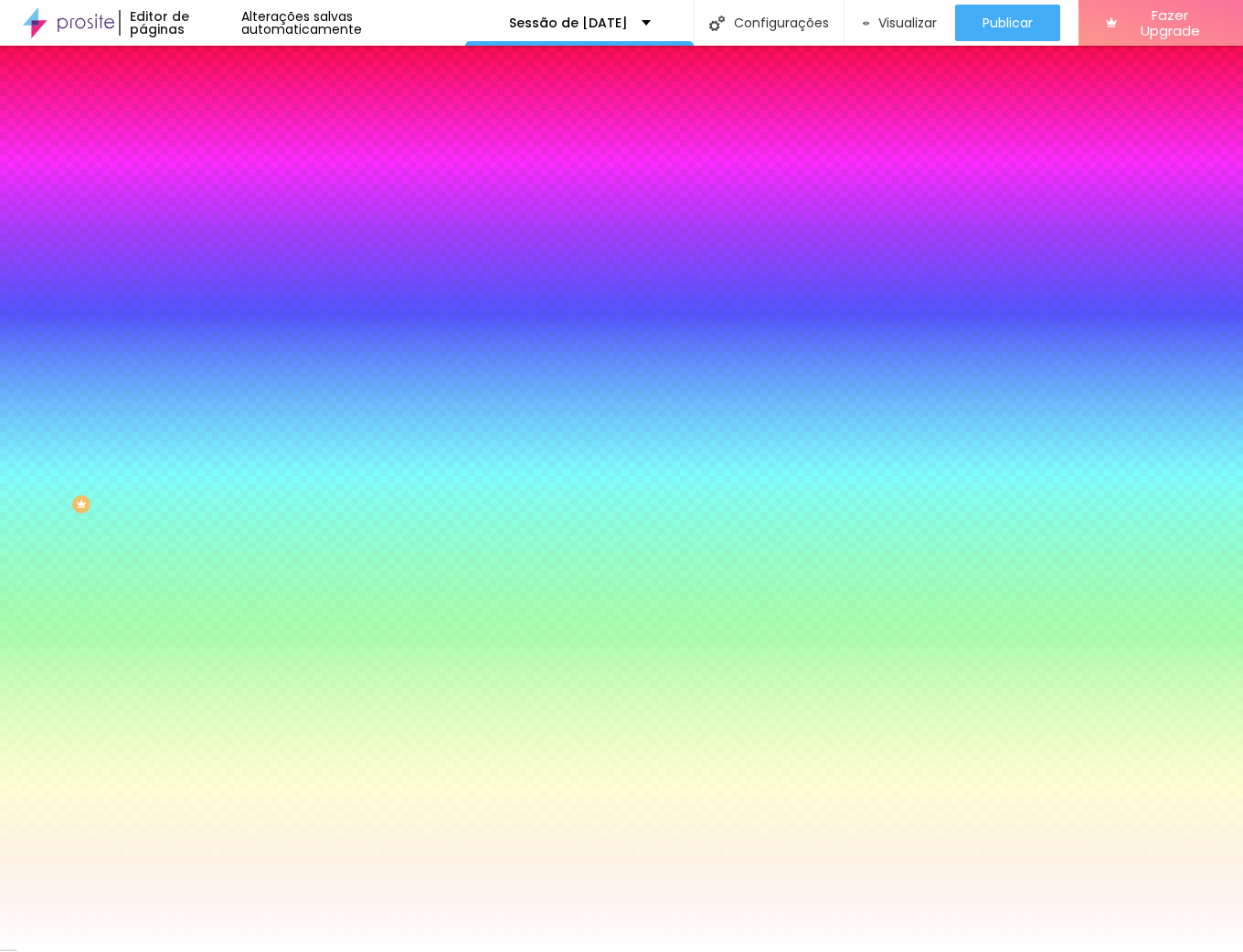
click at [210, 124] on li "Avançado" at bounding box center [315, 133] width 210 height 18
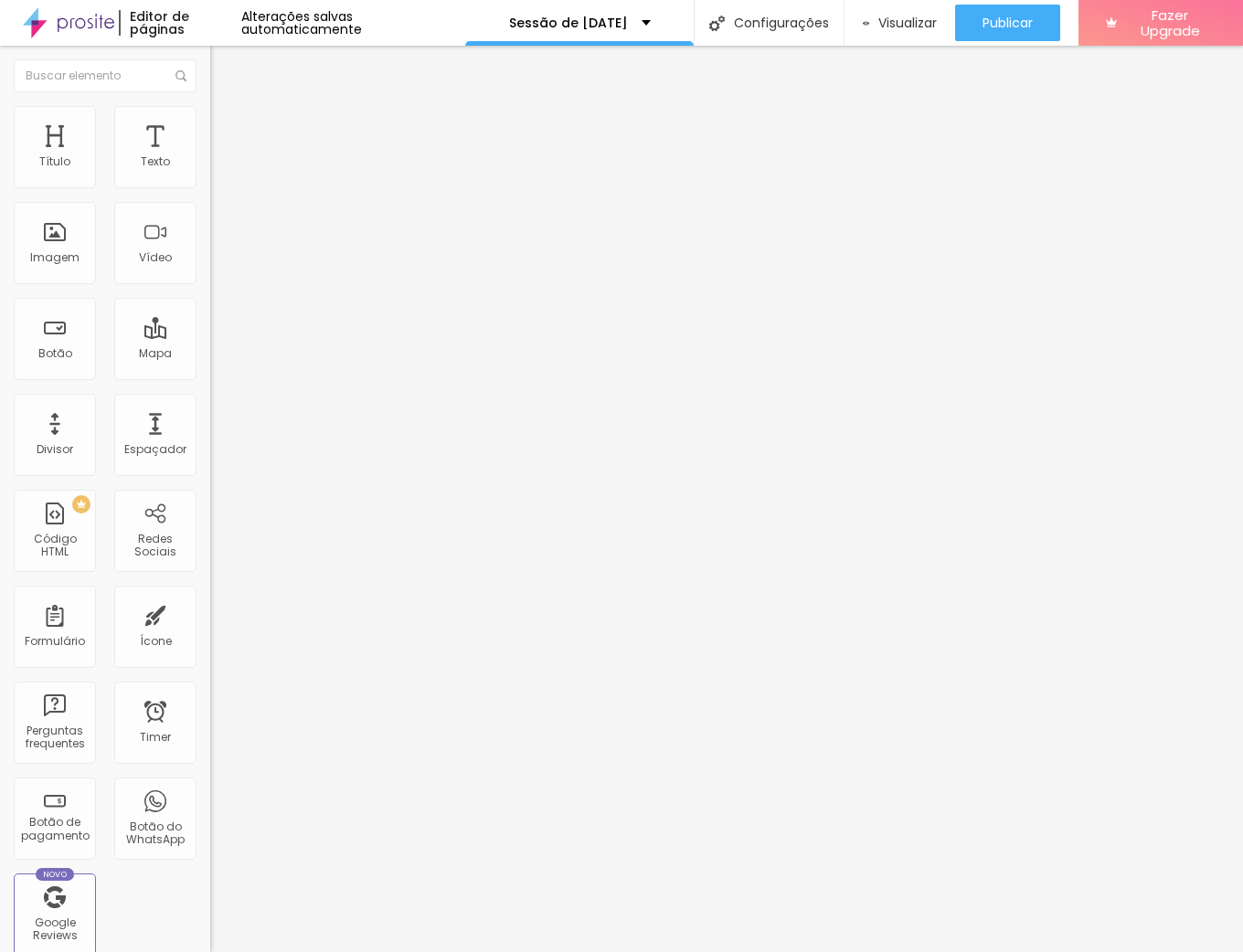
click at [227, 108] on span "Conteúdo" at bounding box center [256, 100] width 57 height 15
click at [224, 63] on img "button" at bounding box center [231, 67] width 14 height 14
click at [227, 125] on span "Avançado" at bounding box center [257, 118] width 60 height 15
drag, startPoint x: 24, startPoint y: 122, endPoint x: 36, endPoint y: 124, distance: 12.2
click at [210, 122] on ul "Estilo Avançado" at bounding box center [315, 105] width 210 height 36
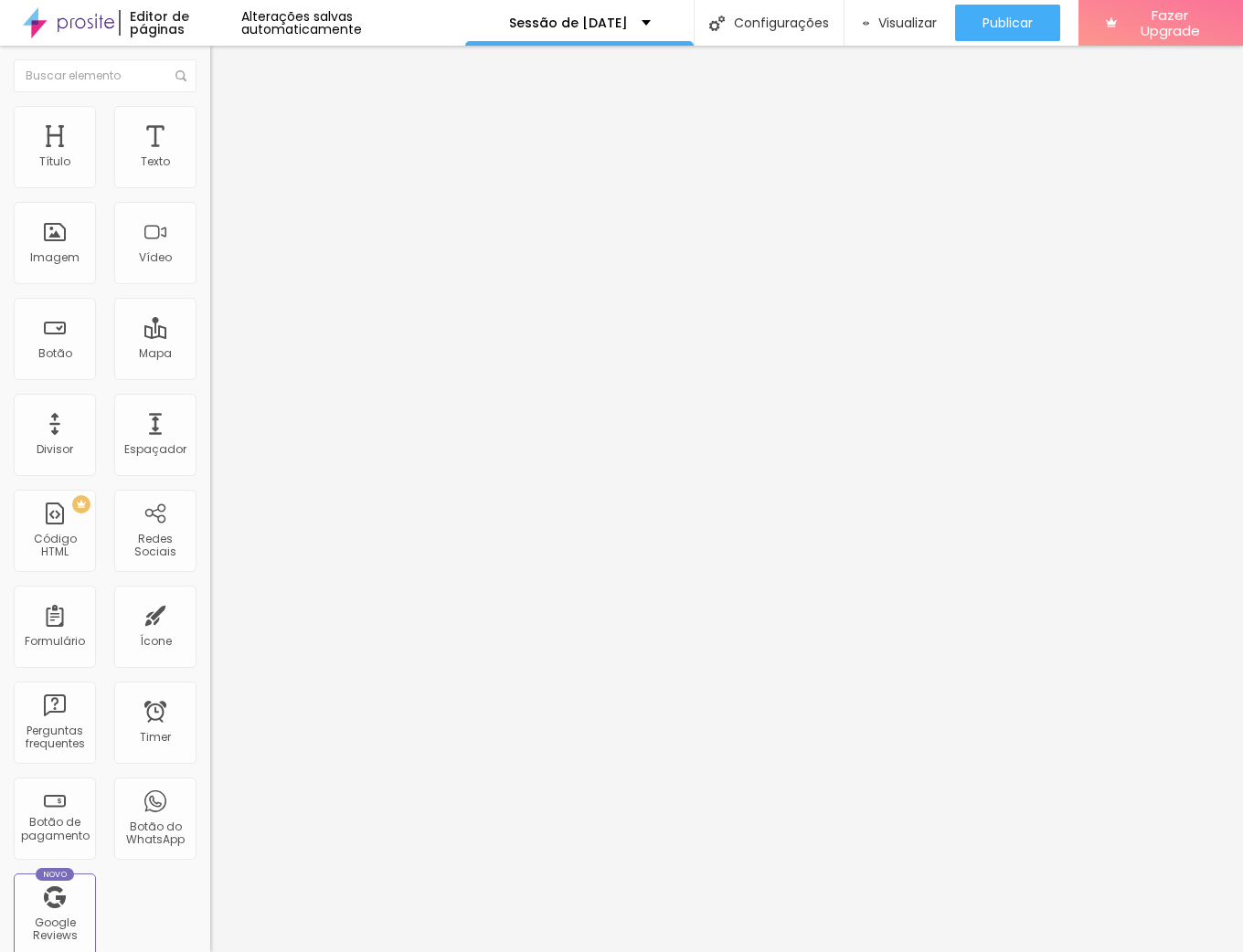
click at [227, 108] on span "Estilo" at bounding box center [241, 100] width 29 height 15
click at [210, 176] on button "button" at bounding box center [222, 165] width 26 height 19
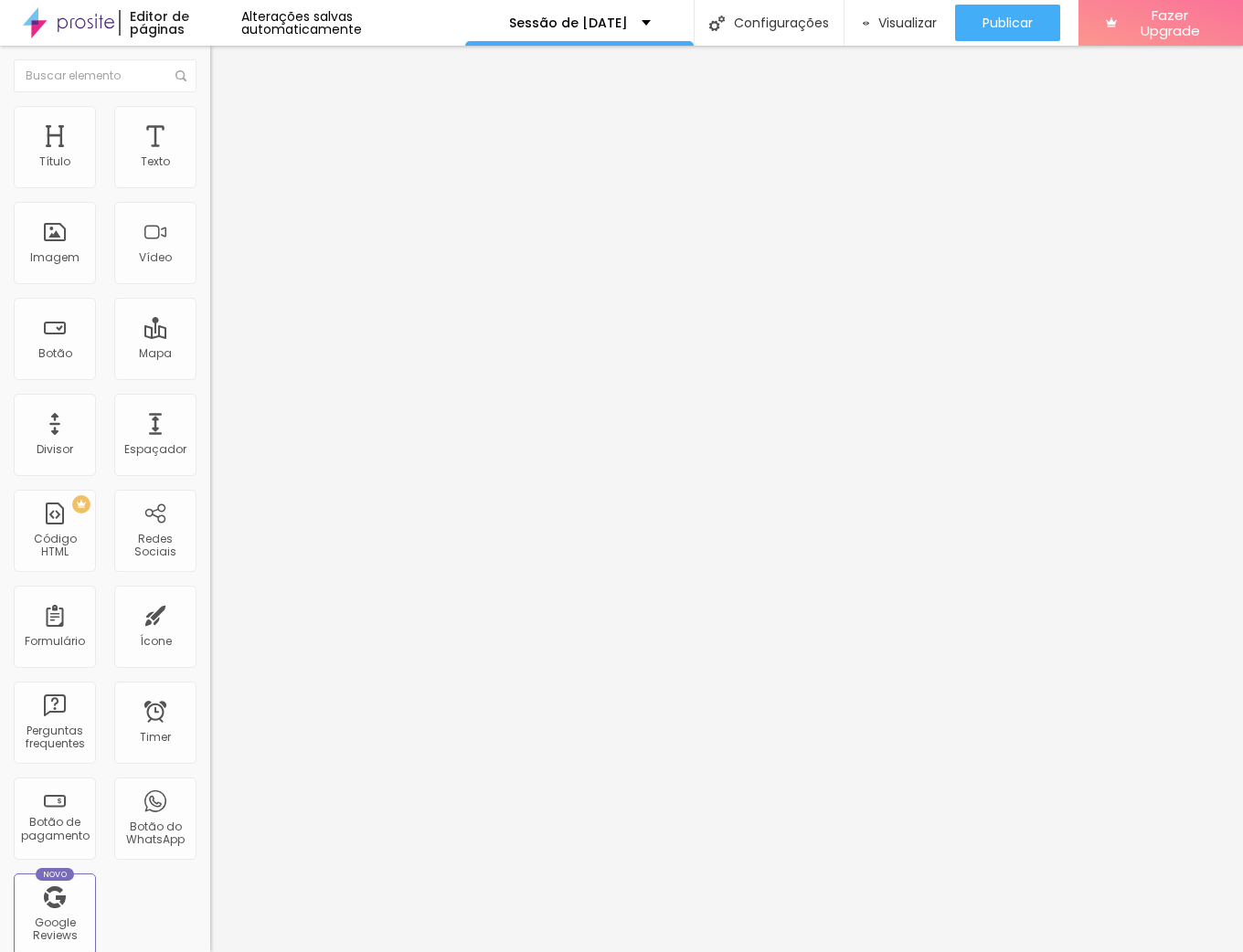
click at [227, 126] on span "Avançado" at bounding box center [257, 118] width 60 height 15
click at [210, 106] on li "Estilo" at bounding box center [315, 96] width 210 height 18
click at [227, 126] on span "Avançado" at bounding box center [257, 118] width 60 height 15
click at [227, 108] on span "Estilo" at bounding box center [241, 100] width 29 height 15
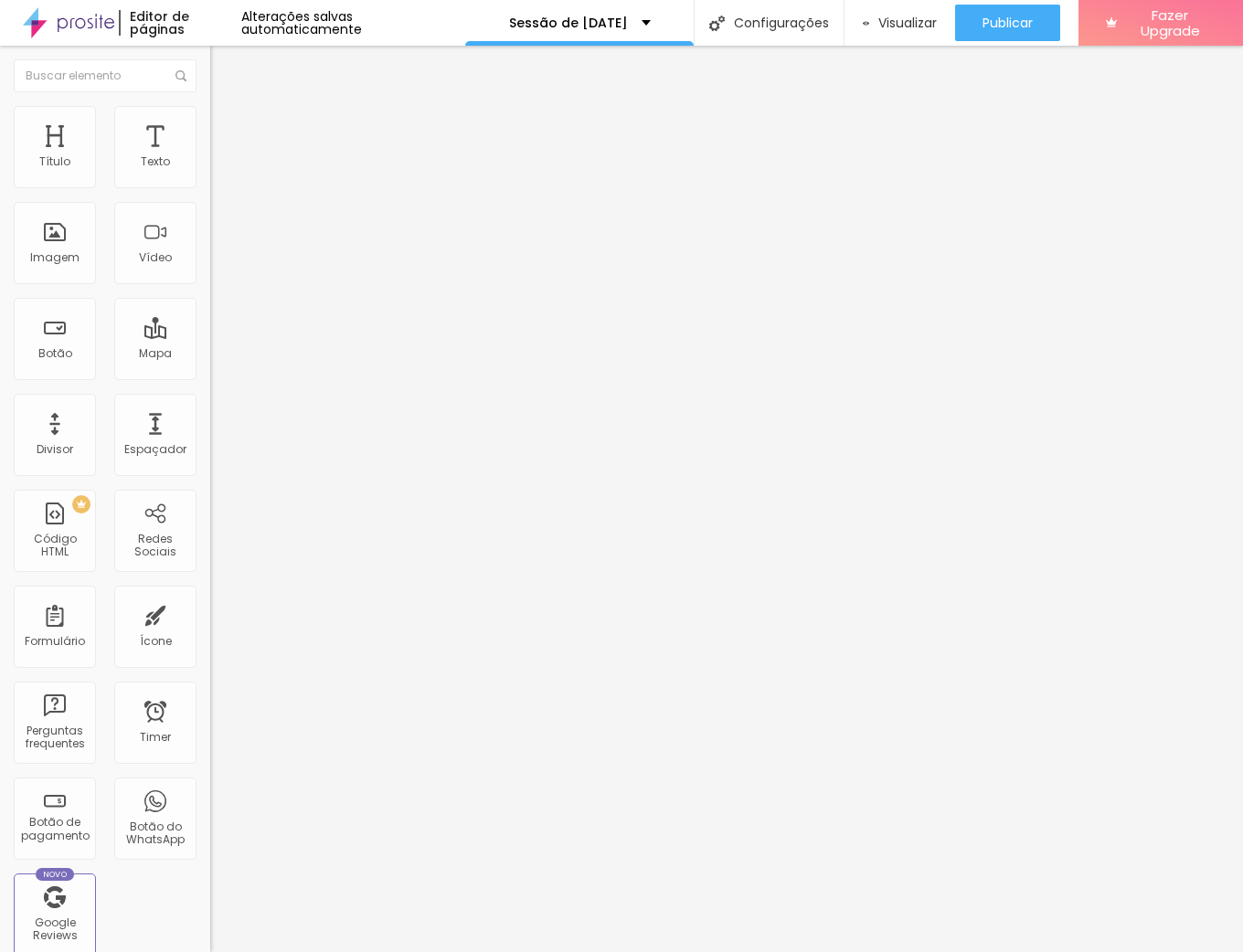
click at [210, 180] on img at bounding box center [315, 229] width 210 height 210
click at [224, 68] on img "button" at bounding box center [231, 67] width 14 height 14
click at [224, 63] on img "button" at bounding box center [231, 67] width 14 height 14
click at [210, 170] on div "Titulo 2 H2" at bounding box center [315, 162] width 210 height 16
click at [210, 157] on span "Titulo 1" at bounding box center [239, 144] width 60 height 26
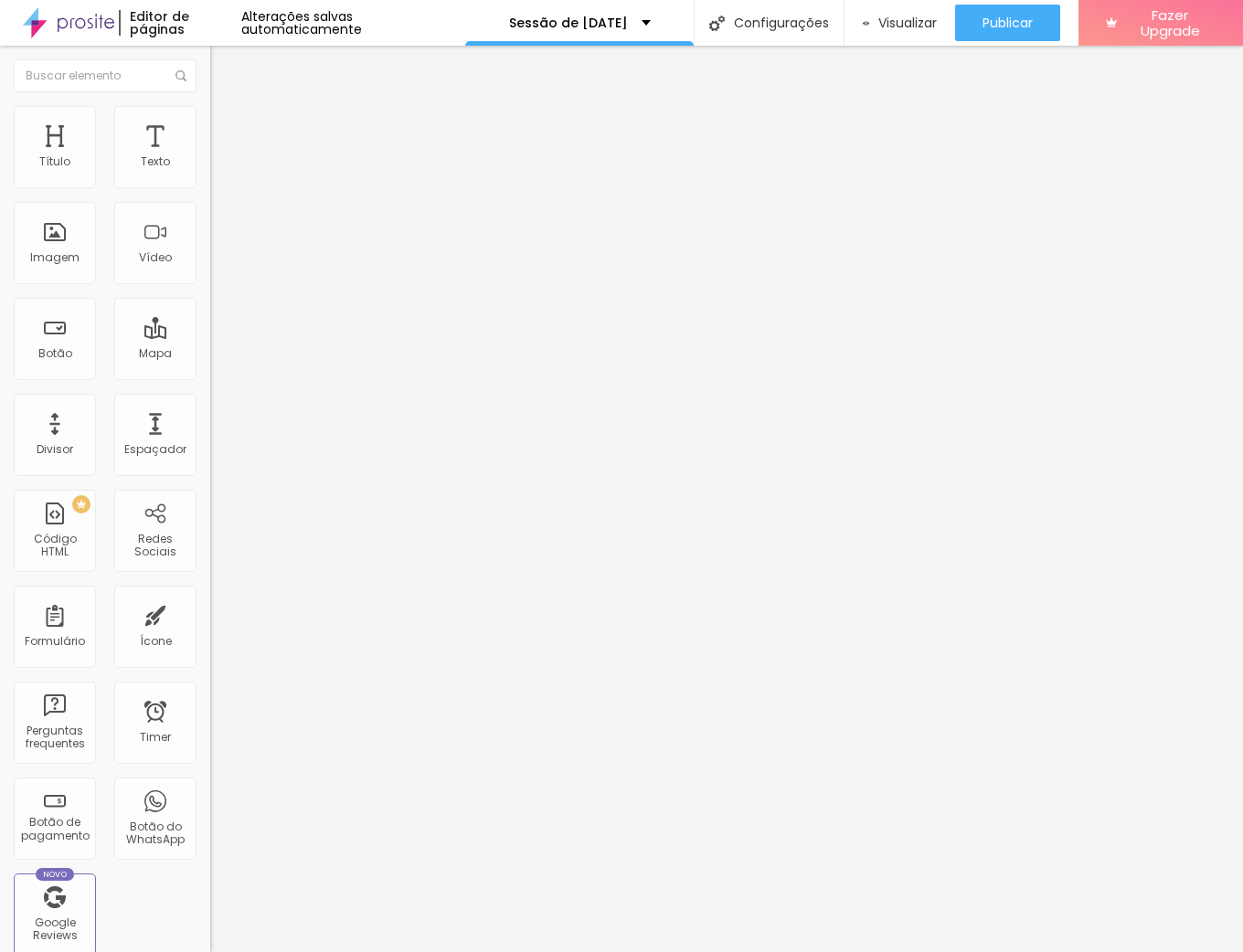
click at [210, 187] on span "Titulo 3" at bounding box center [236, 177] width 51 height 21
drag, startPoint x: 104, startPoint y: 381, endPoint x: 78, endPoint y: 381, distance: 26.0
click at [210, 435] on input "range" at bounding box center [269, 442] width 118 height 14
click at [210, 124] on li "Avançado" at bounding box center [315, 115] width 210 height 18
click at [210, 336] on input "range" at bounding box center [269, 343] width 118 height 14
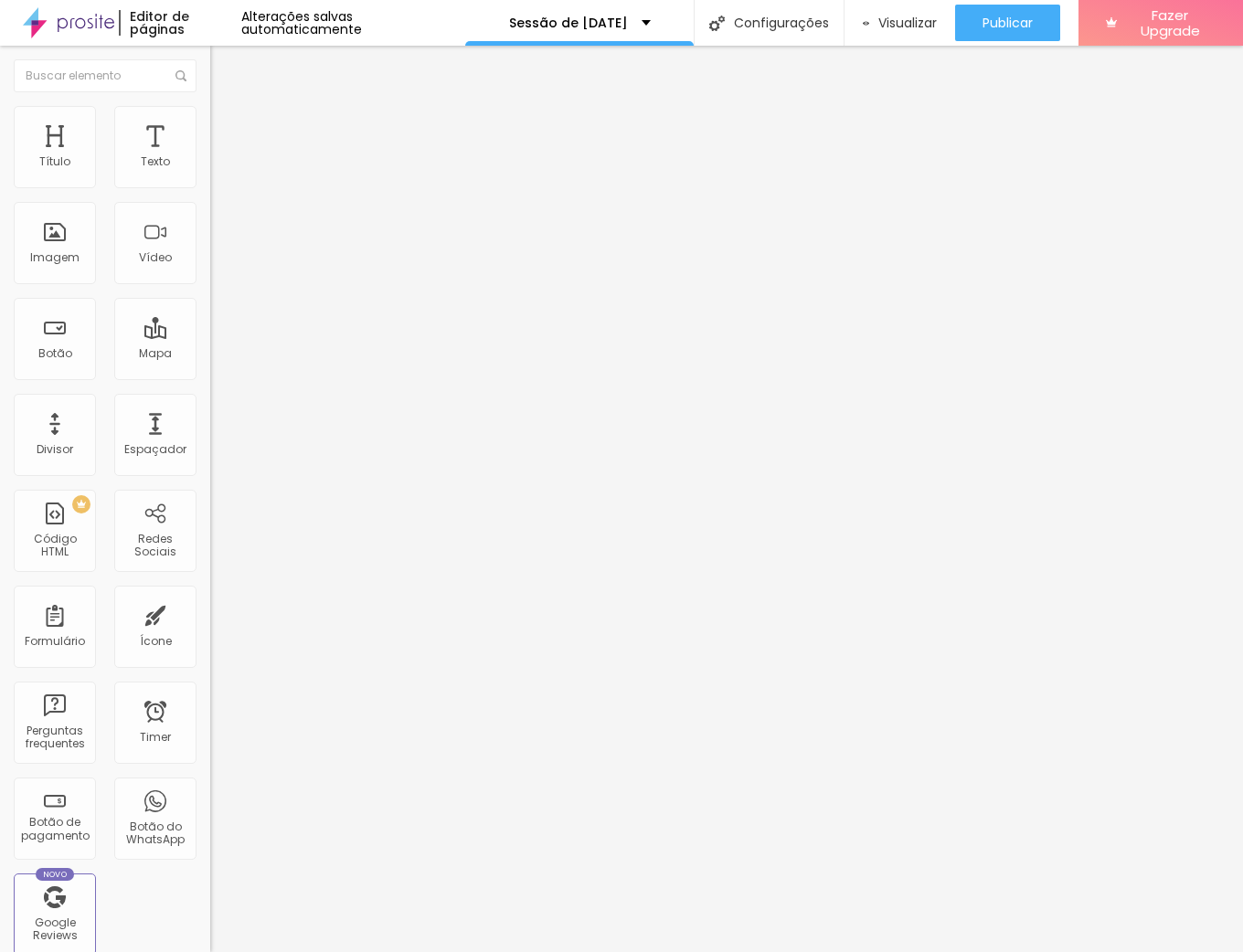
drag, startPoint x: 48, startPoint y: 216, endPoint x: 59, endPoint y: 216, distance: 11.0
click at [210, 595] on input "range" at bounding box center [269, 601] width 118 height 14
click at [210, 105] on img at bounding box center [218, 95] width 16 height 16
click at [210, 233] on button "button" at bounding box center [222, 227] width 26 height 19
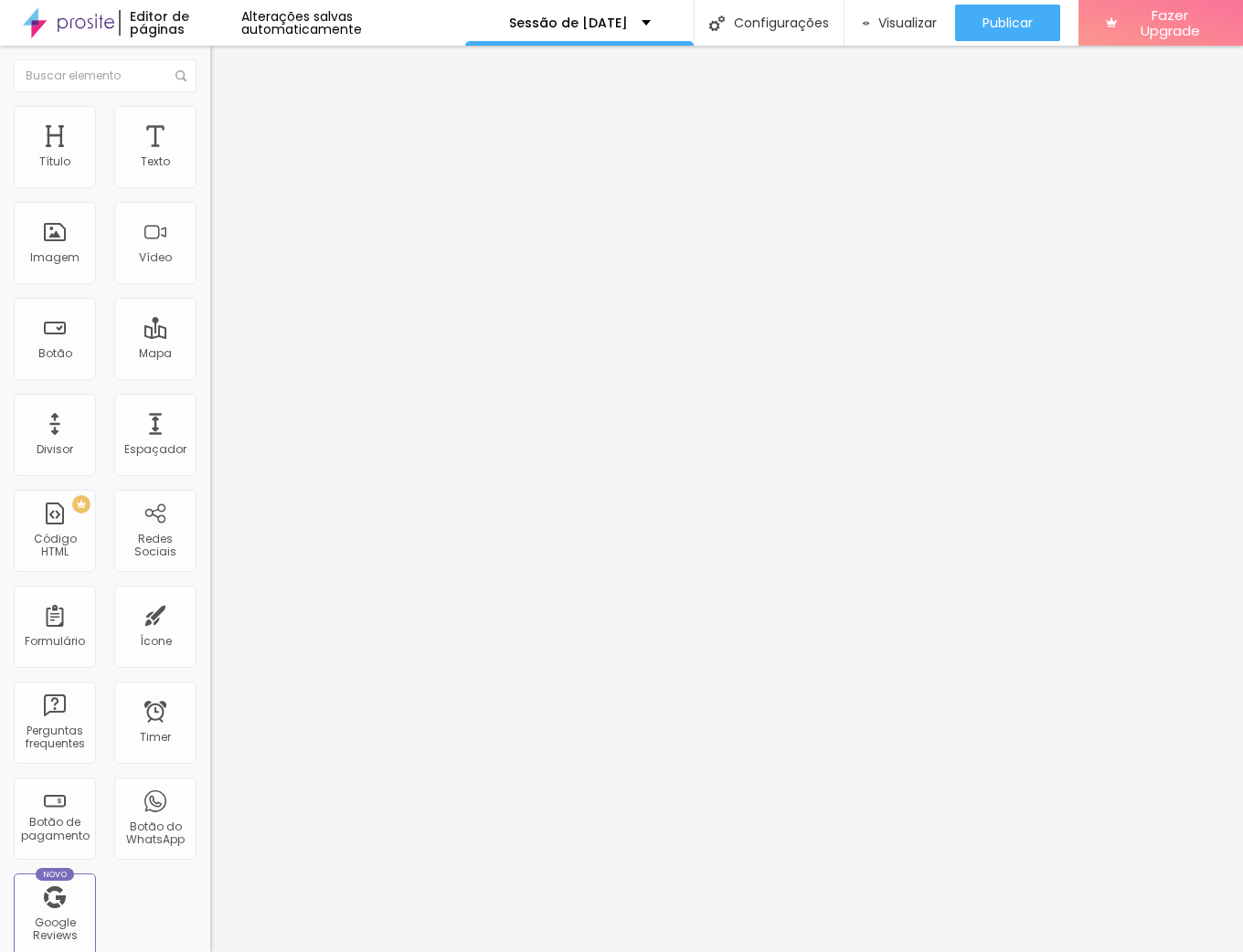
click at [210, 111] on img at bounding box center [218, 114] width 16 height 16
click at [227, 125] on span "Avançado" at bounding box center [257, 118] width 60 height 15
click at [224, 62] on img "button" at bounding box center [231, 67] width 14 height 14
click at [150, 134] on div "Texto" at bounding box center [155, 147] width 83 height 83
click at [154, 151] on div "Texto" at bounding box center [155, 147] width 83 height 83
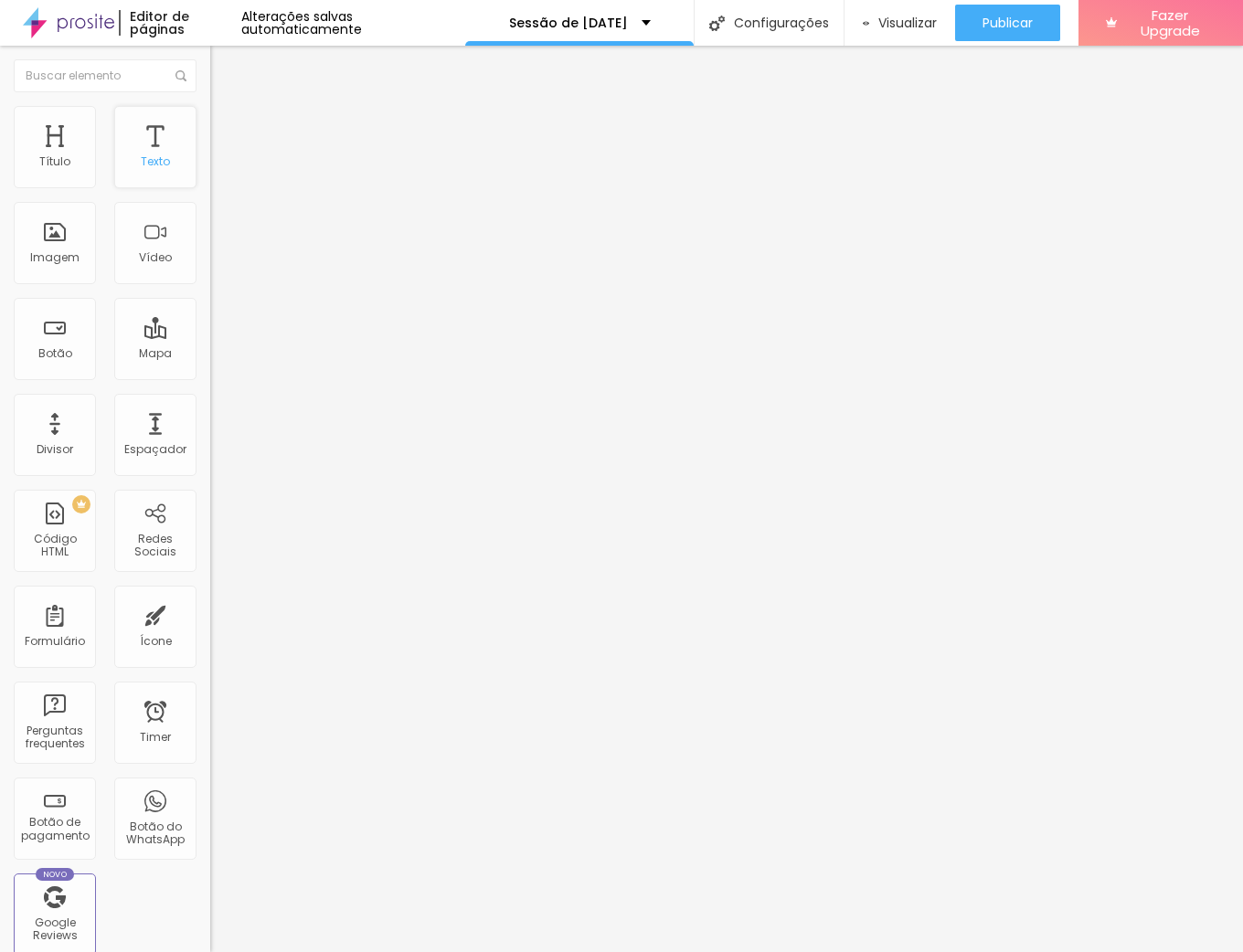
click at [155, 152] on div "Texto" at bounding box center [155, 147] width 83 height 83
click at [227, 124] on span "Estilo" at bounding box center [241, 118] width 29 height 15
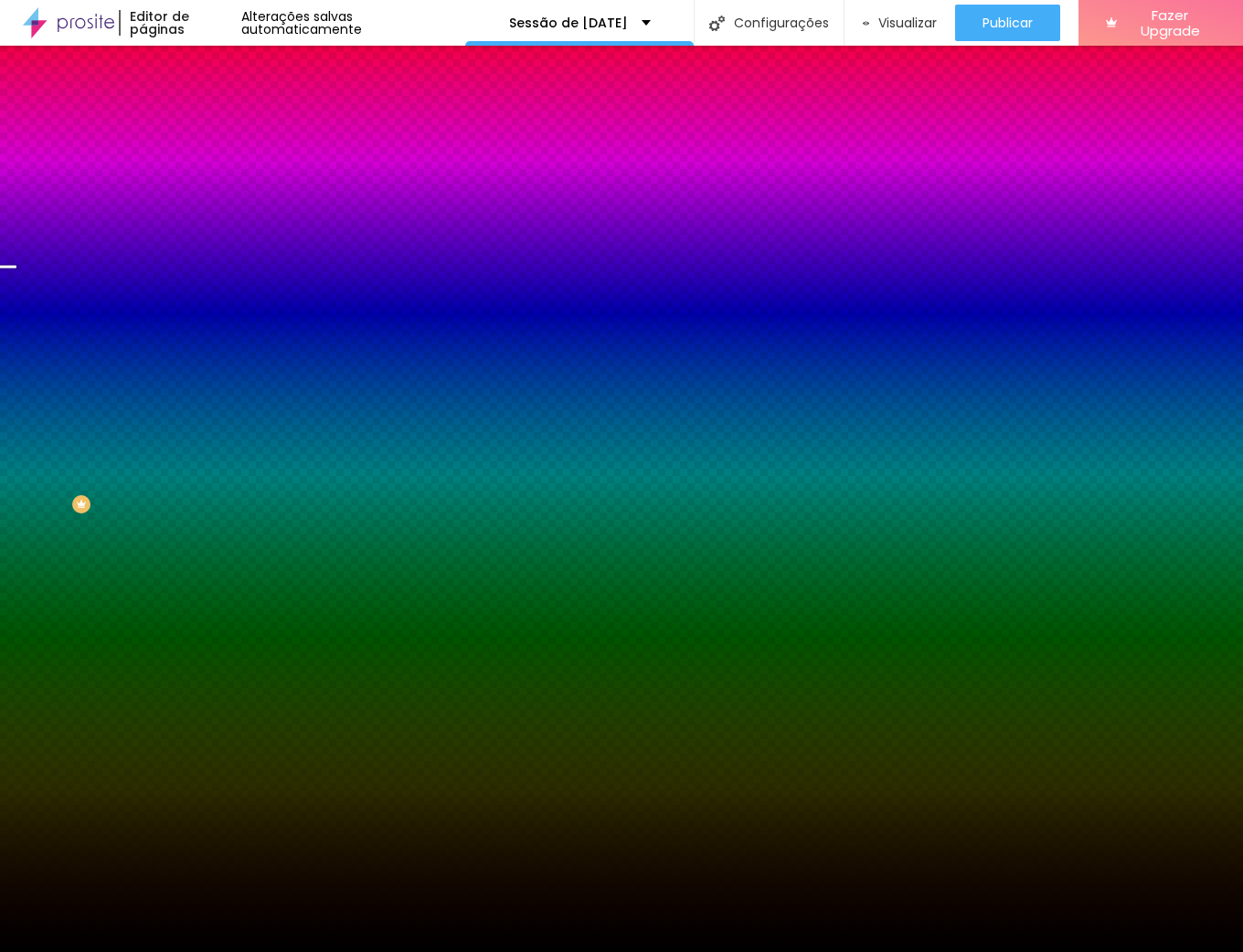
click at [210, 190] on span "Nenhum" at bounding box center [234, 182] width 48 height 15
click at [210, 219] on span "Parallax" at bounding box center [232, 211] width 45 height 15
click at [210, 201] on span "Nenhum" at bounding box center [234, 193] width 48 height 15
click at [218, 324] on icon "button" at bounding box center [220, 322] width 4 height 4
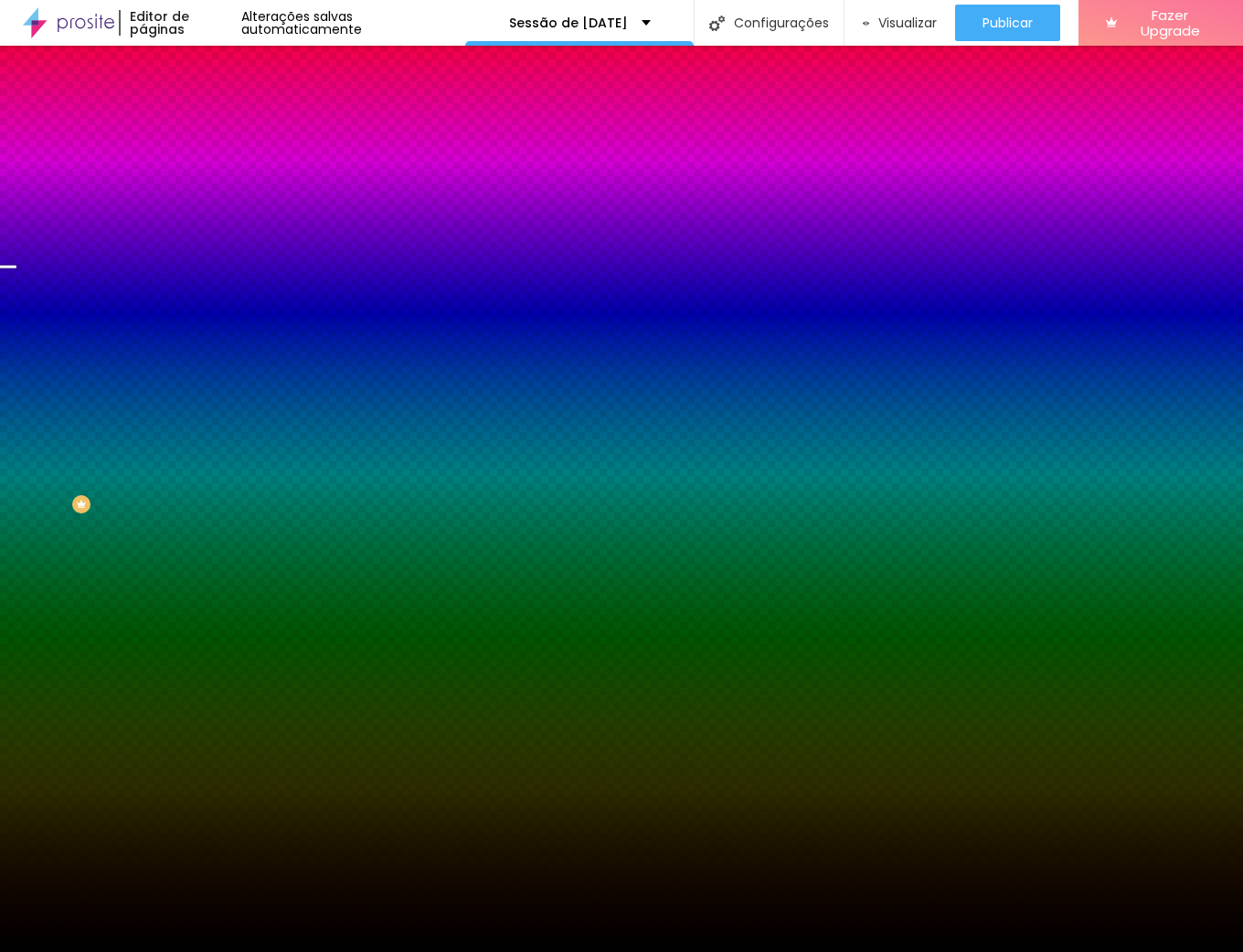
click at [210, 124] on li "Avançado" at bounding box center [315, 133] width 210 height 18
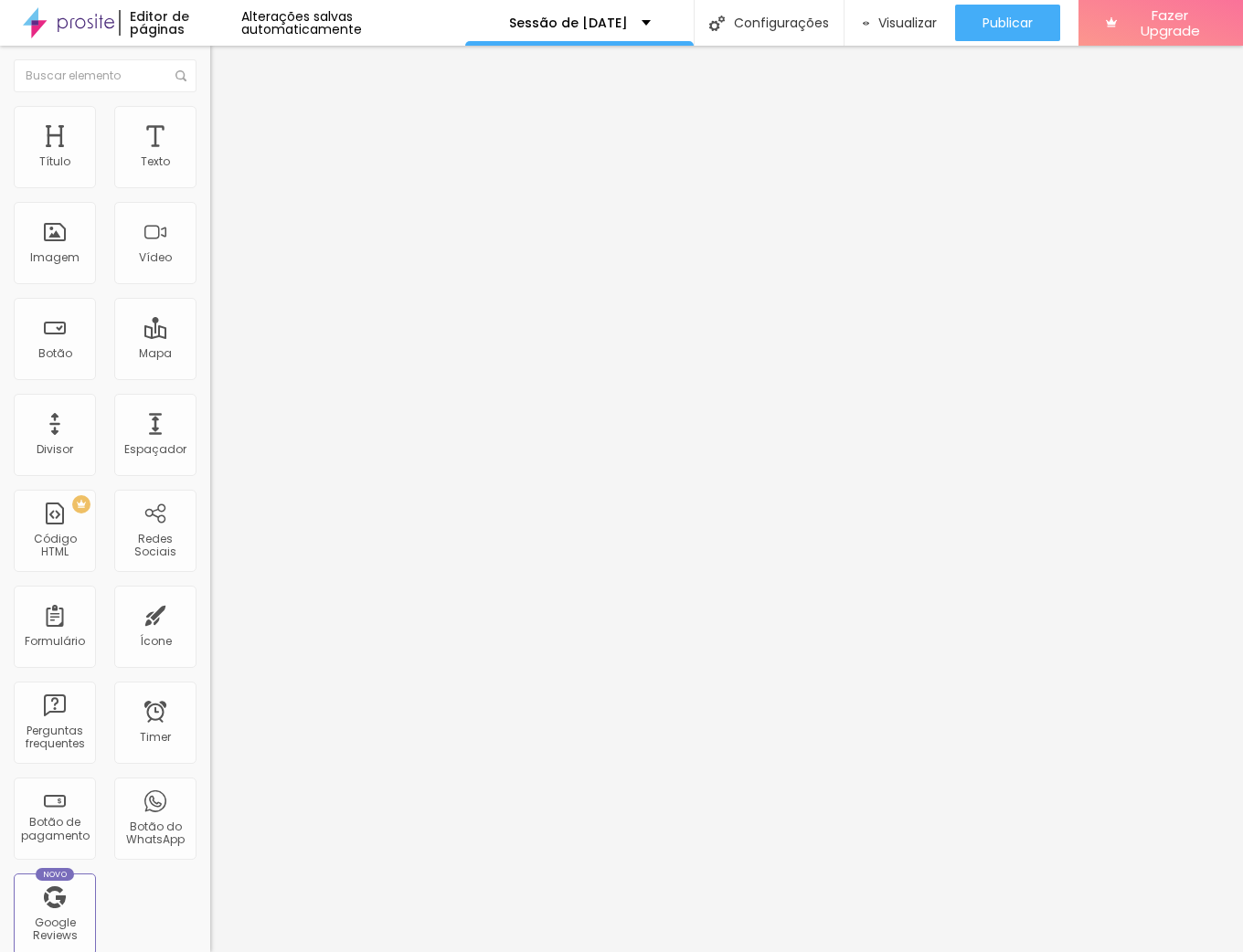
drag, startPoint x: 153, startPoint y: 180, endPoint x: 120, endPoint y: 180, distance: 33.0
click at [210, 354] on input "range" at bounding box center [269, 361] width 118 height 14
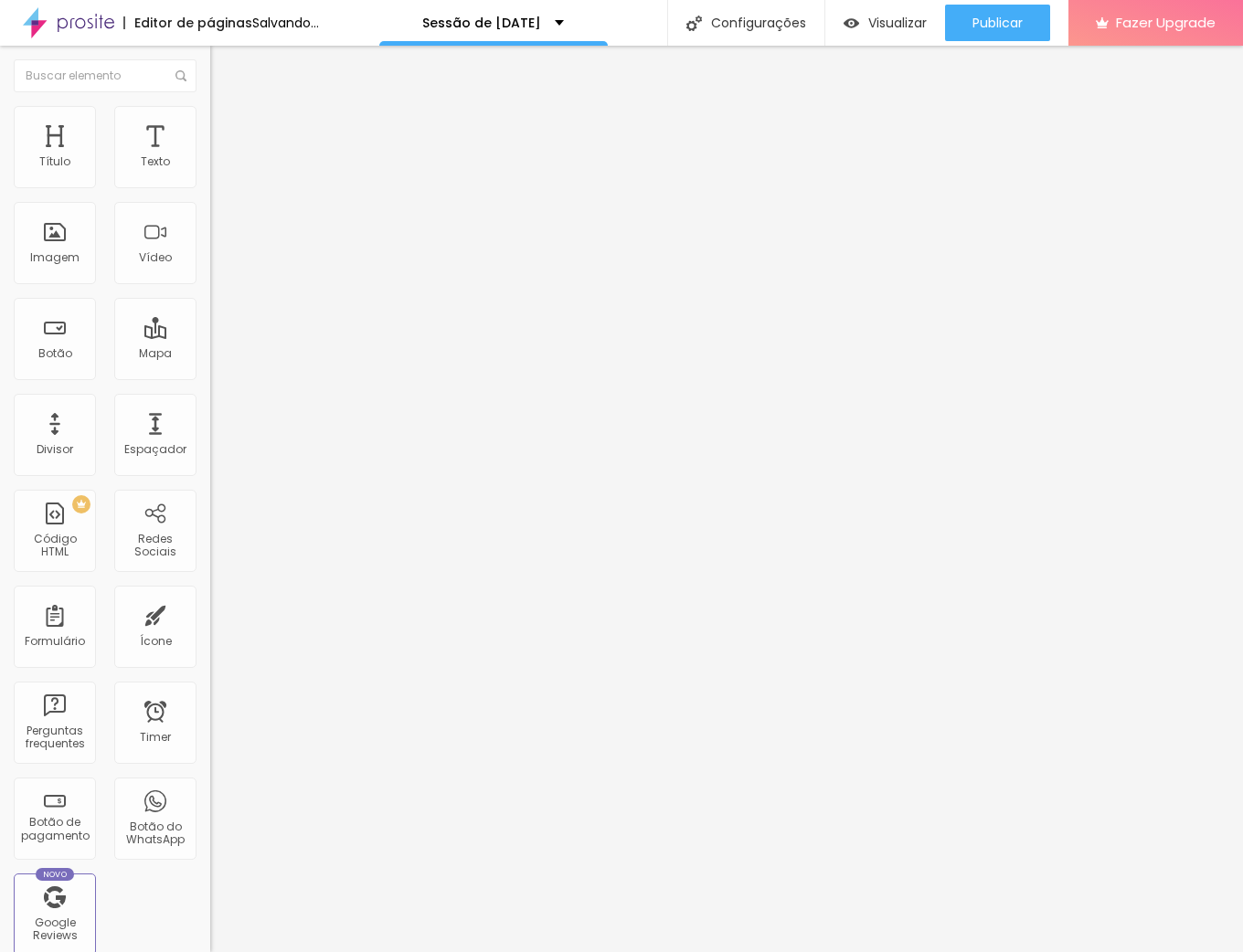
click at [210, 120] on li "Estilo" at bounding box center [315, 115] width 210 height 18
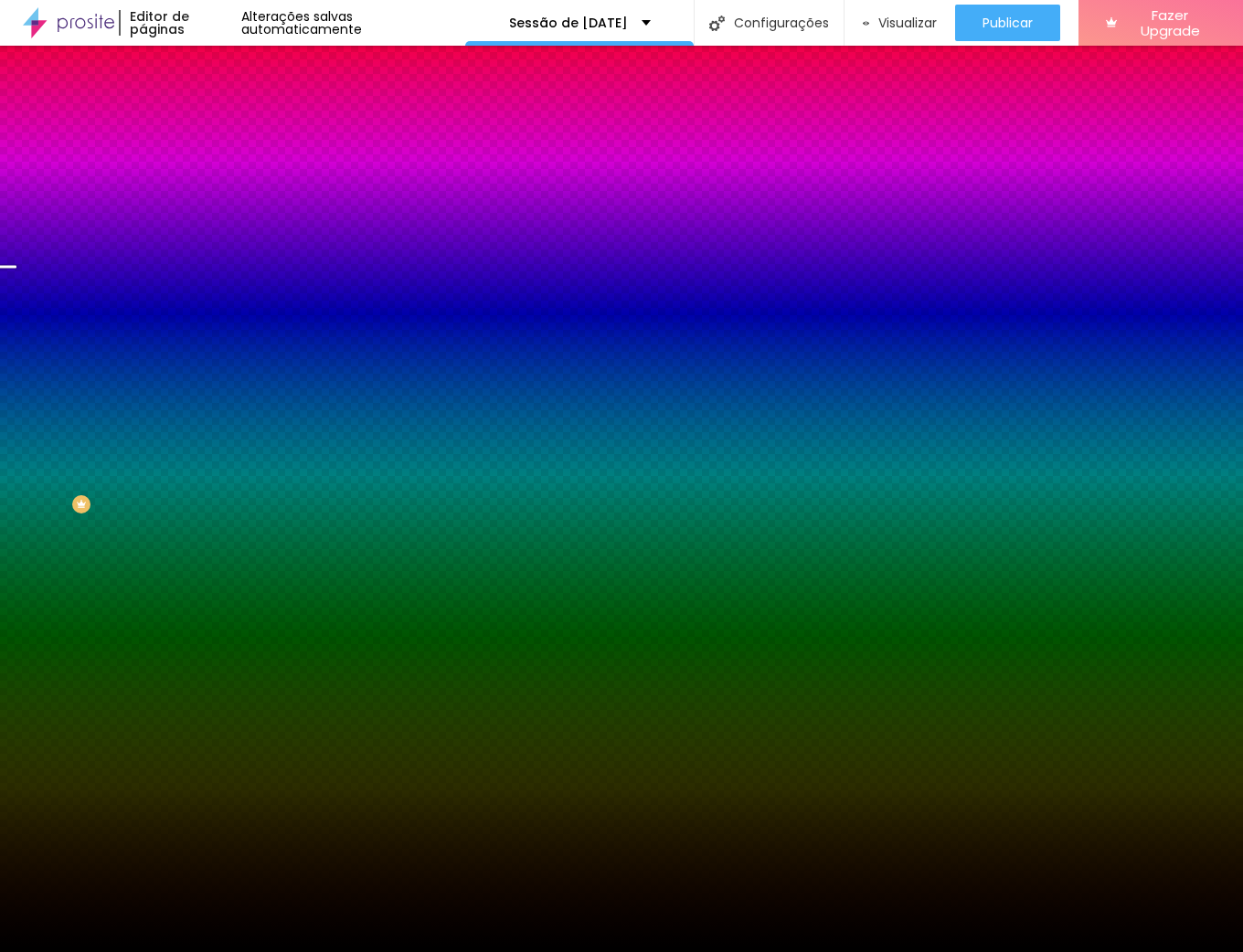
click at [210, 104] on li "Conteúdo" at bounding box center [315, 96] width 210 height 18
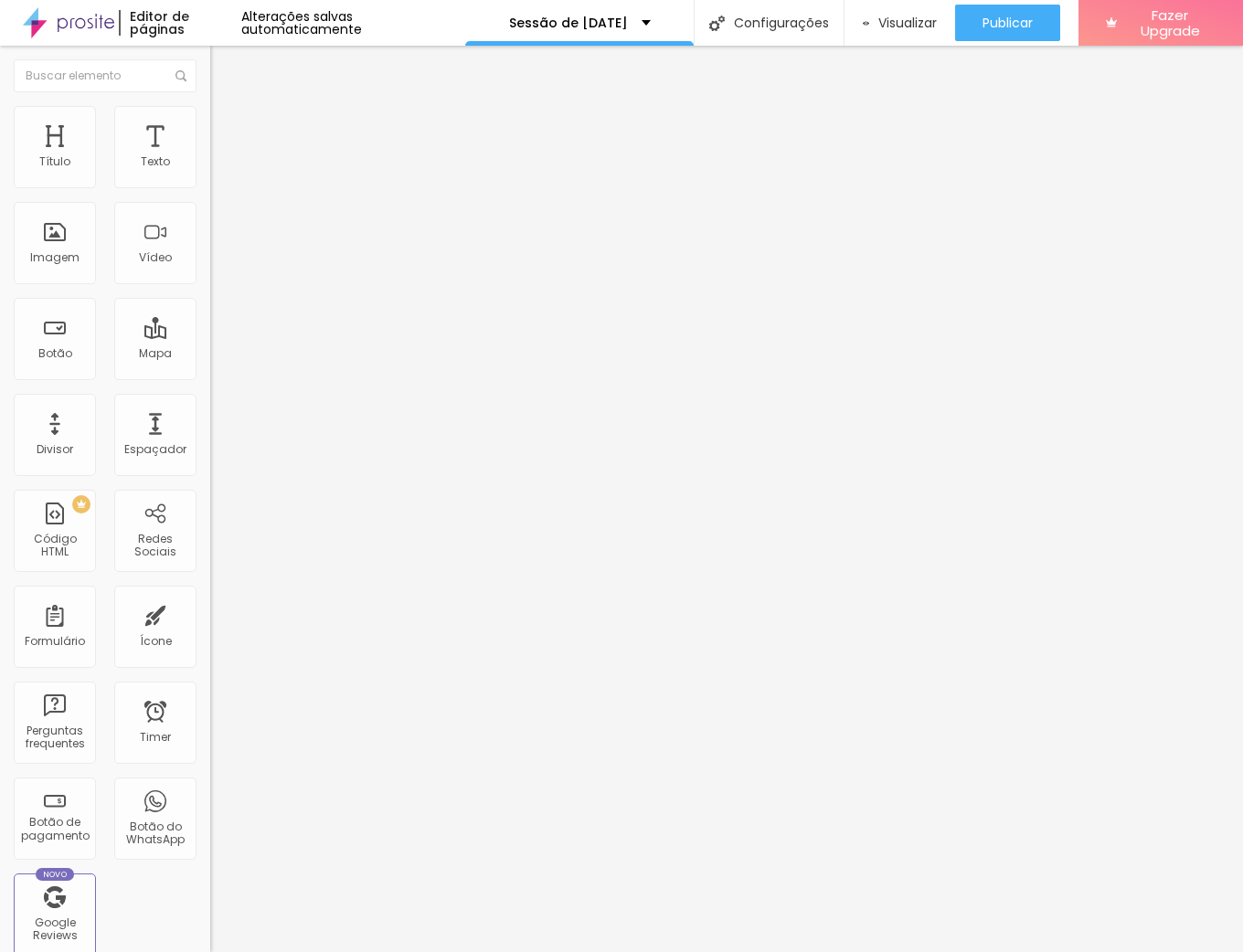
click at [210, 167] on div "Modo Completo Encaixotado Completo" at bounding box center [315, 167] width 210 height 50
click at [210, 166] on span "Completo" at bounding box center [238, 159] width 56 height 15
click at [227, 126] on span "Estilo" at bounding box center [241, 118] width 29 height 15
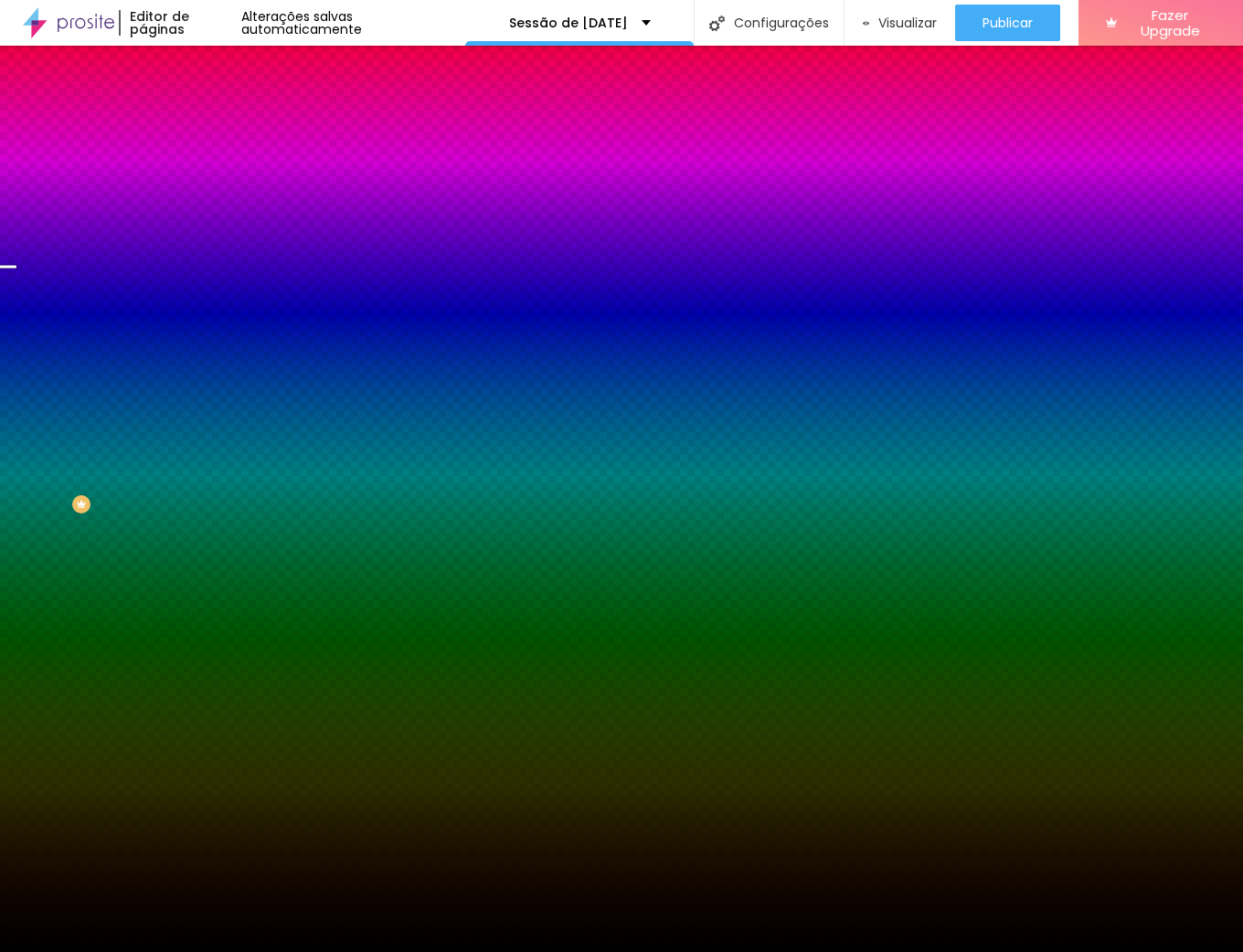
drag, startPoint x: 35, startPoint y: 120, endPoint x: 45, endPoint y: 123, distance: 10.4
click at [210, 106] on li "Conteúdo" at bounding box center [315, 96] width 210 height 18
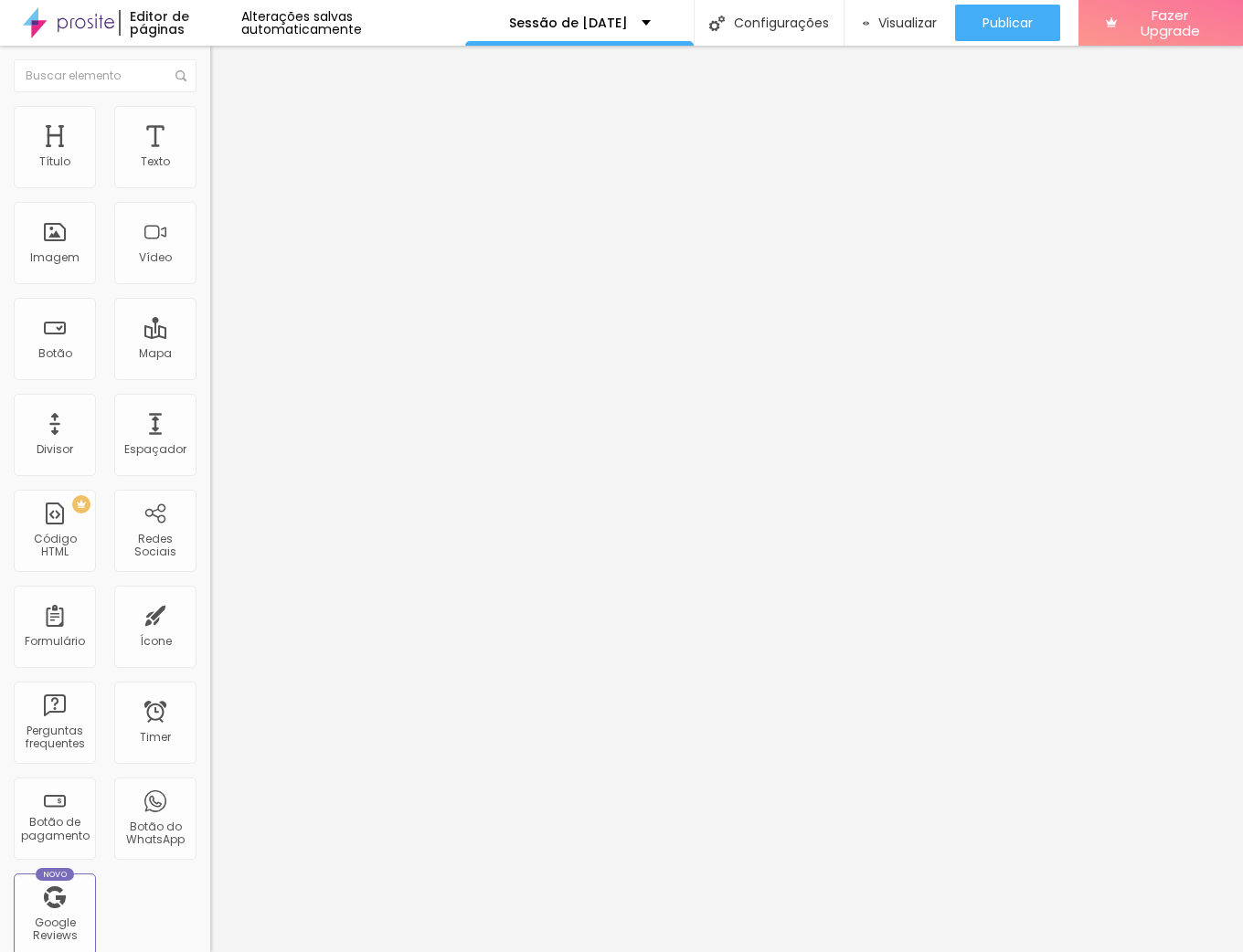
click at [210, 166] on span "Completo" at bounding box center [238, 159] width 56 height 15
click at [210, 176] on div "Encaixotado" at bounding box center [315, 170] width 210 height 11
click at [226, 183] on span "Encaixotado" at bounding box center [261, 176] width 71 height 15
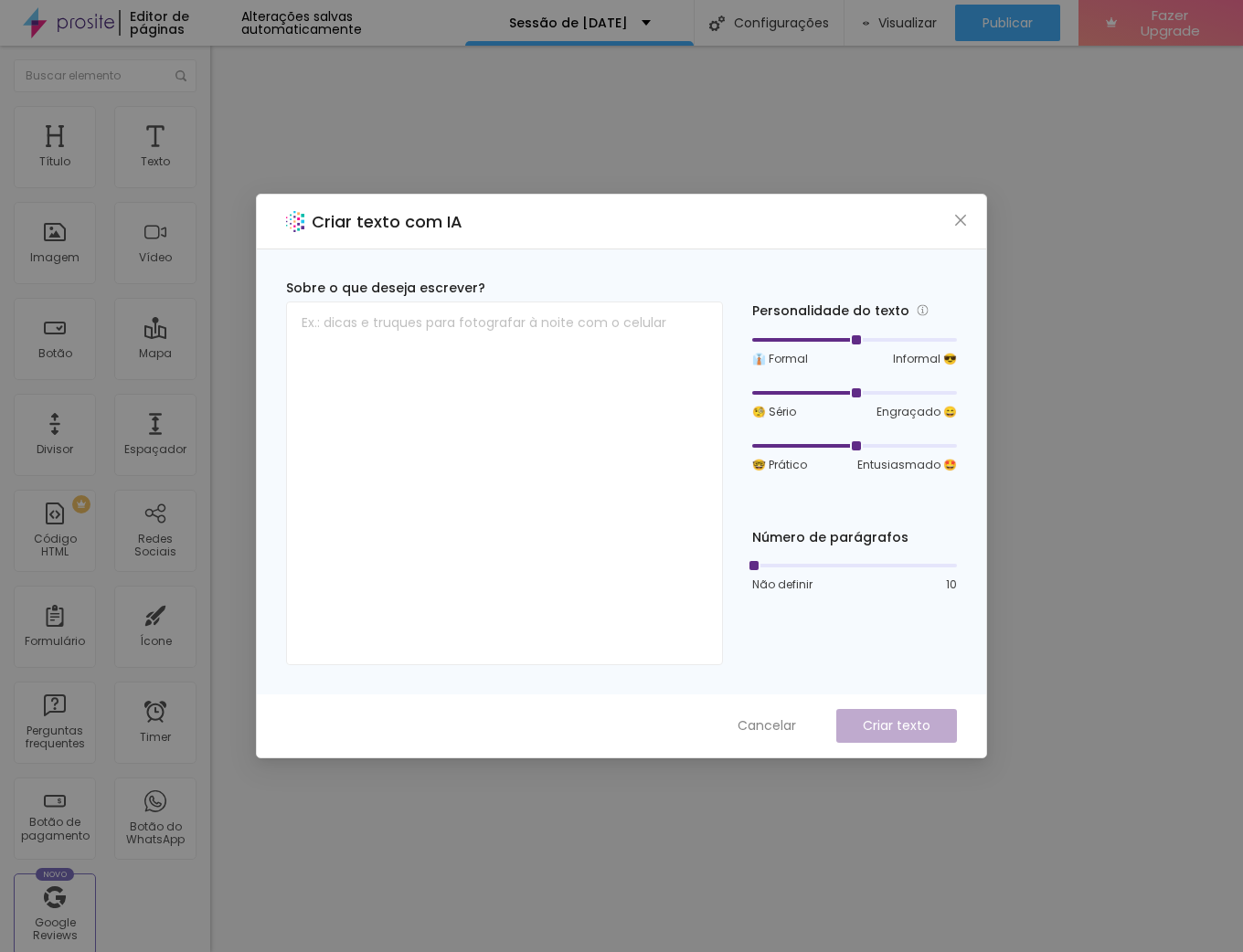
drag, startPoint x: 858, startPoint y: 337, endPoint x: 843, endPoint y: 337, distance: 15.0
click at [843, 337] on div at bounding box center [854, 340] width 204 height 11
click at [758, 731] on span "Cancelar" at bounding box center [767, 726] width 59 height 19
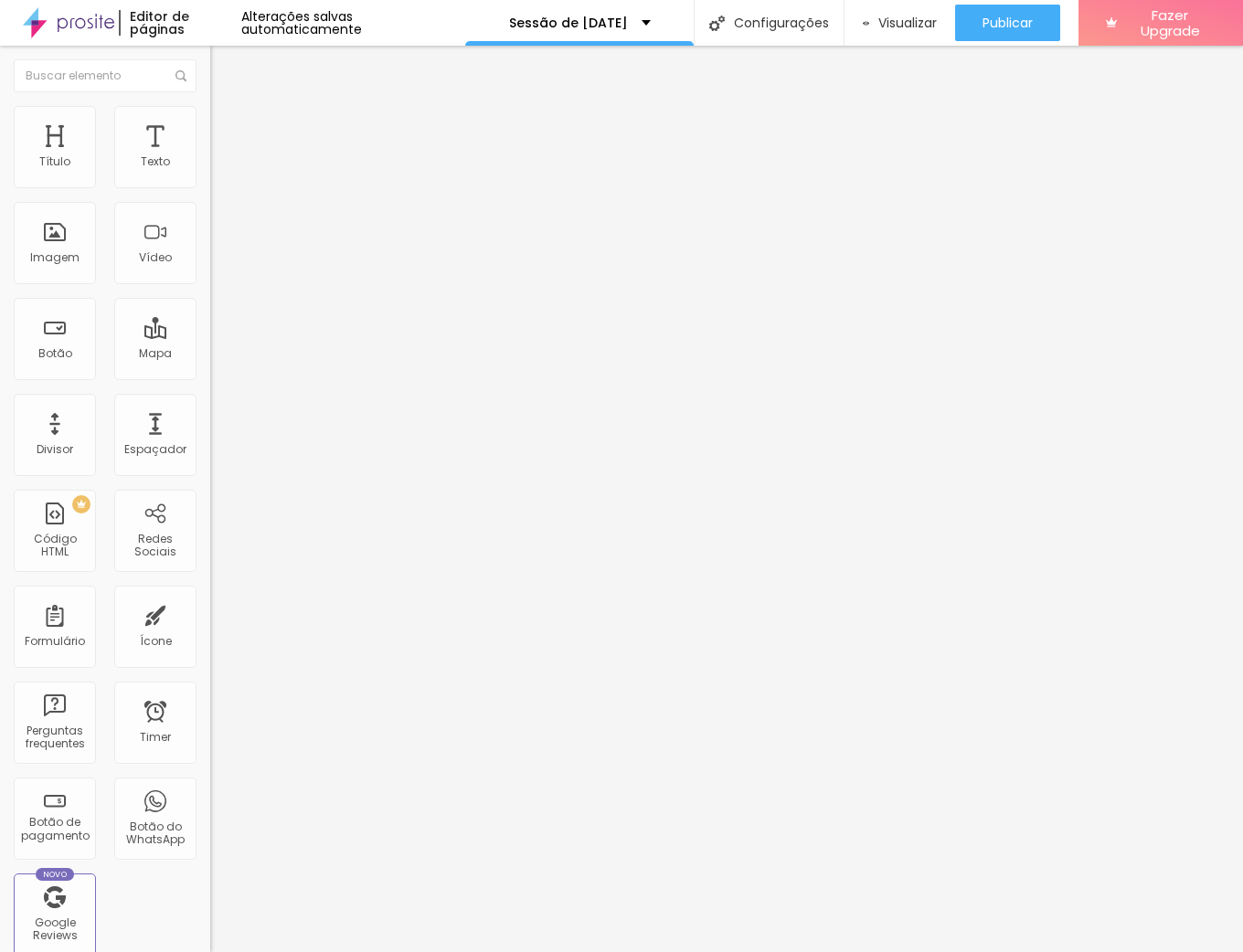
click at [210, 116] on img at bounding box center [218, 114] width 16 height 16
drag, startPoint x: 64, startPoint y: 211, endPoint x: 83, endPoint y: 213, distance: 19.1
click at [210, 595] on input "range" at bounding box center [269, 601] width 118 height 14
click at [210, 336] on input "range" at bounding box center [269, 343] width 118 height 14
click at [210, 78] on button "Editar Texto" at bounding box center [315, 67] width 210 height 42
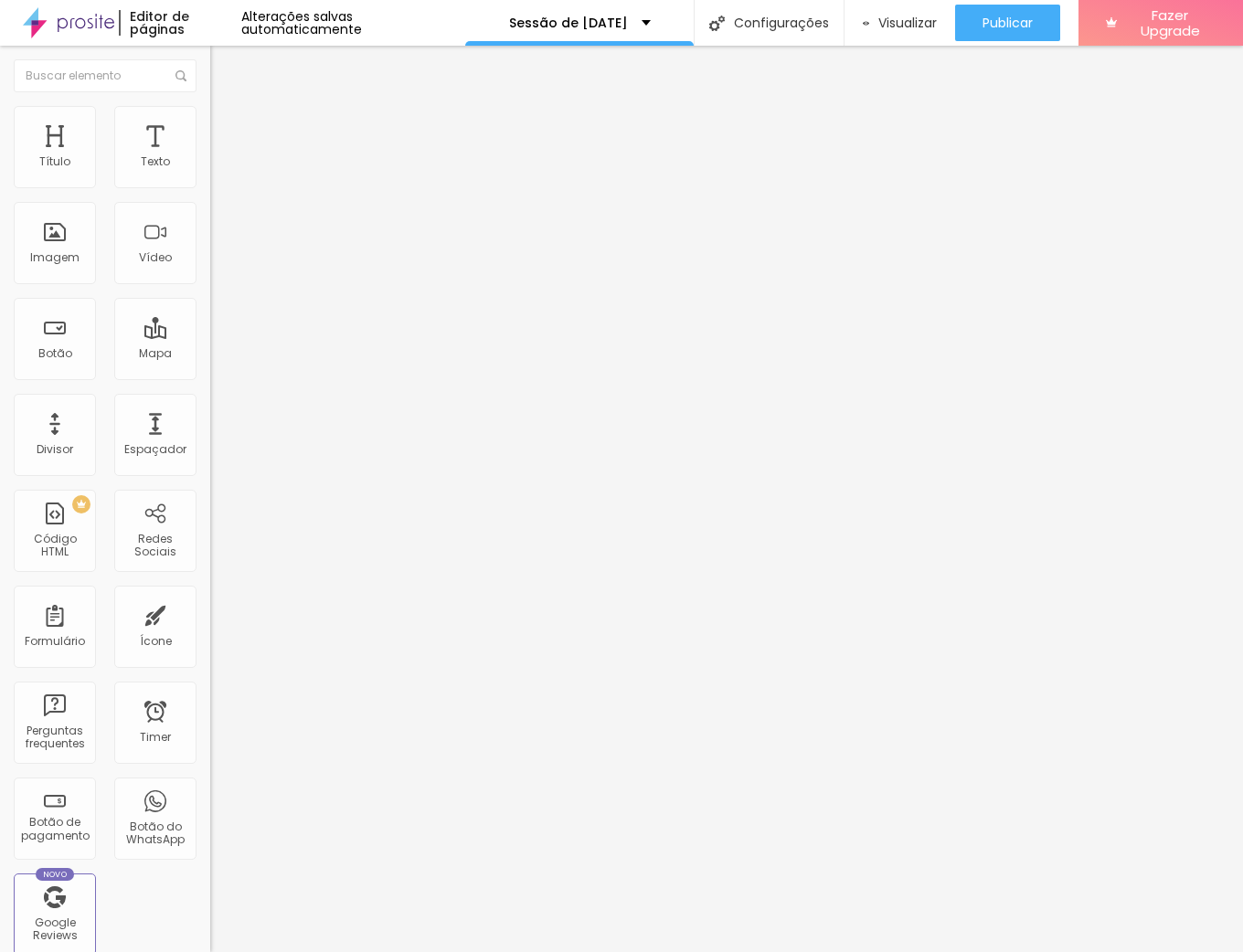
click at [224, 63] on img "button" at bounding box center [231, 67] width 14 height 14
click at [224, 60] on img "button" at bounding box center [231, 67] width 14 height 14
click at [224, 61] on img "button" at bounding box center [231, 67] width 14 height 14
